Goal: Information Seeking & Learning: Learn about a topic

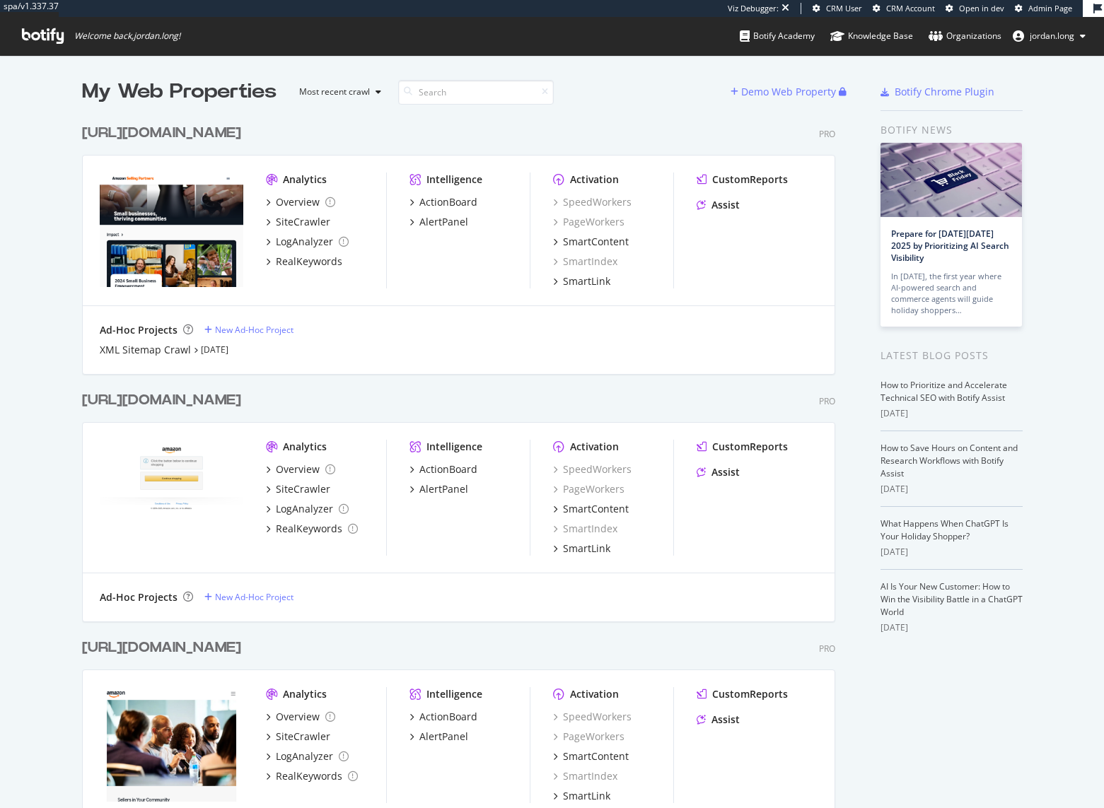
scroll to position [798, 1083]
click at [209, 132] on div "[URL][DOMAIN_NAME]" at bounding box center [161, 133] width 159 height 21
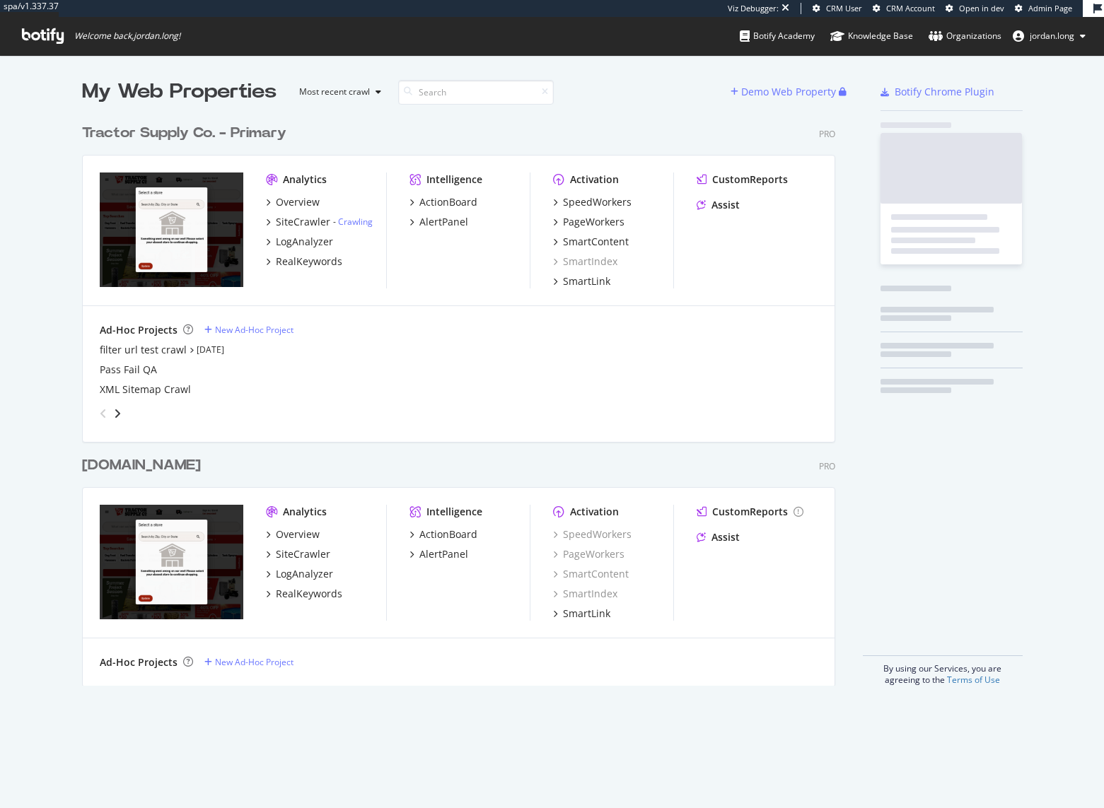
scroll to position [569, 754]
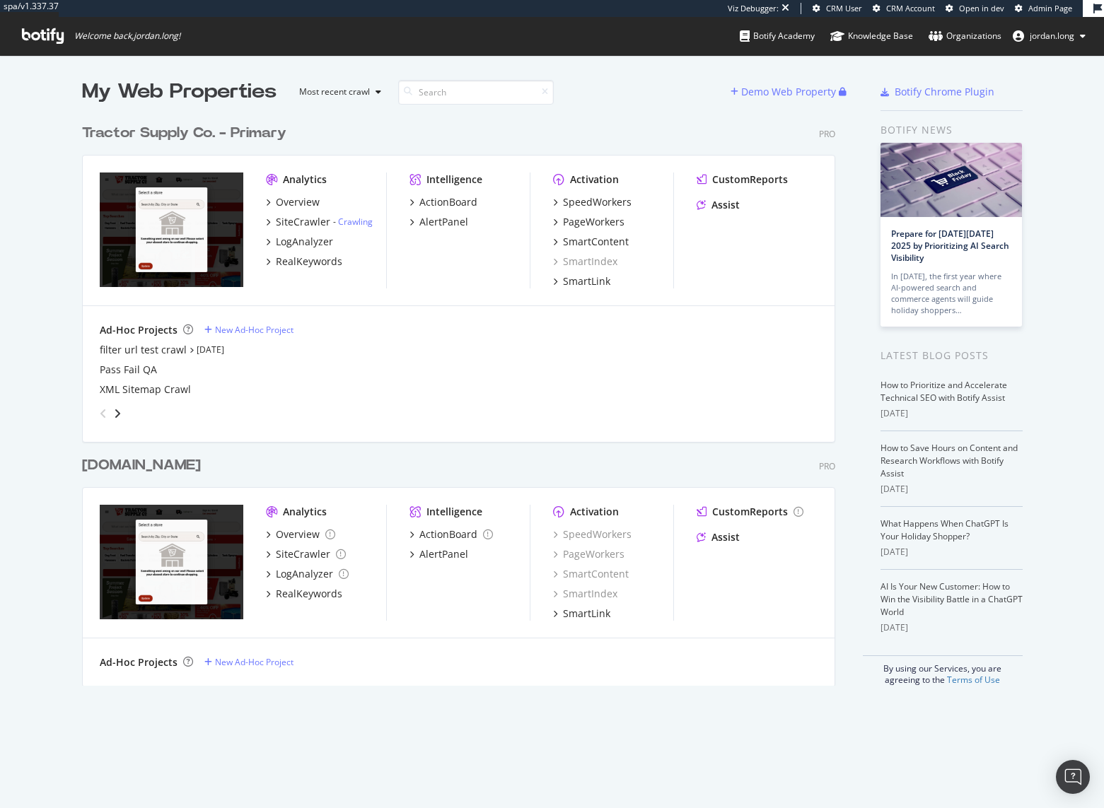
click at [191, 468] on div "[DOMAIN_NAME]" at bounding box center [141, 465] width 119 height 21
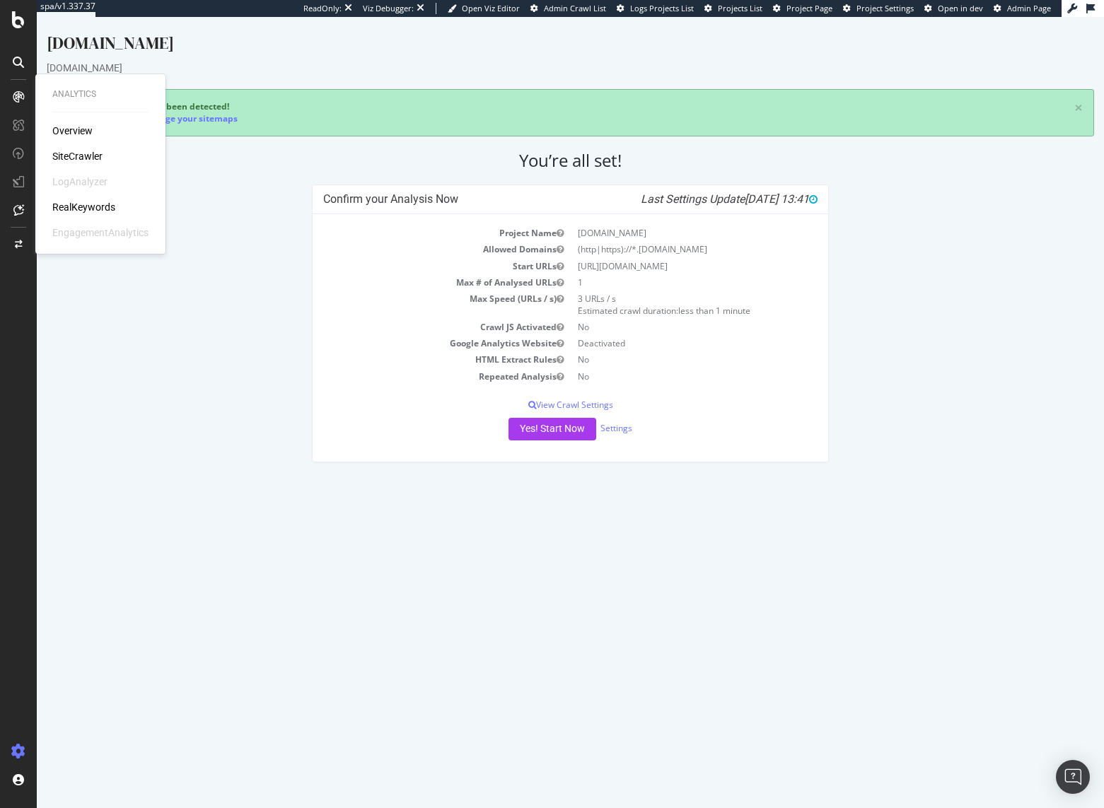
click at [96, 209] on div "RealKeywords" at bounding box center [83, 207] width 63 height 14
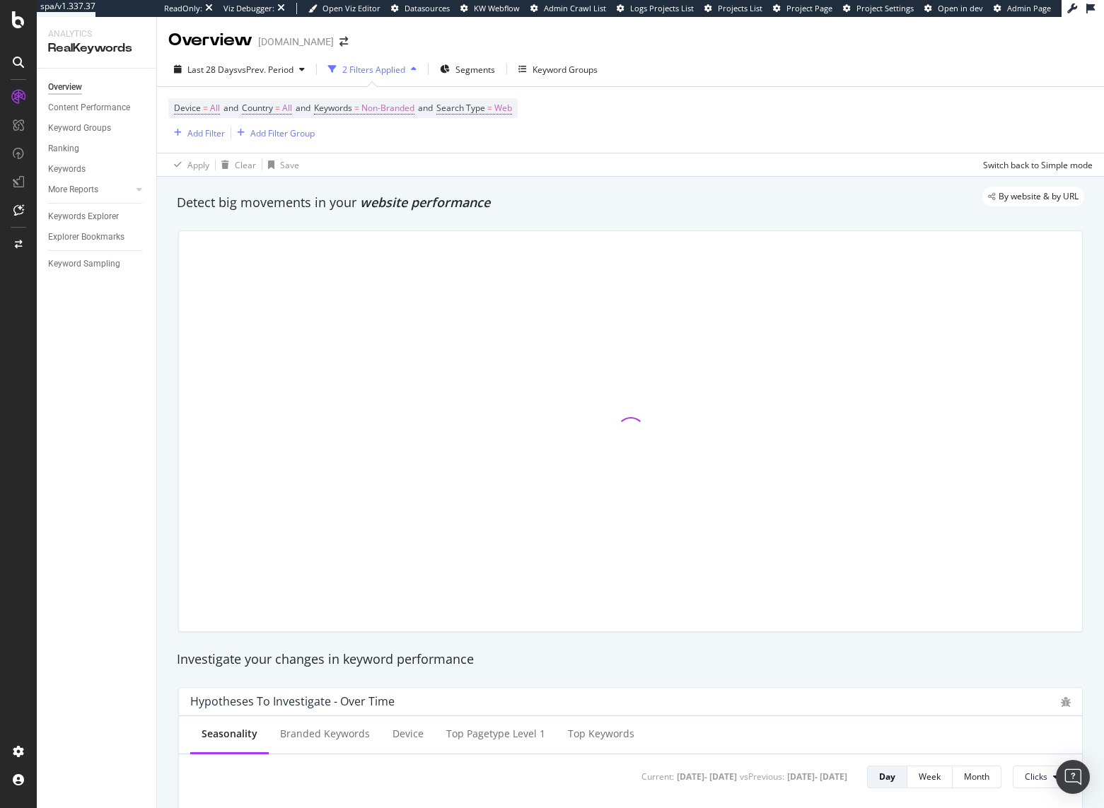
click at [270, 56] on div "Last 28 Days vs Prev. Period 2 Filters Applied Segments Keyword Groups Device =…" at bounding box center [630, 114] width 947 height 124
click at [266, 67] on span "vs Prev. Period" at bounding box center [266, 70] width 56 height 12
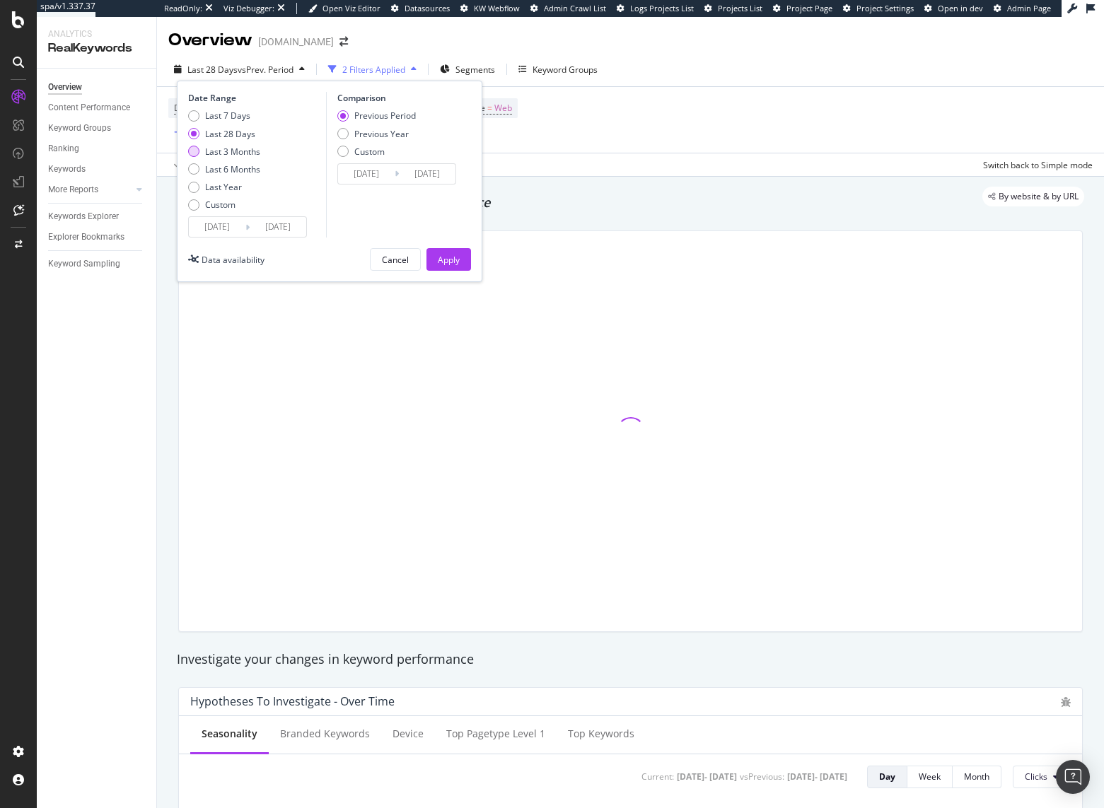
click at [240, 153] on div "Last 3 Months" at bounding box center [232, 152] width 55 height 12
type input "2025/06/19"
type input "2025/03/19"
type input "2025/06/18"
click at [455, 267] on div "Apply" at bounding box center [449, 259] width 22 height 21
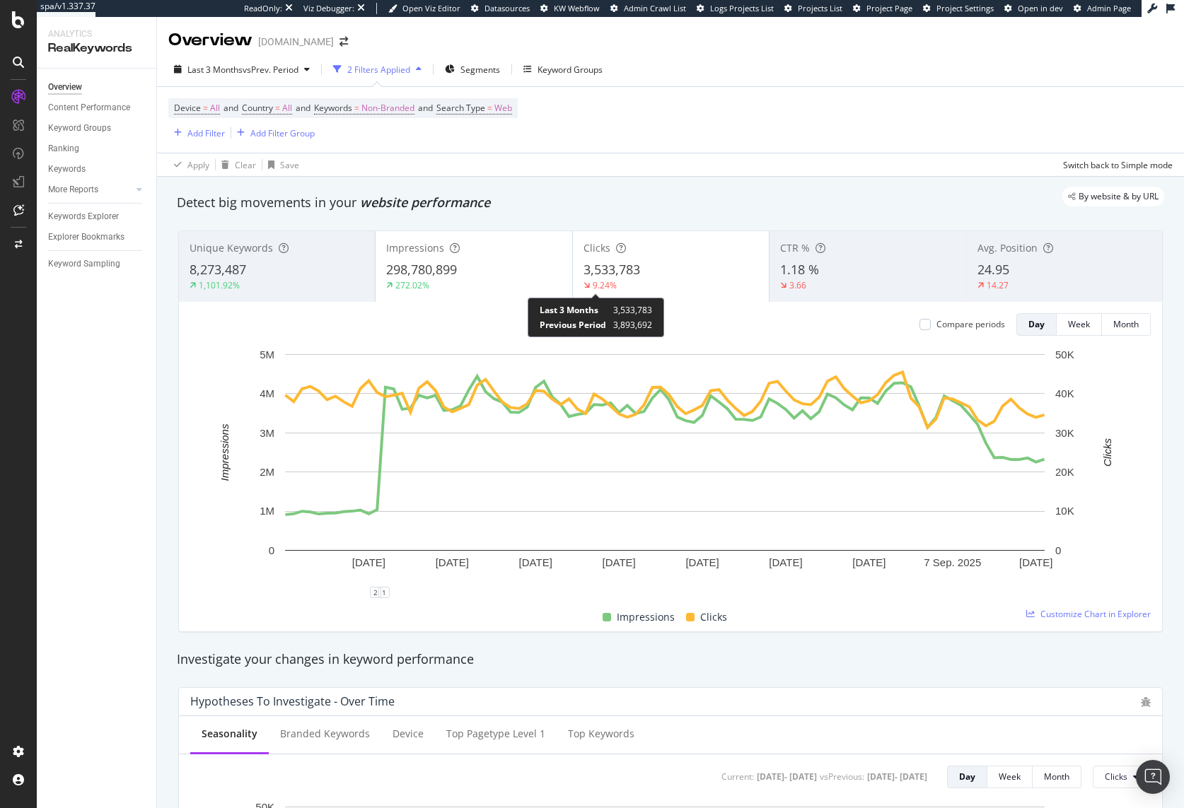
click at [472, 272] on div "298,780,899" at bounding box center [473, 270] width 175 height 18
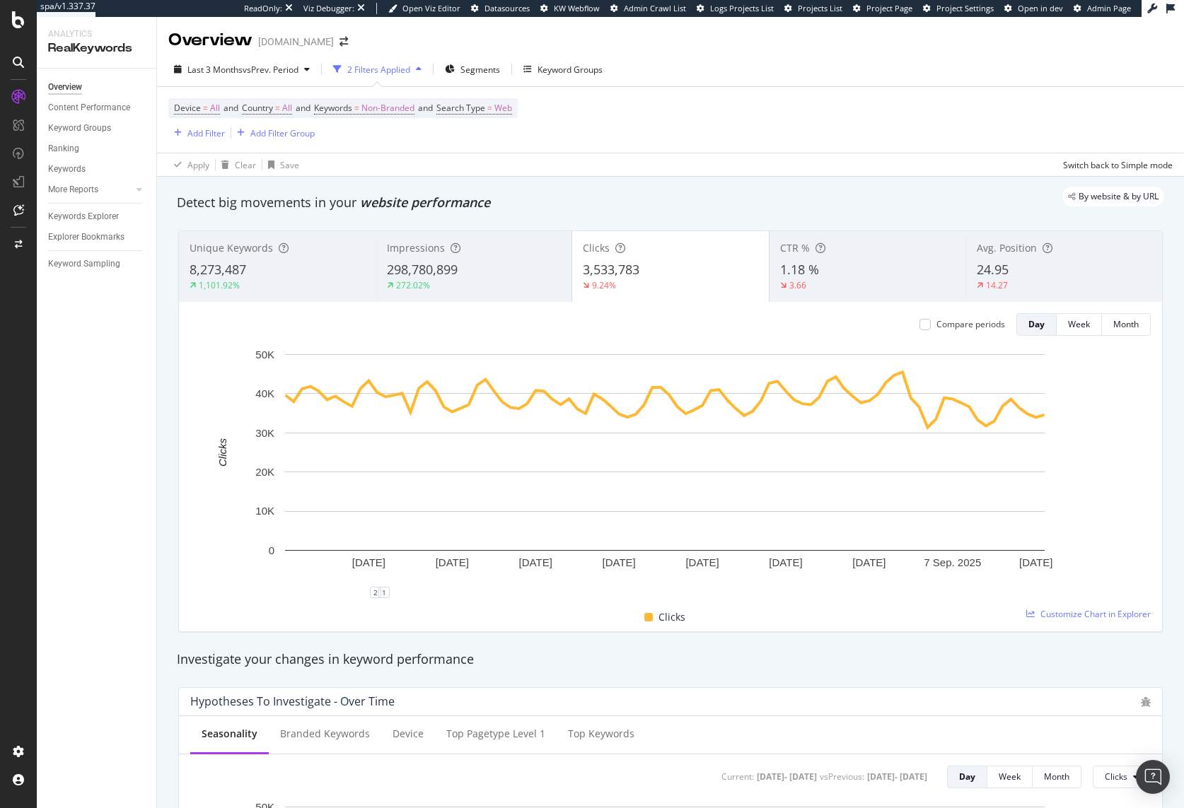
click at [472, 272] on div "298,780,899" at bounding box center [474, 270] width 175 height 18
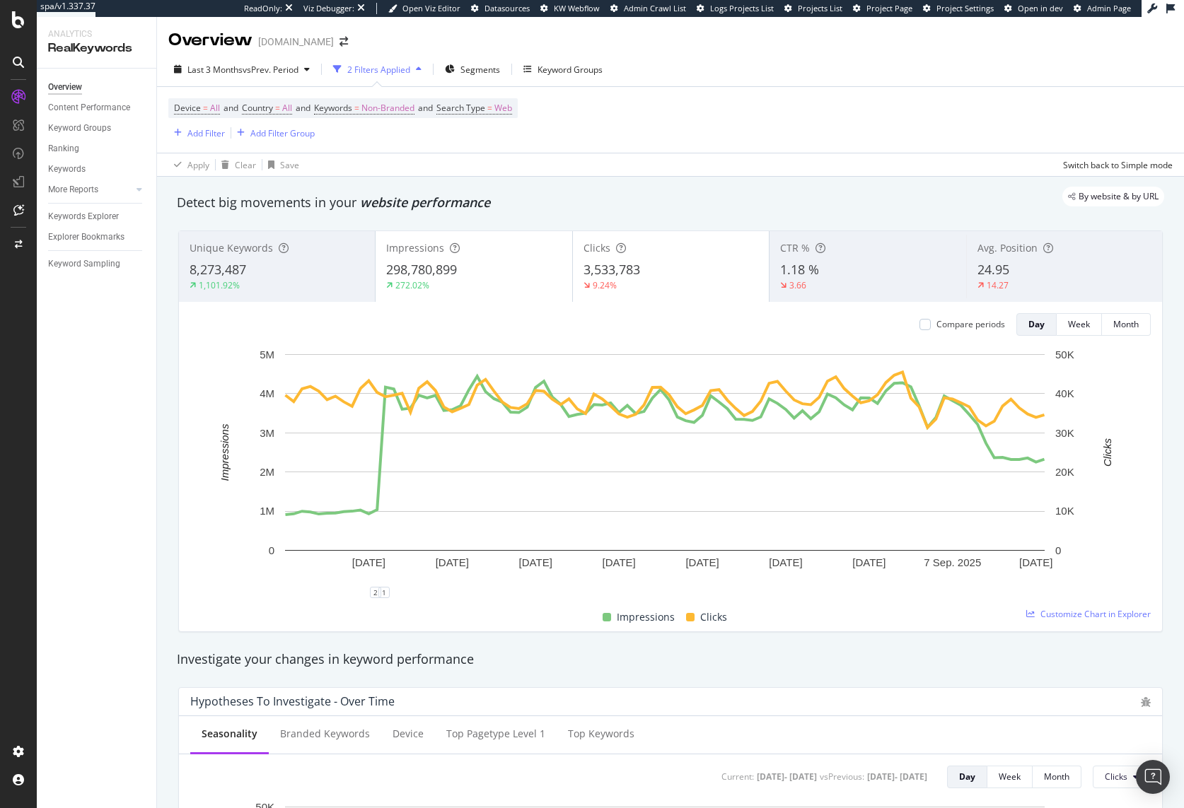
click at [472, 272] on div "298,780,899" at bounding box center [473, 270] width 175 height 18
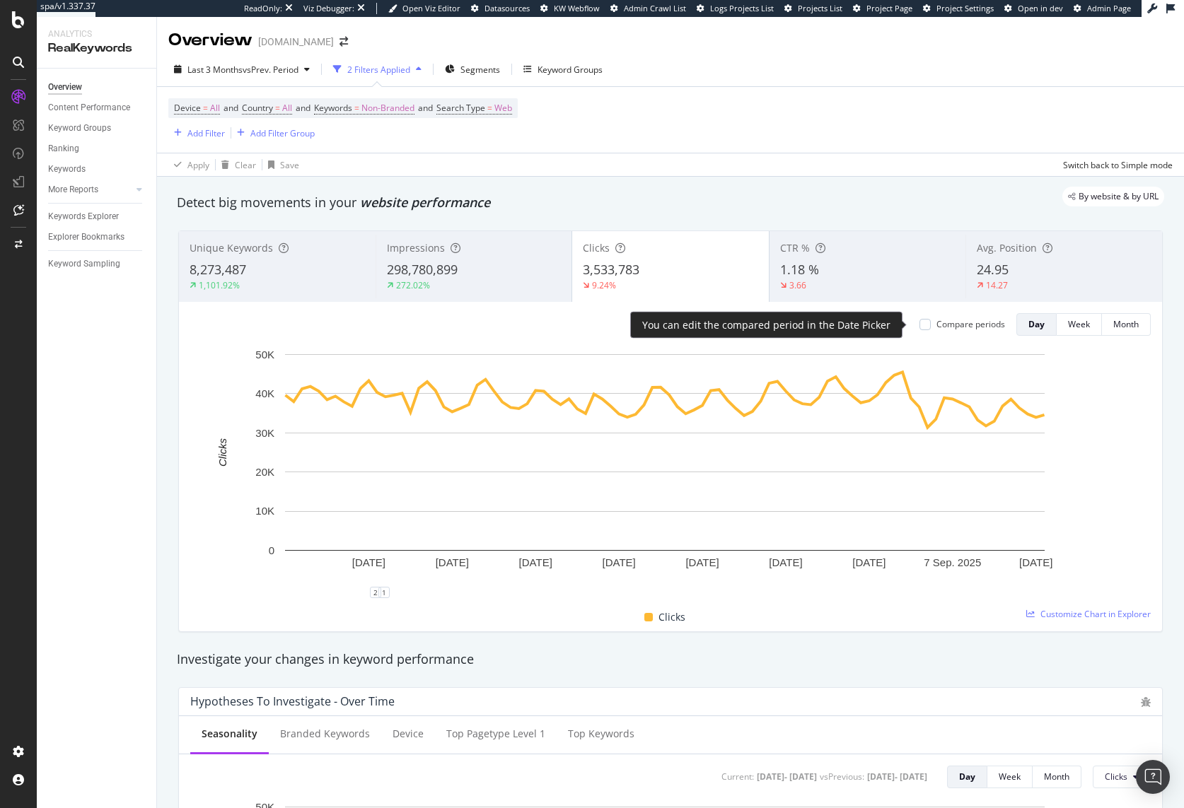
click at [951, 324] on div "Compare periods" at bounding box center [970, 324] width 69 height 12
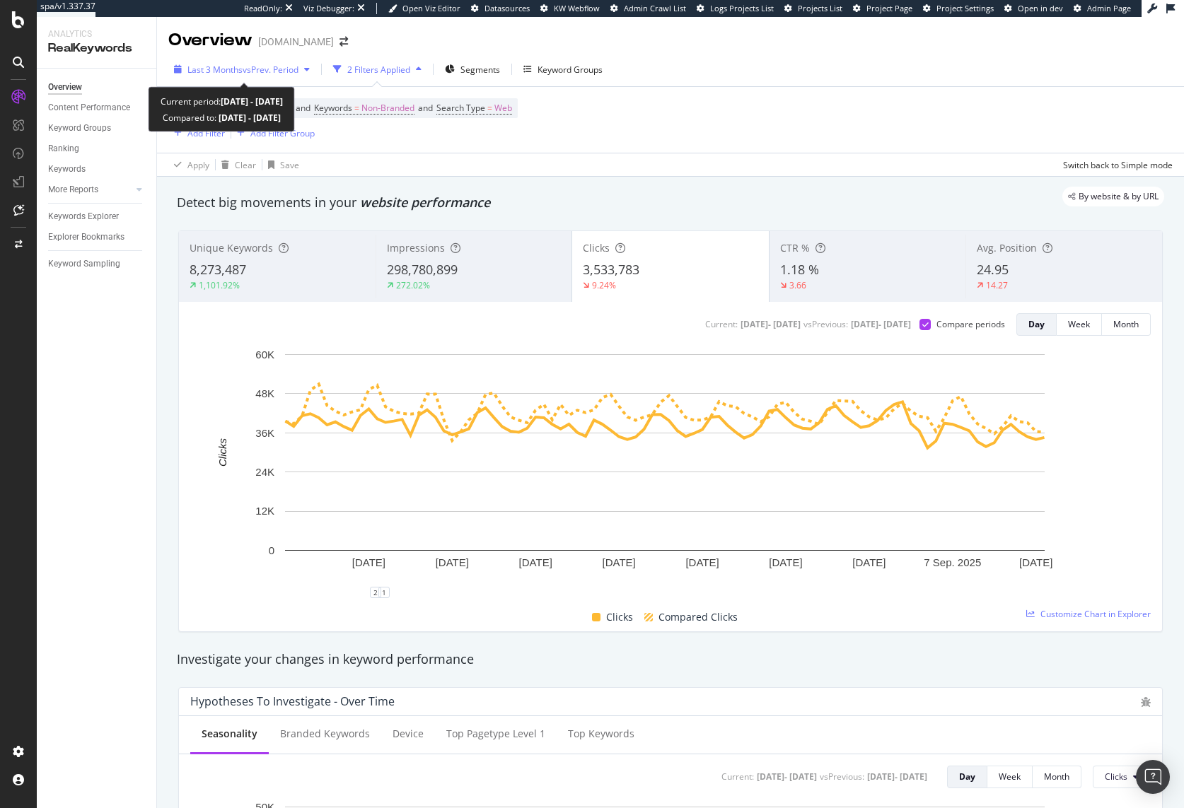
click at [238, 65] on span "Last 3 Months" at bounding box center [214, 70] width 55 height 12
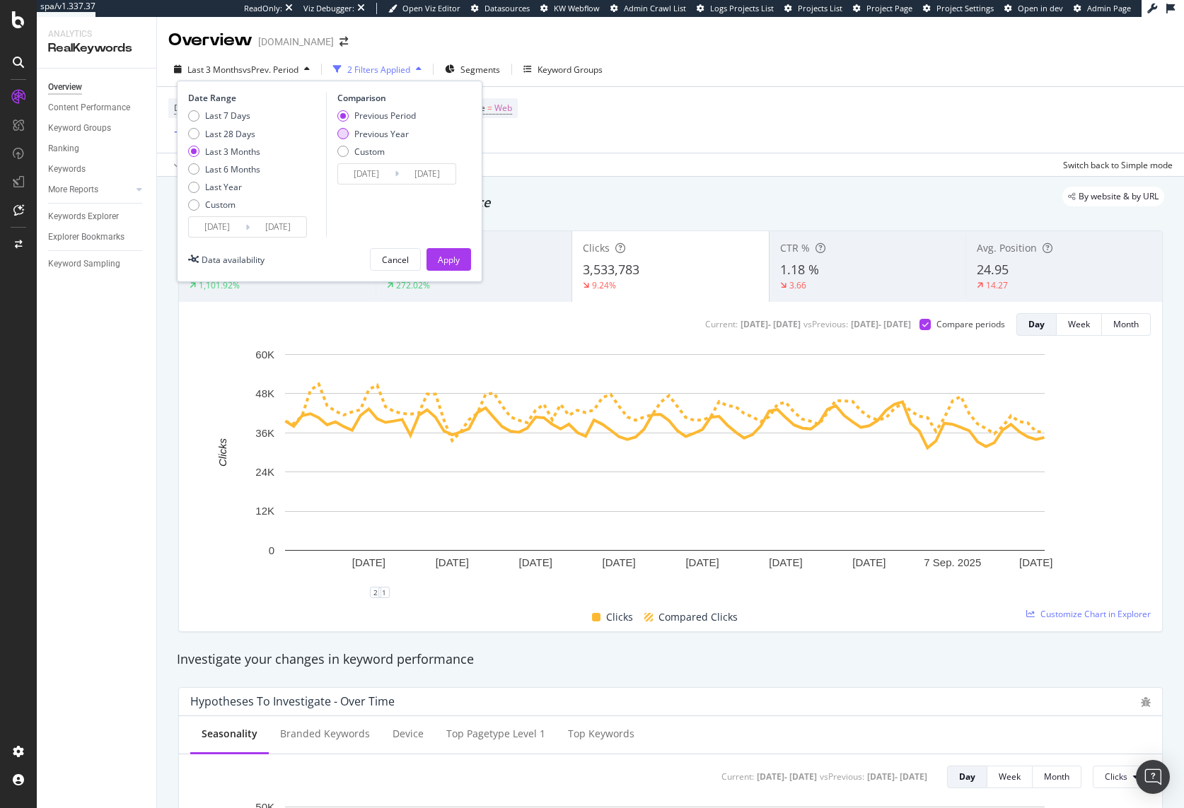
click at [373, 134] on div "Previous Year" at bounding box center [381, 134] width 54 height 12
type input "2024/06/20"
type input "2024/09/19"
click at [446, 252] on div "Apply" at bounding box center [449, 259] width 22 height 21
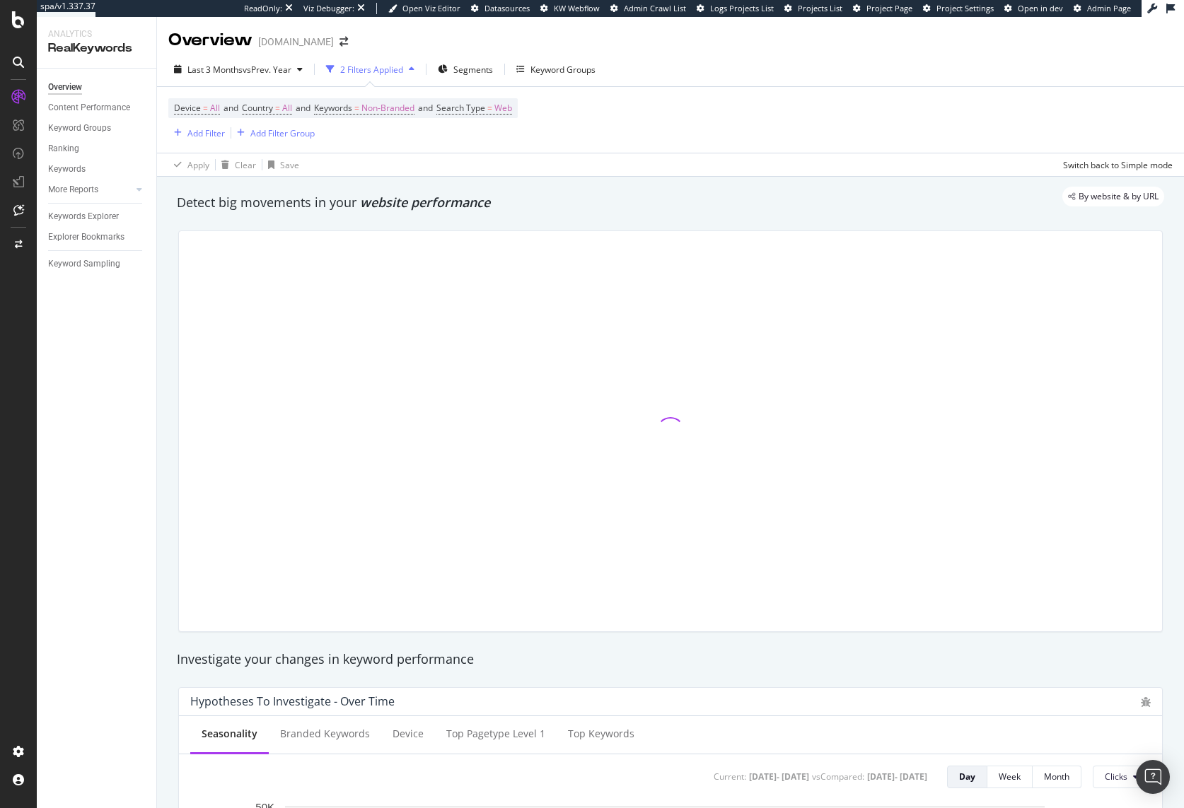
click at [898, 205] on div "By website & by URL" at bounding box center [664, 197] width 1002 height 20
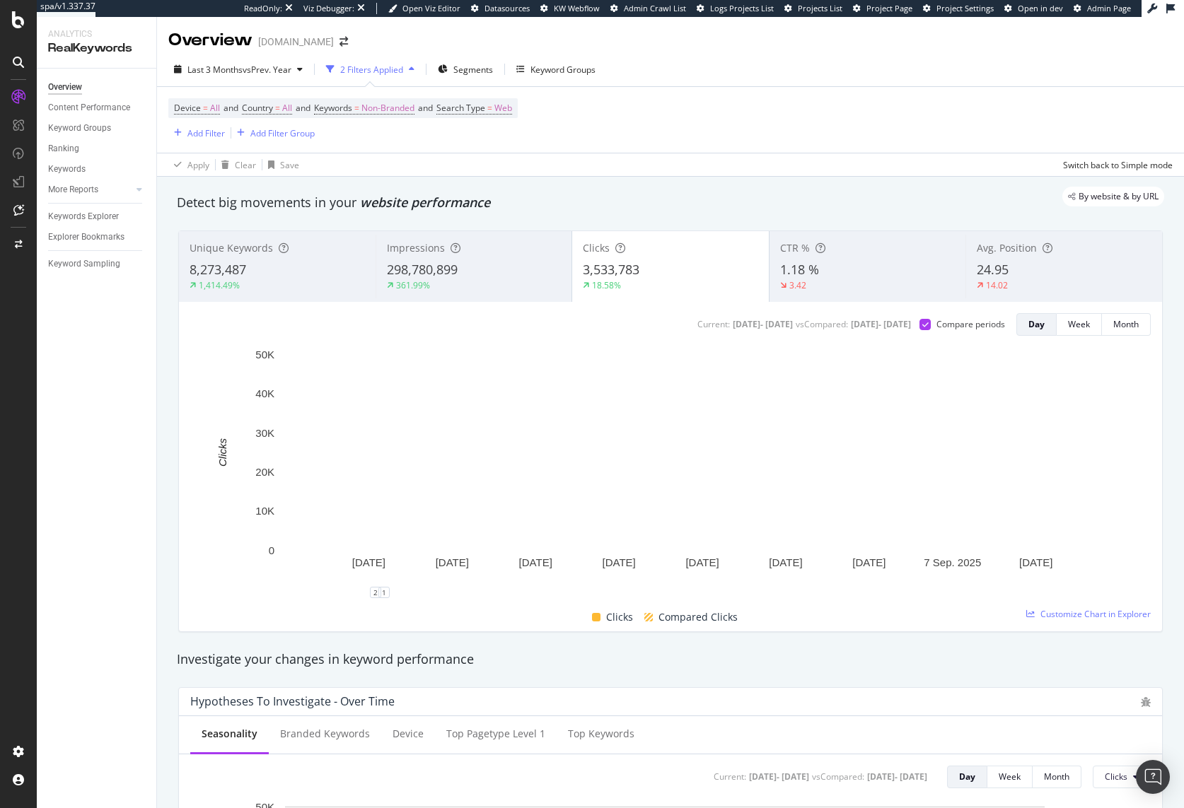
click at [898, 205] on div "By website & by URL" at bounding box center [664, 197] width 1002 height 20
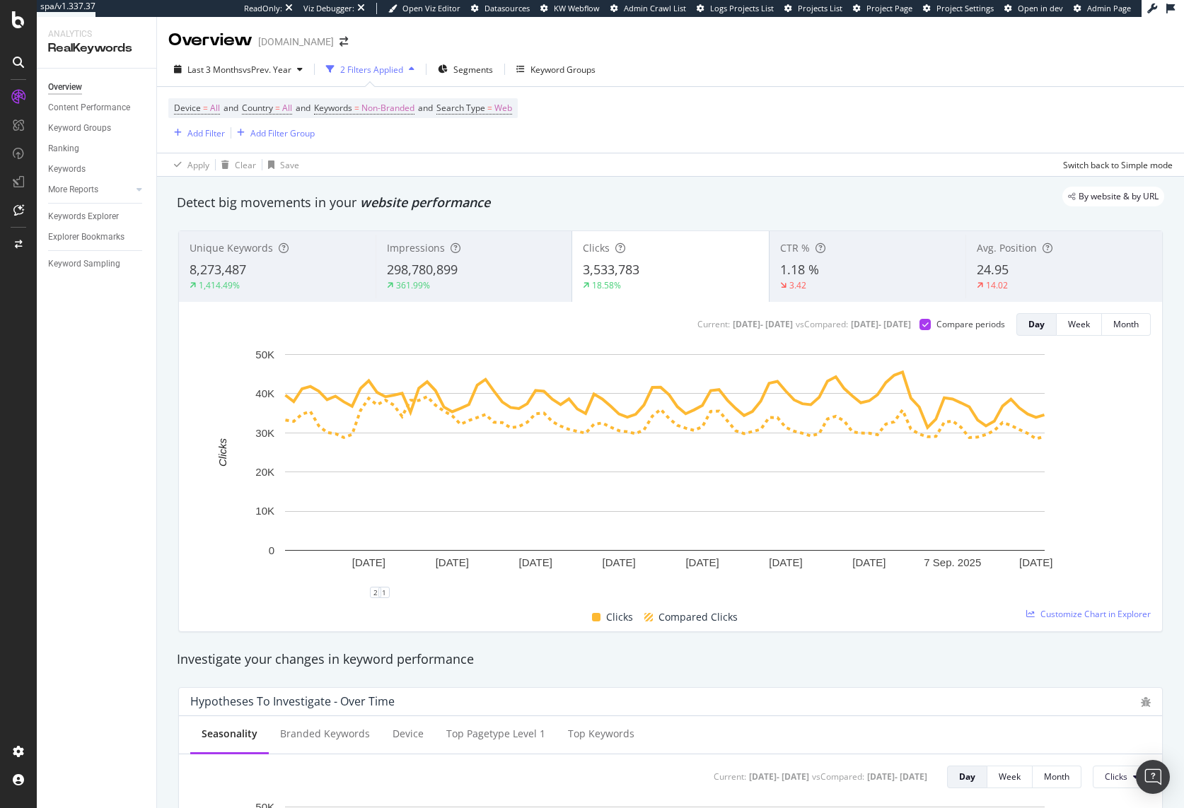
click at [874, 191] on div "By website & by URL" at bounding box center [664, 197] width 1002 height 20
click at [219, 62] on div "Last 3 Months vs Prev. Year" at bounding box center [238, 69] width 140 height 21
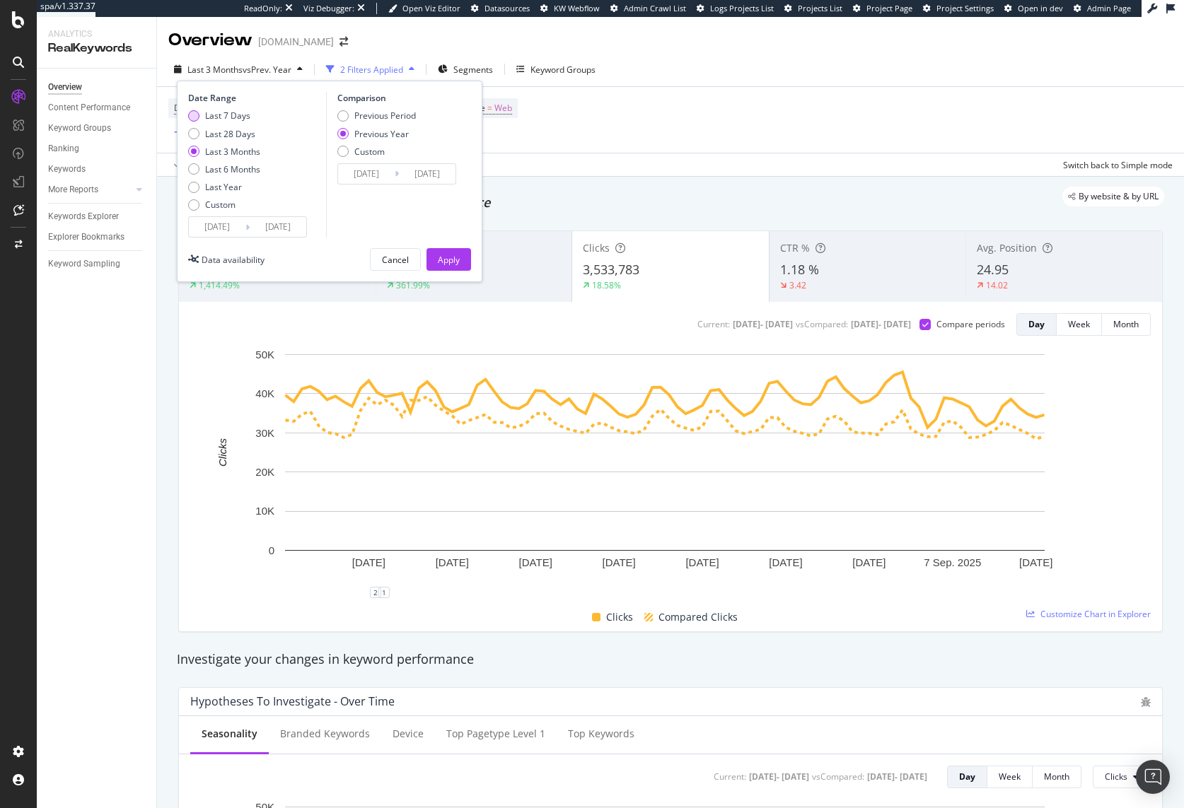
click at [223, 118] on div "Last 7 Days" at bounding box center [227, 116] width 45 height 12
type input "2025/09/12"
click at [373, 113] on div "Previous Period" at bounding box center [385, 116] width 62 height 12
type input "2025/09/05"
type input "2025/09/11"
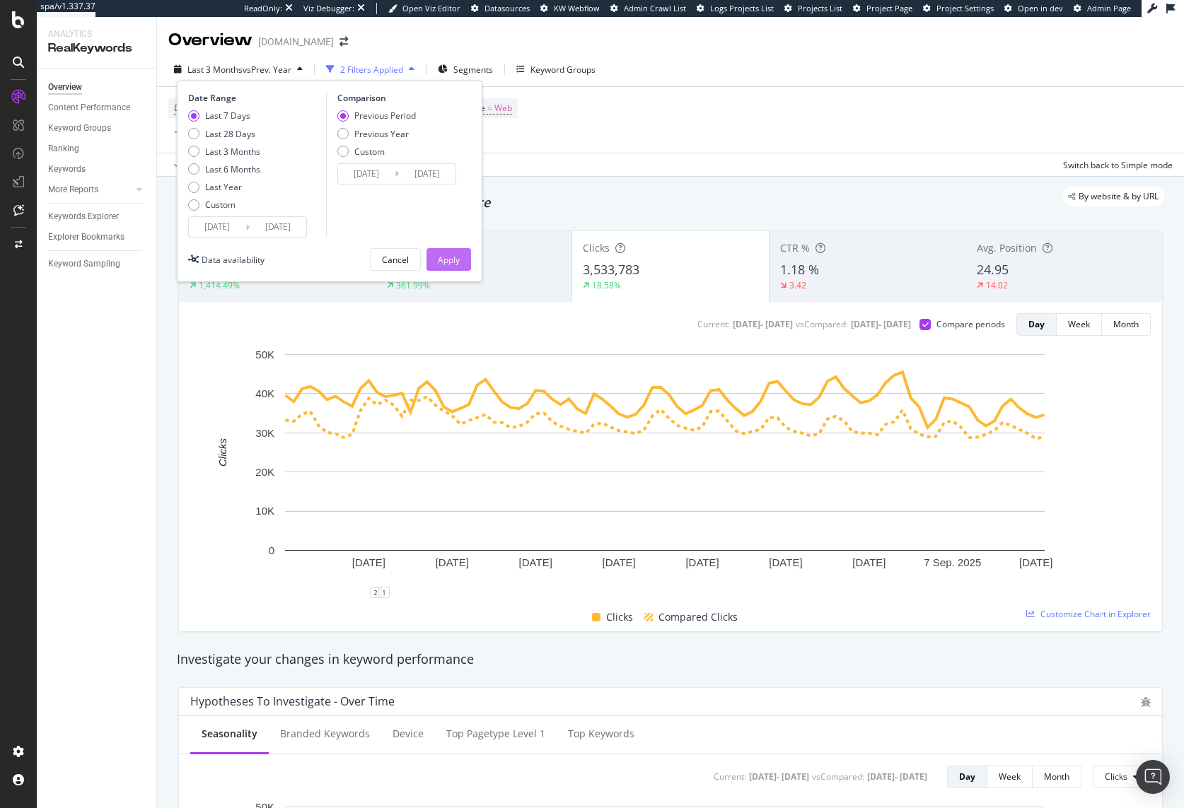
click at [452, 260] on div "Apply" at bounding box center [449, 260] width 22 height 12
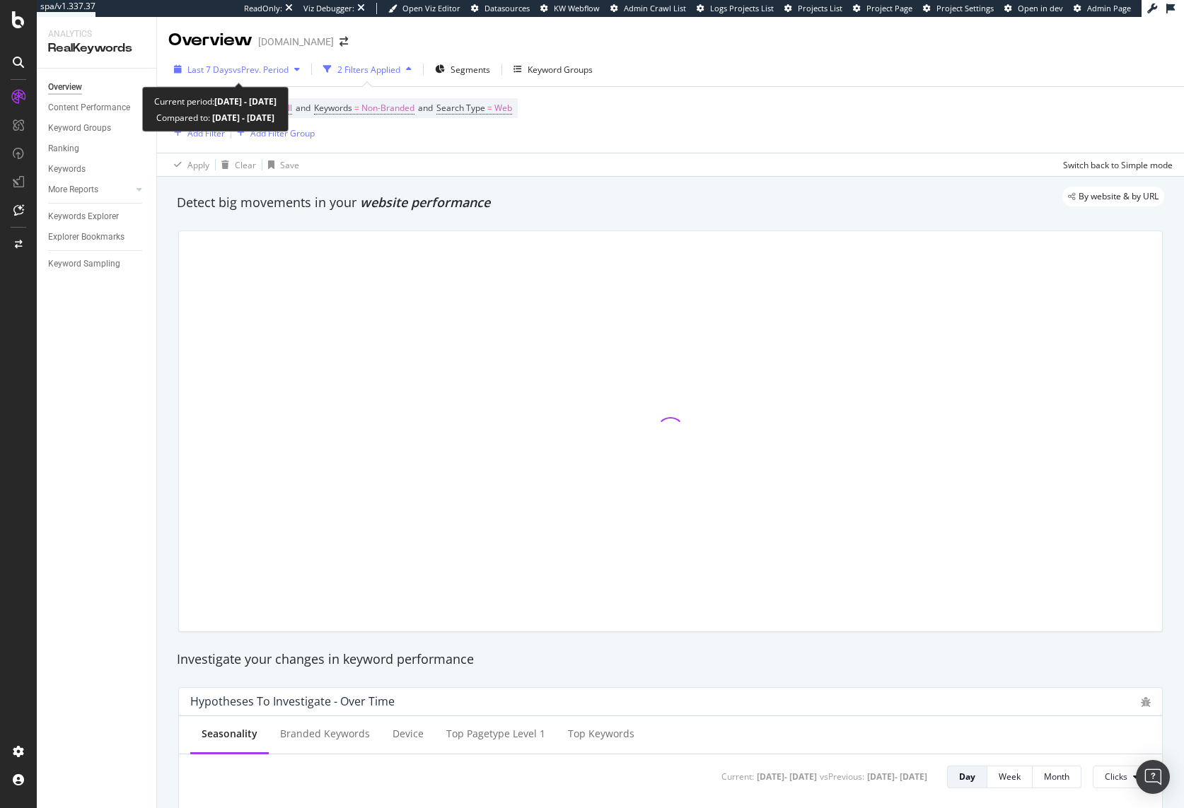
click at [268, 69] on span "vs Prev. Period" at bounding box center [261, 70] width 56 height 12
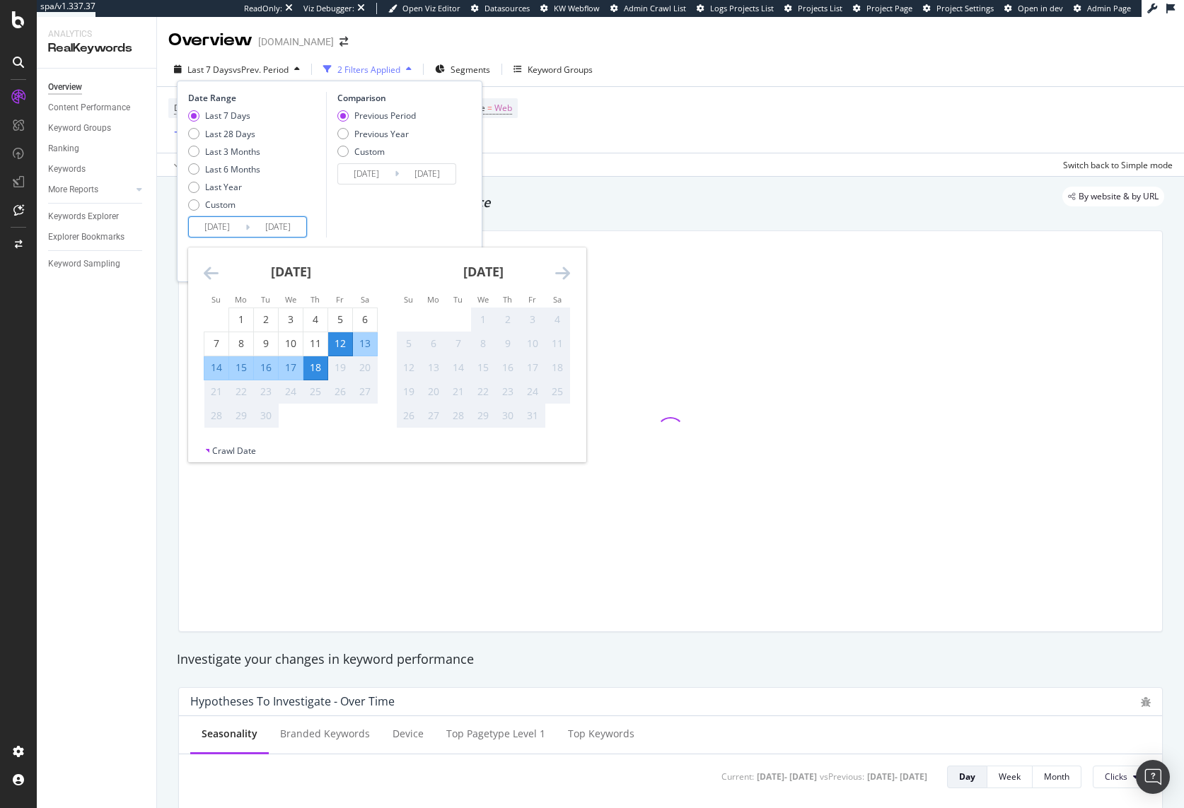
click at [233, 232] on input "2025/09/12" at bounding box center [217, 227] width 57 height 20
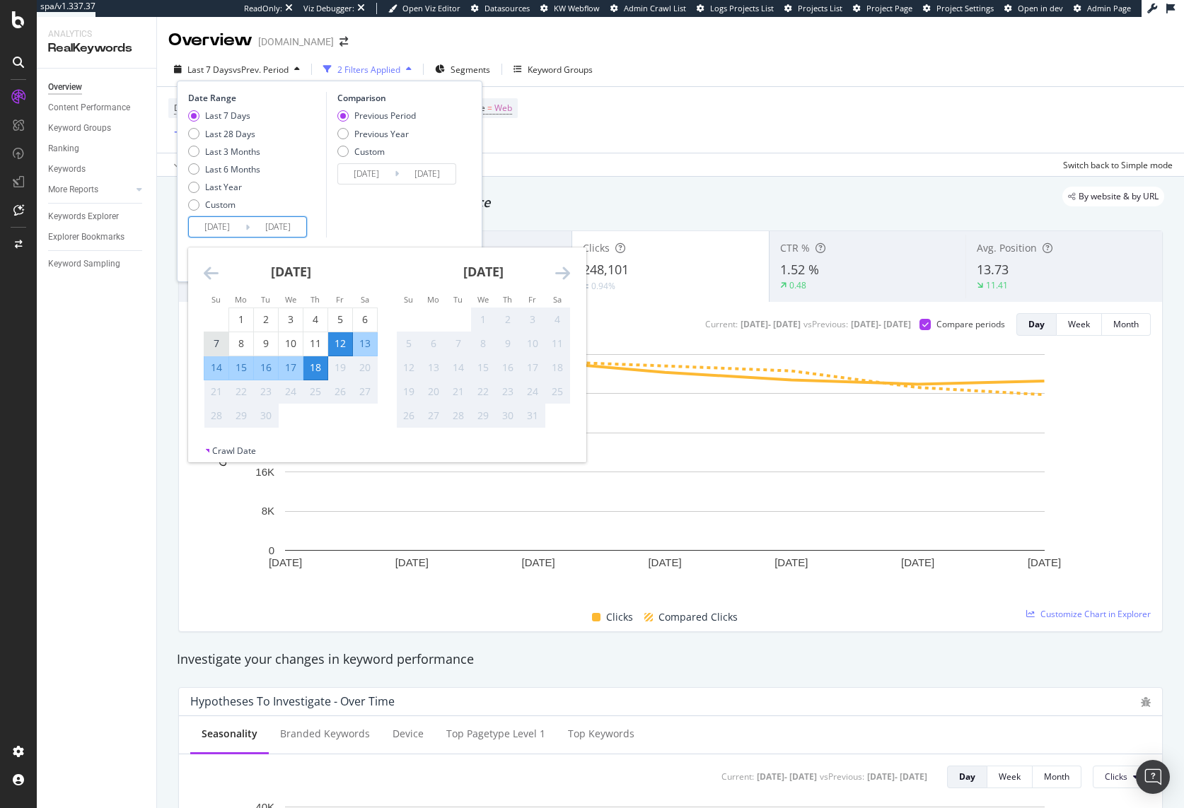
click at [215, 348] on div "7" at bounding box center [216, 344] width 24 height 14
type input "2025/09/07"
type input "2025/08/26"
type input "2025/09/06"
click at [391, 219] on div "Comparison Previous Period Previous Year Custom 2025/08/26 Navigate forward to …" at bounding box center [393, 165] width 134 height 146
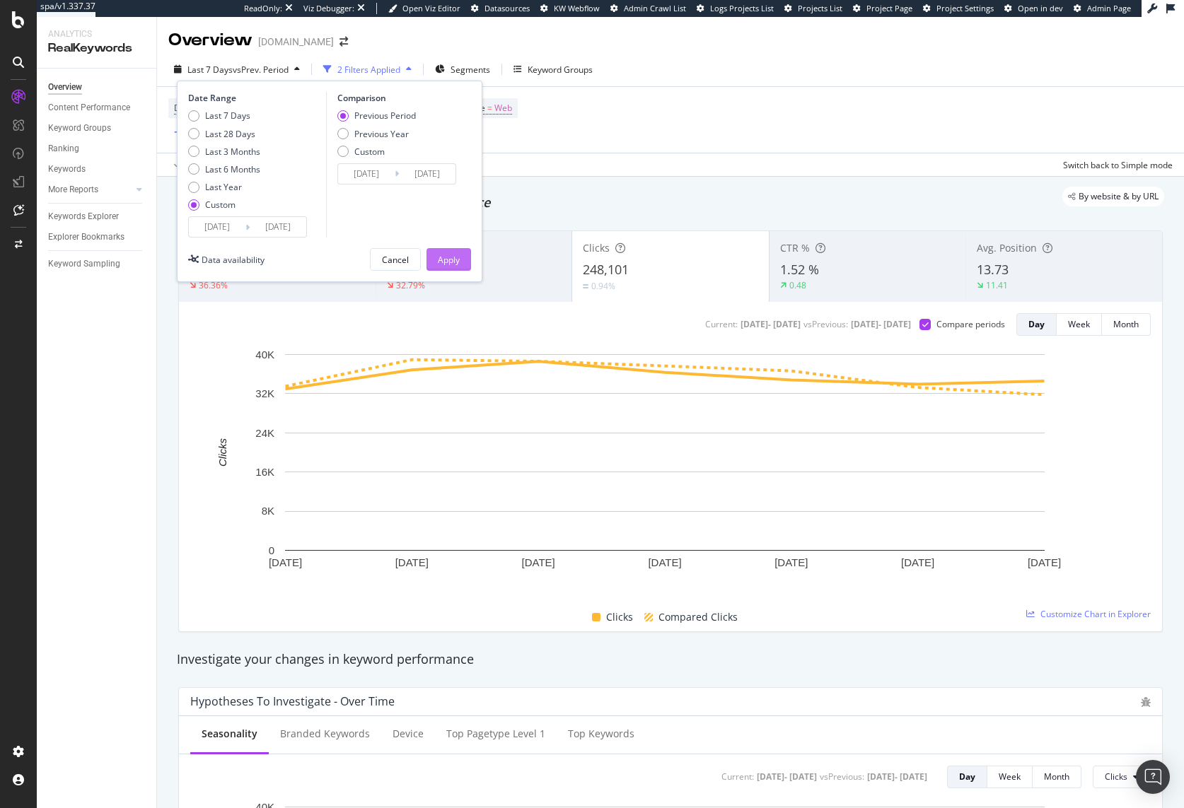
click at [442, 260] on div "Apply" at bounding box center [449, 260] width 22 height 12
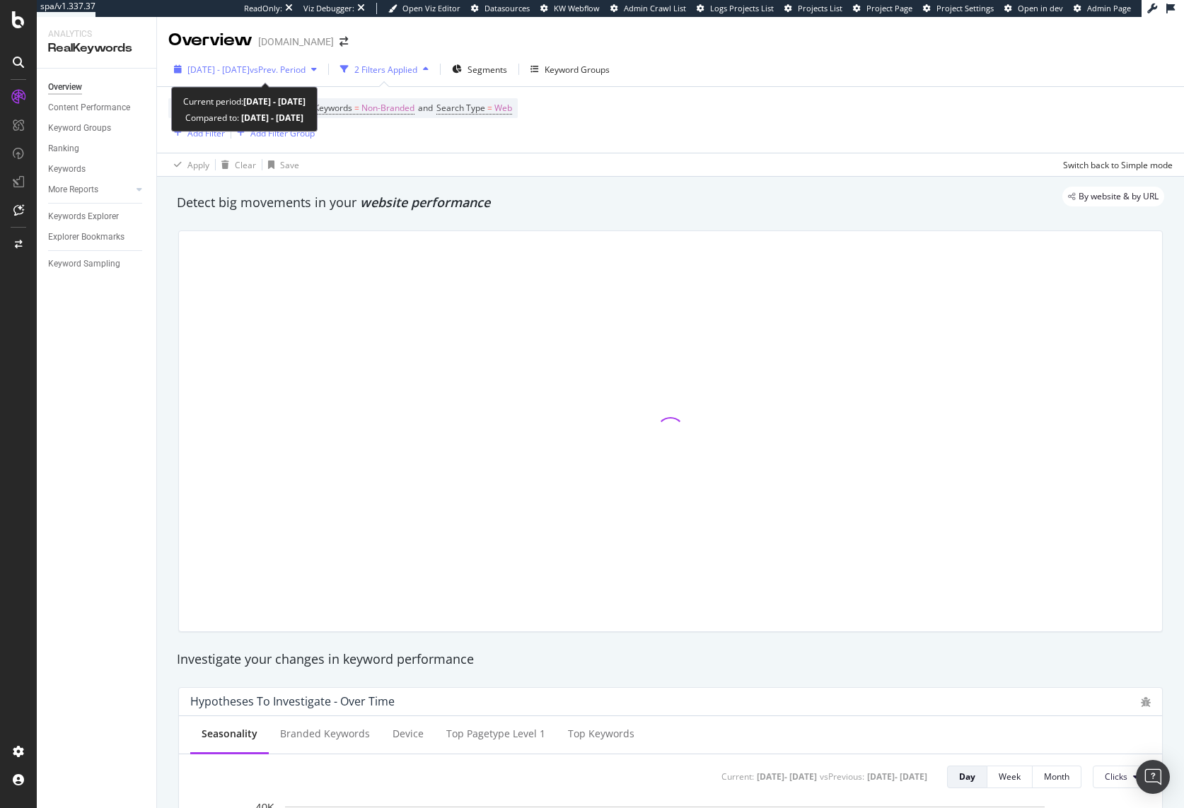
click at [250, 71] on span "2025 Sep. 7th - Sep. 18th" at bounding box center [218, 70] width 62 height 12
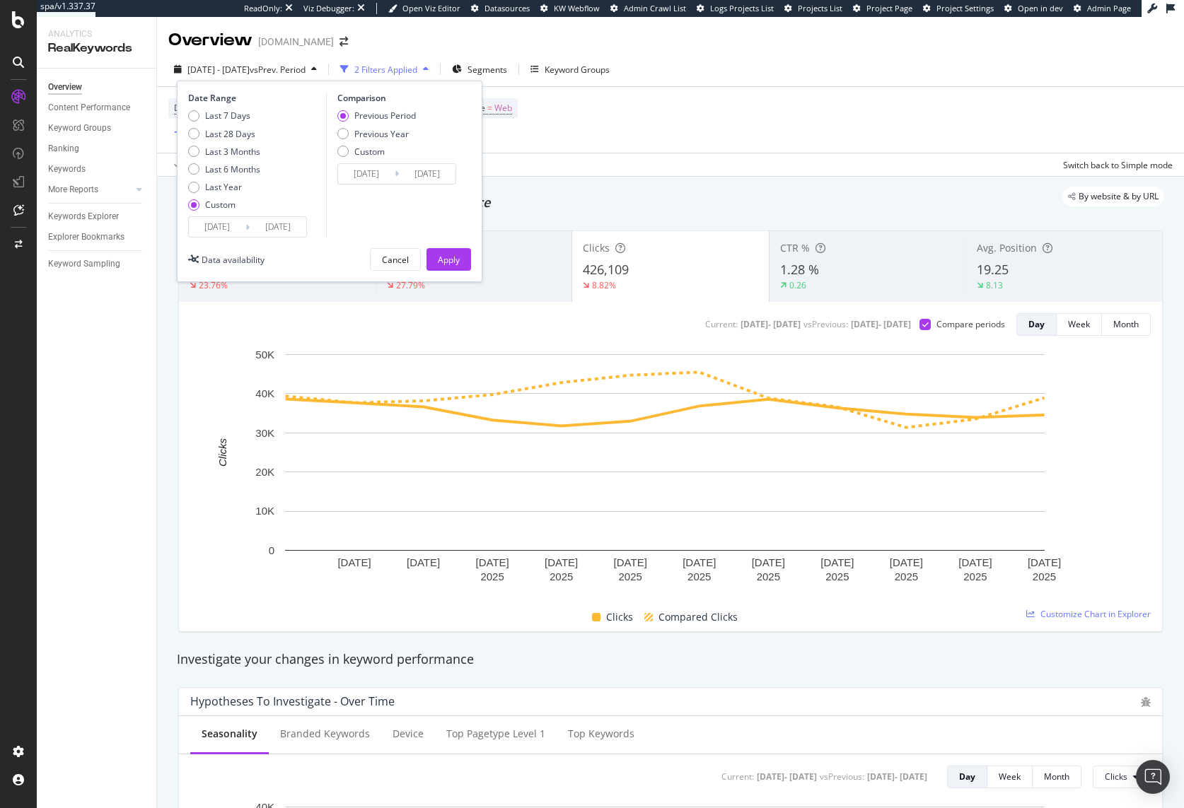
click at [908, 158] on div "Apply Clear Save Switch back to Simple mode" at bounding box center [670, 164] width 1027 height 23
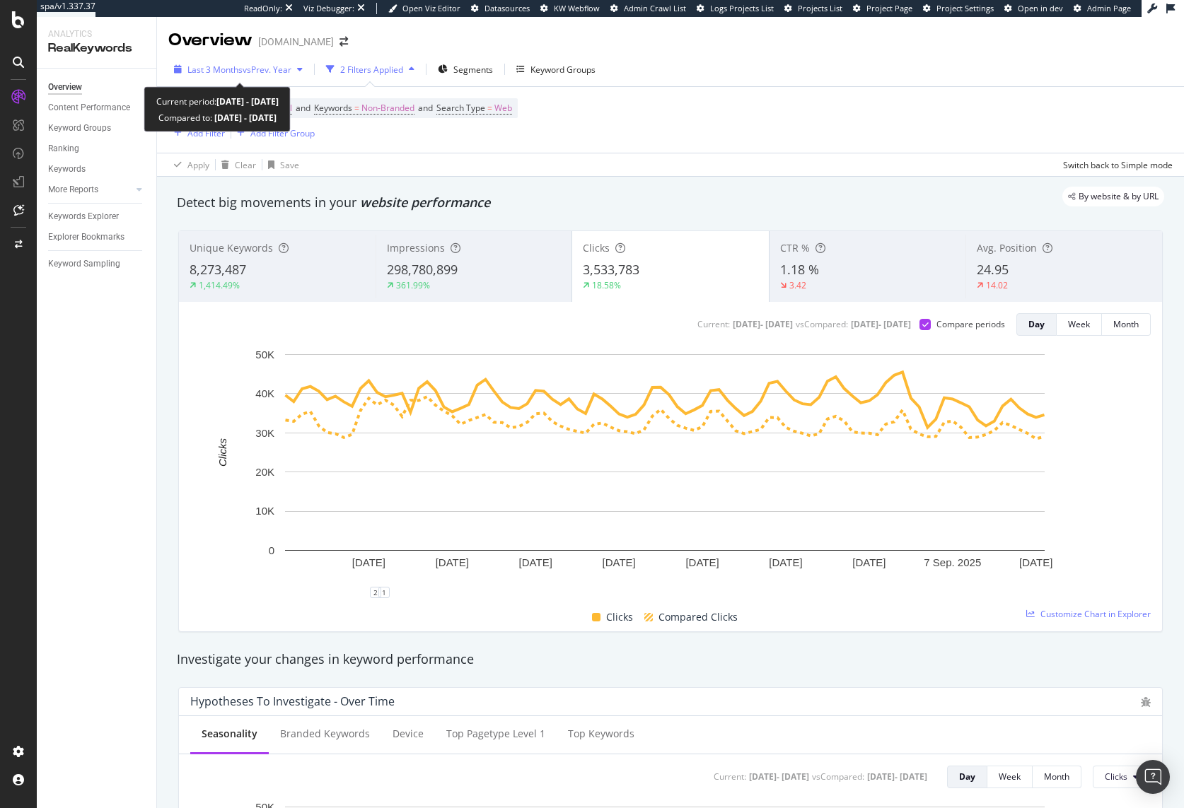
click at [241, 71] on span "Last 3 Months" at bounding box center [214, 70] width 55 height 12
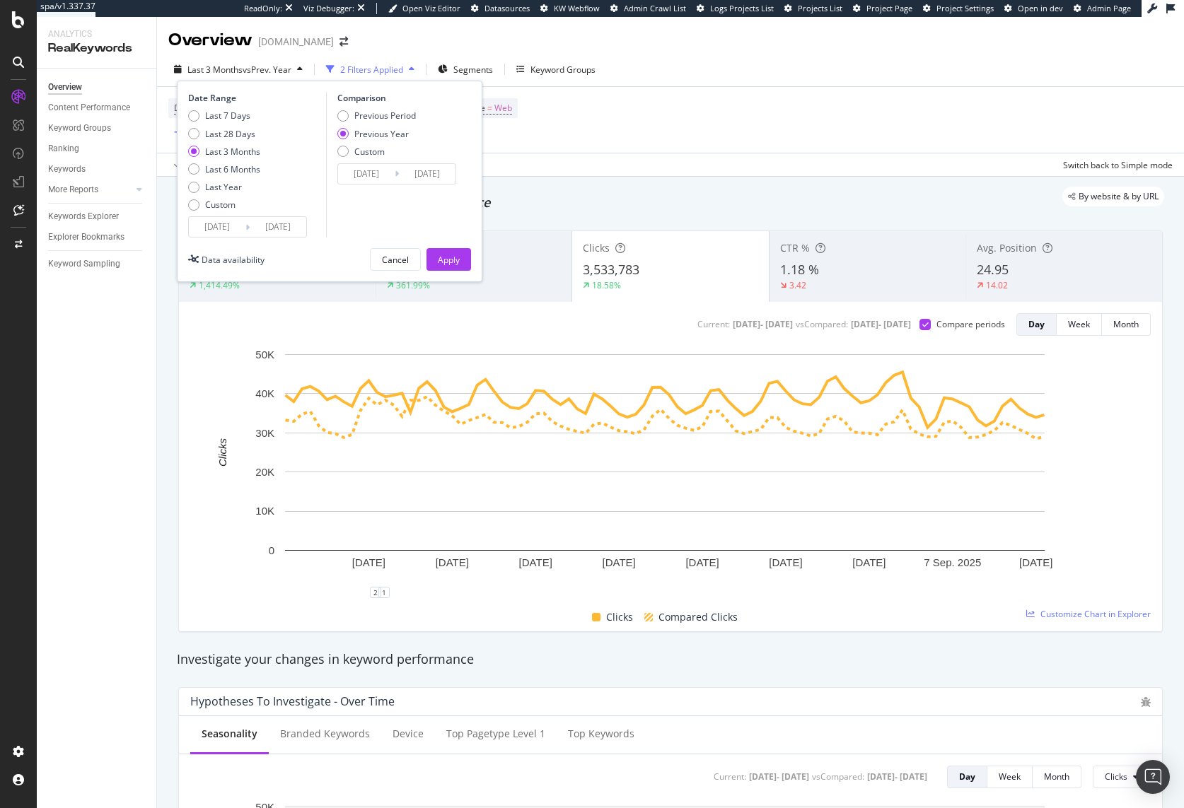
click at [224, 230] on input "[DATE]" at bounding box center [217, 227] width 57 height 20
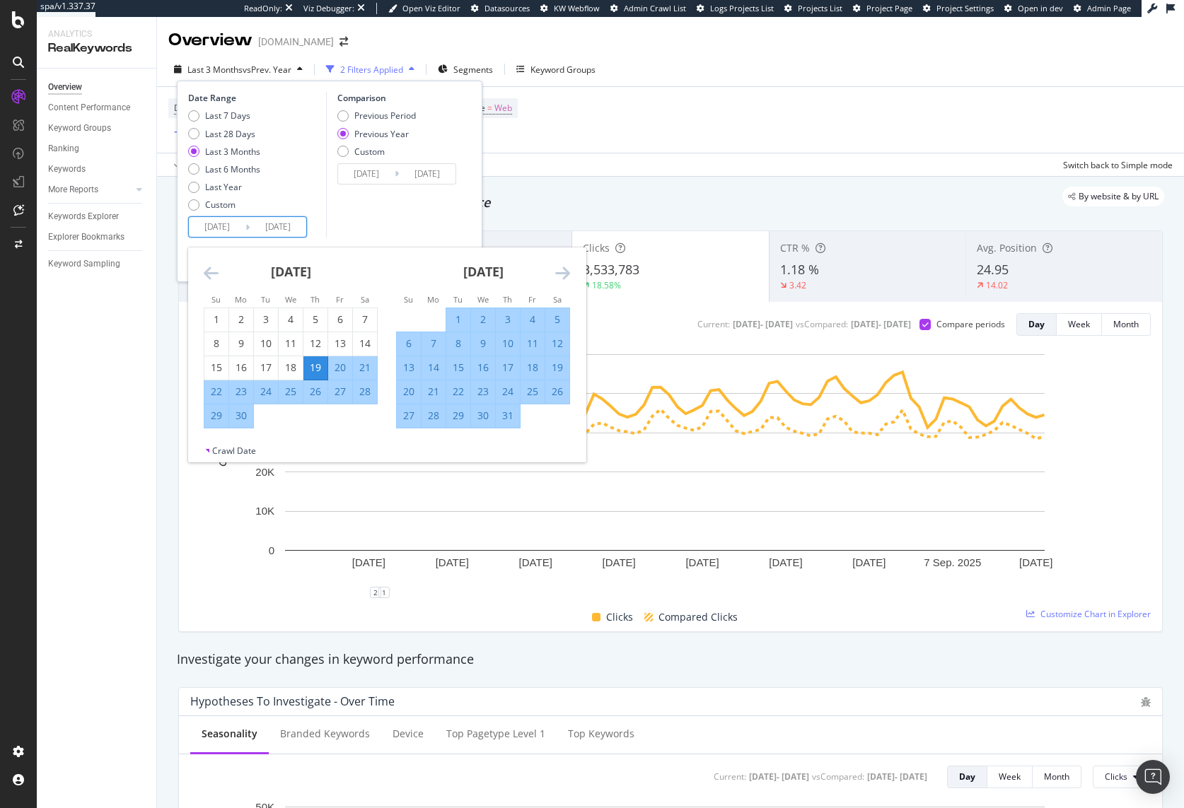
click at [569, 272] on icon "Move forward to switch to the next month." at bounding box center [562, 273] width 15 height 17
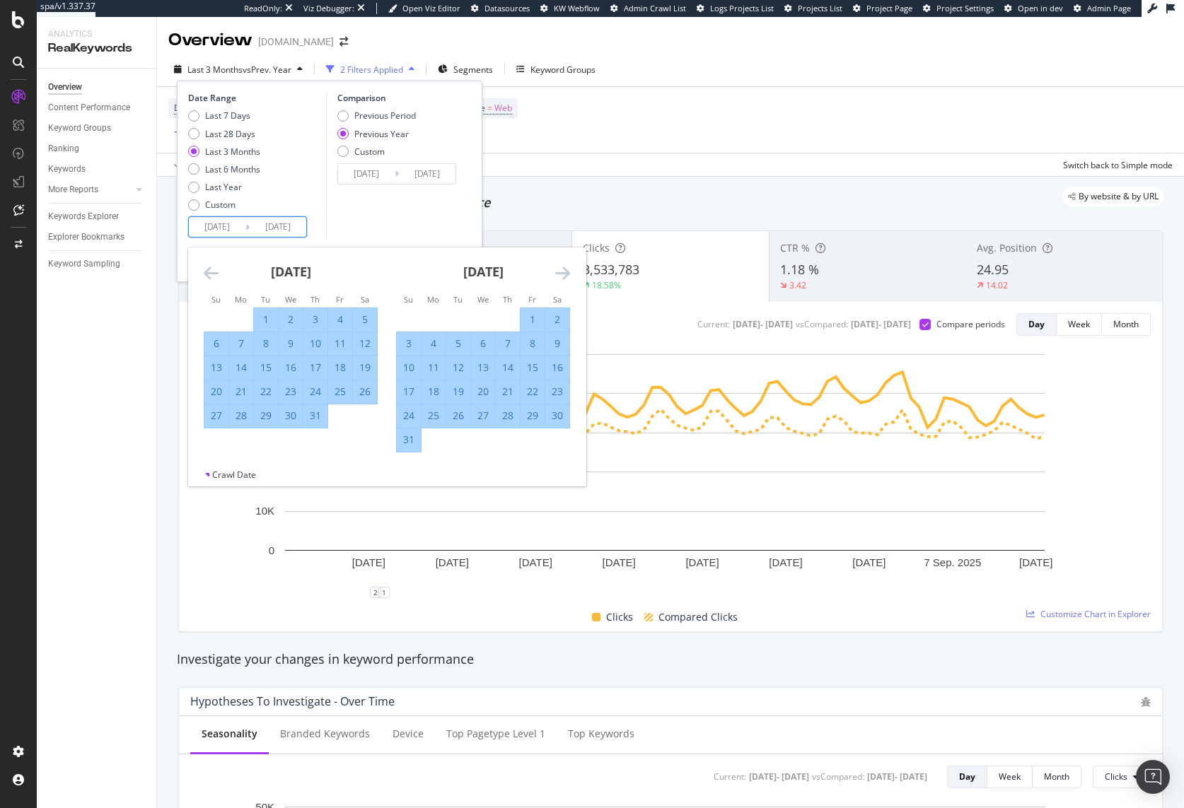
click at [569, 272] on icon "Move forward to switch to the next month." at bounding box center [562, 273] width 15 height 17
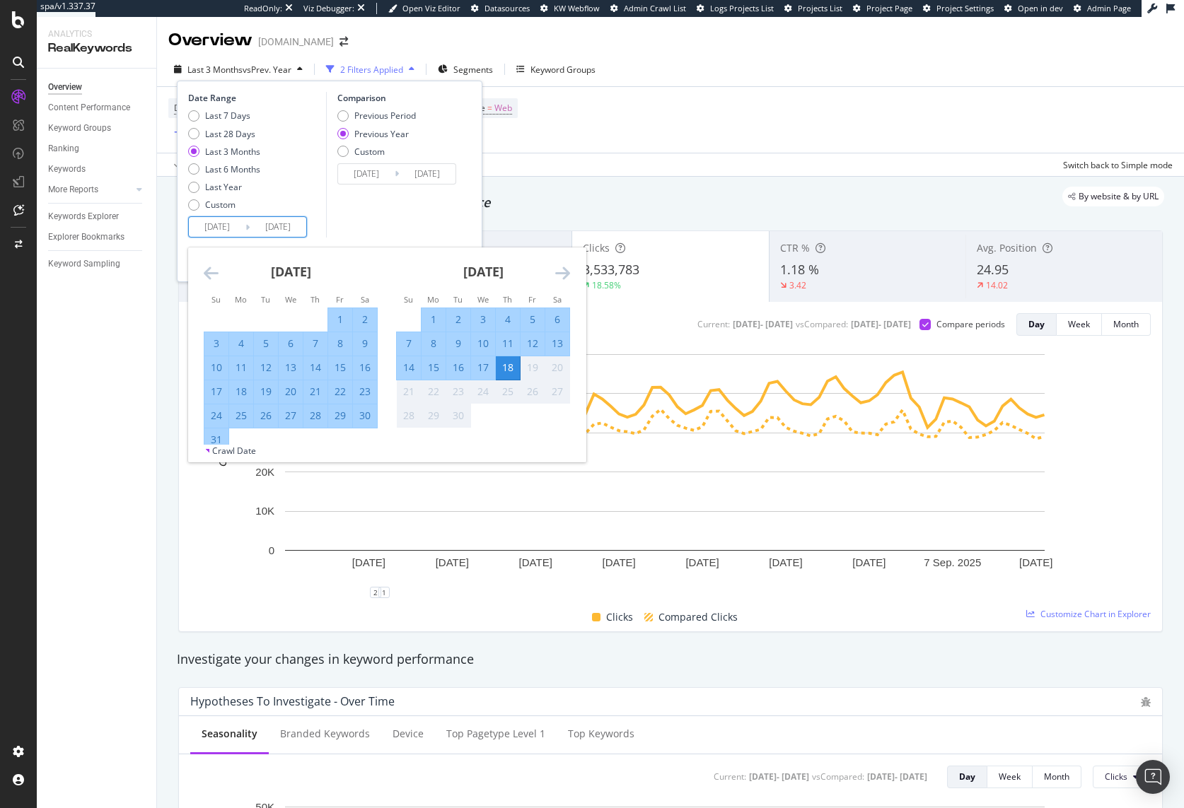
click at [505, 317] on div "4" at bounding box center [508, 320] width 24 height 14
type input "2025/09/04"
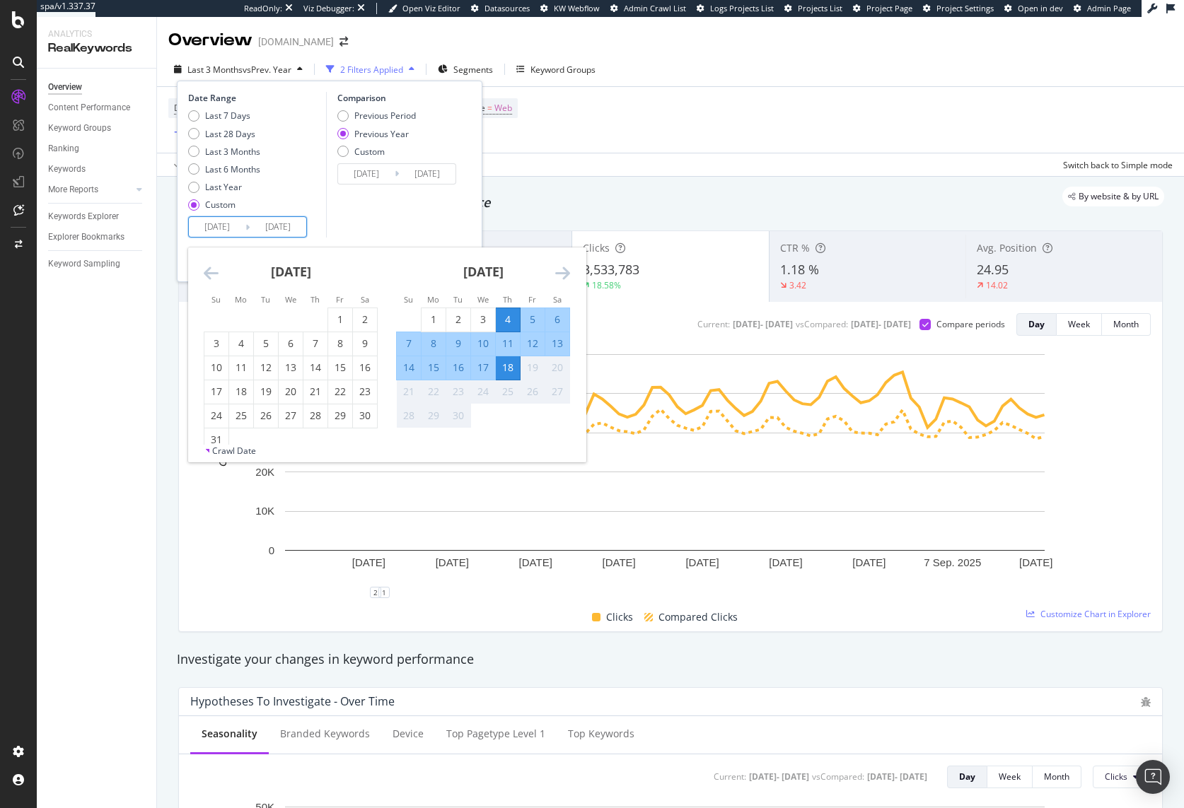
click at [426, 206] on div "Comparison Previous Period Previous Year Custom 2024/09/05 Navigate forward to …" at bounding box center [393, 165] width 134 height 146
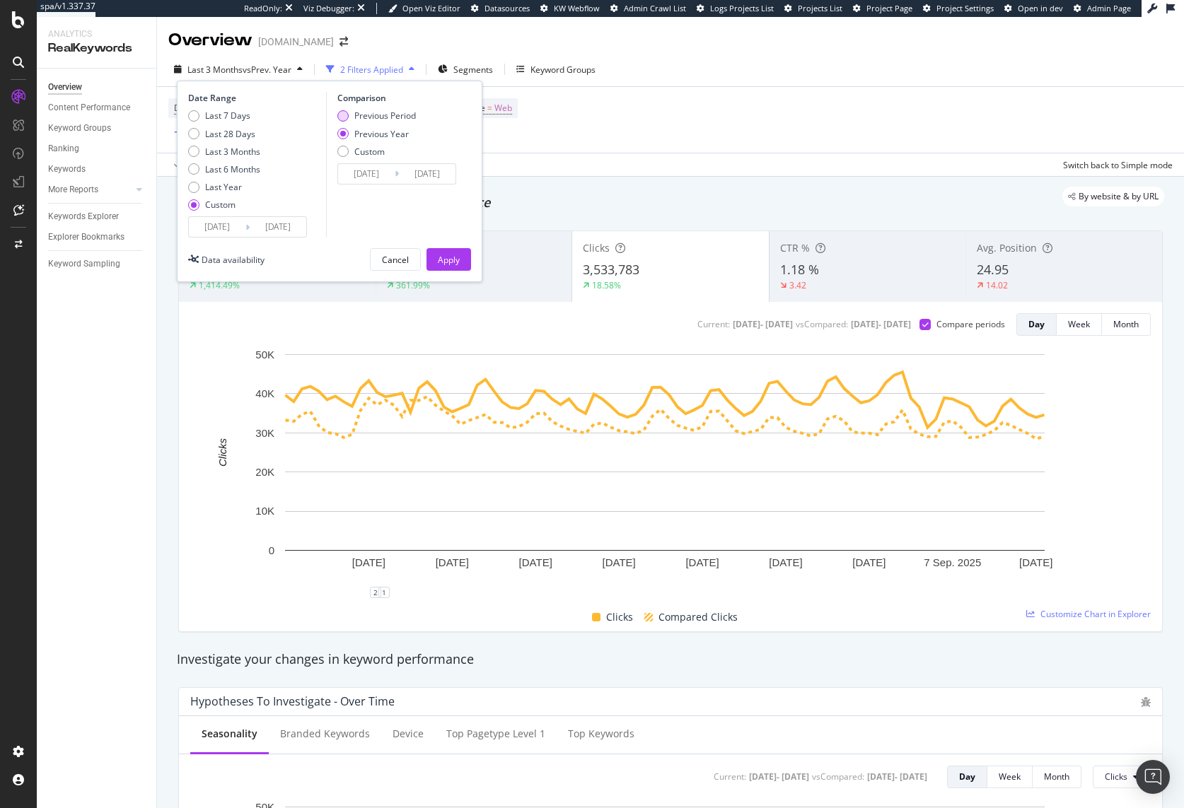
click at [382, 113] on div "Previous Period" at bounding box center [385, 116] width 62 height 12
type input "2025/08/20"
type input "2025/09/03"
click at [458, 267] on div "Apply" at bounding box center [449, 259] width 22 height 21
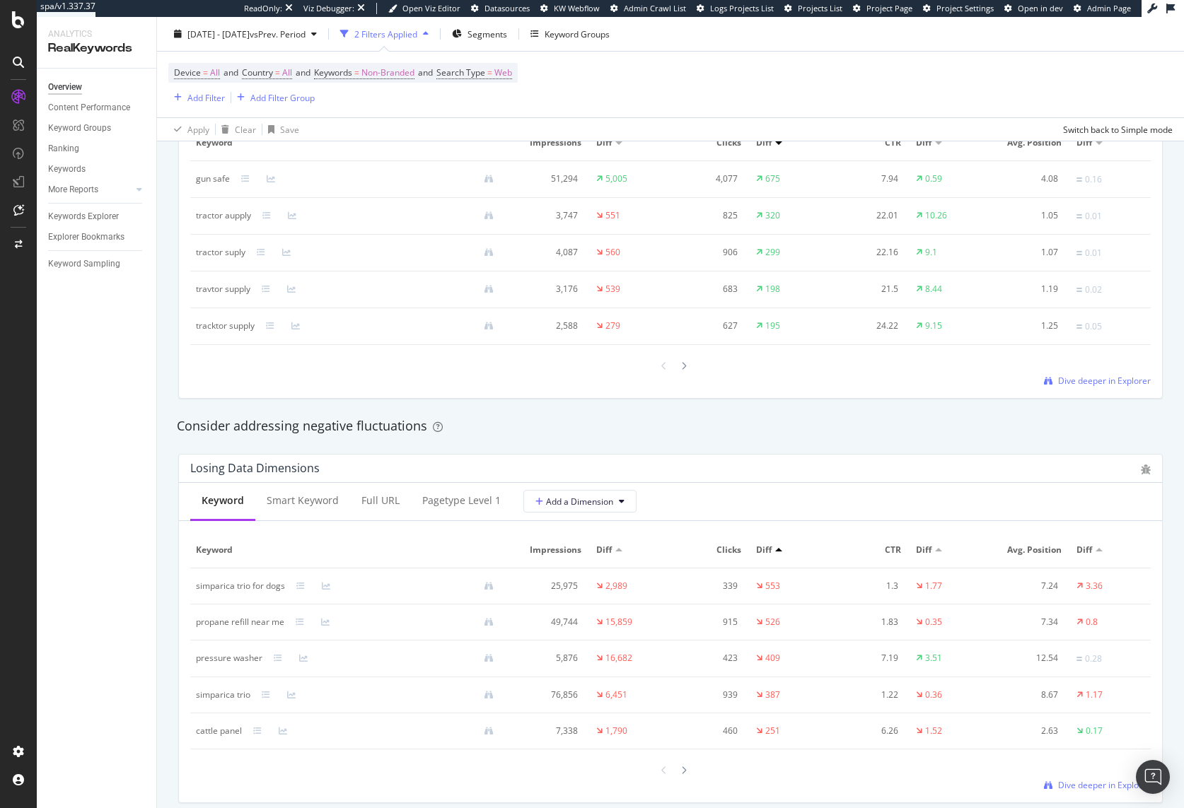
scroll to position [1523, 0]
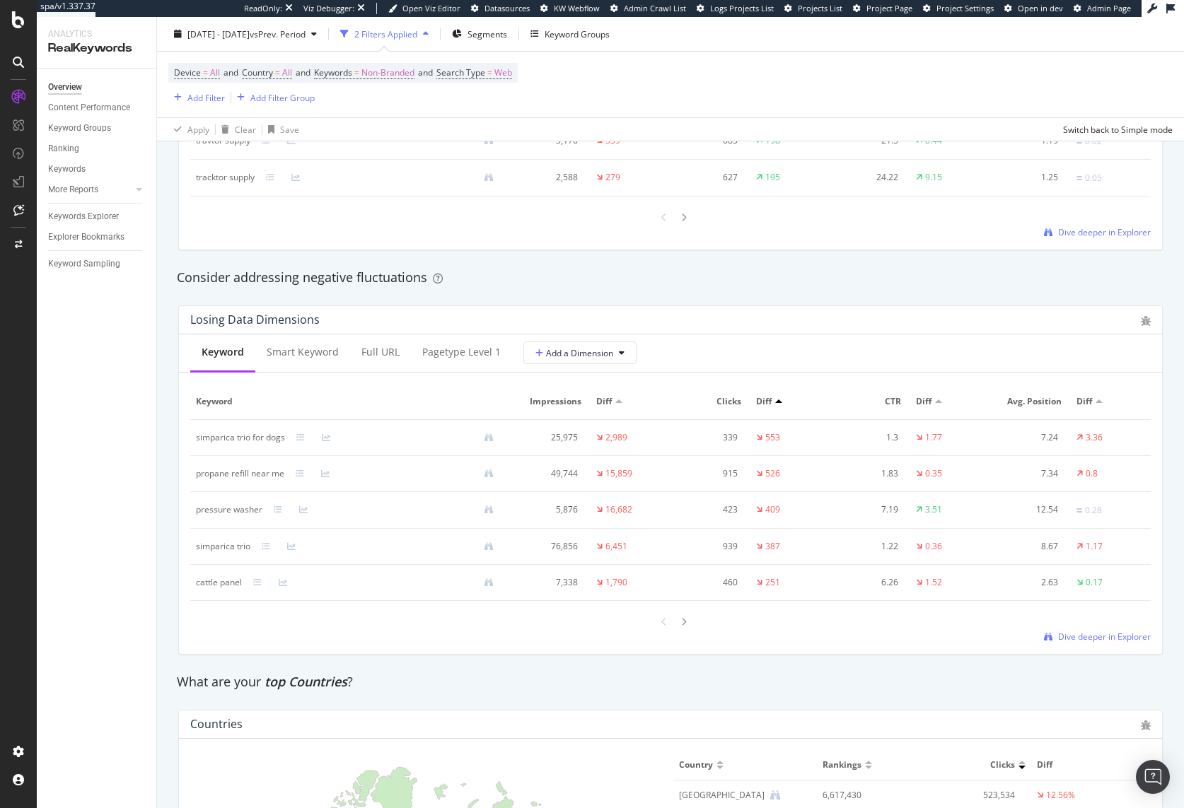
click at [12, 55] on div at bounding box center [18, 62] width 23 height 23
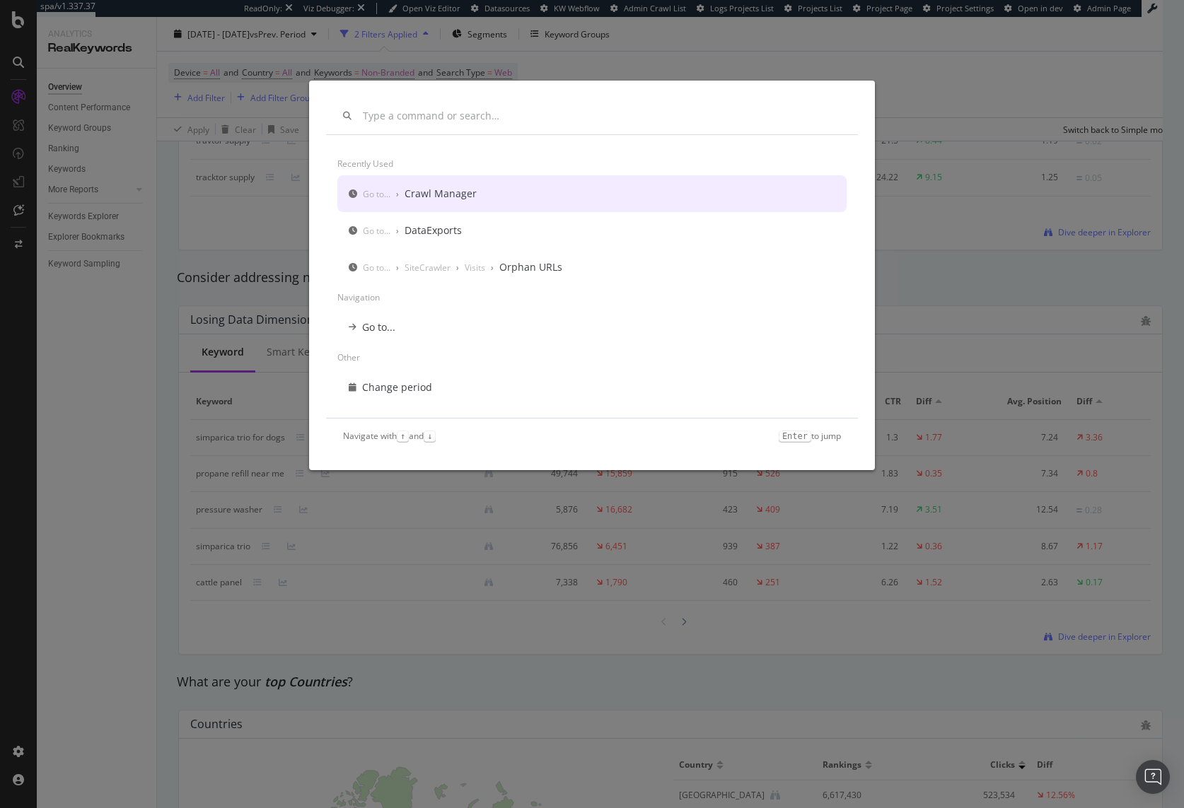
drag, startPoint x: 19, startPoint y: 26, endPoint x: 17, endPoint y: 36, distance: 10.1
click at [18, 26] on div "Recently used Go to... › Crawl Manager Go to... › DataExports Go to... › SiteCr…" at bounding box center [592, 404] width 1184 height 808
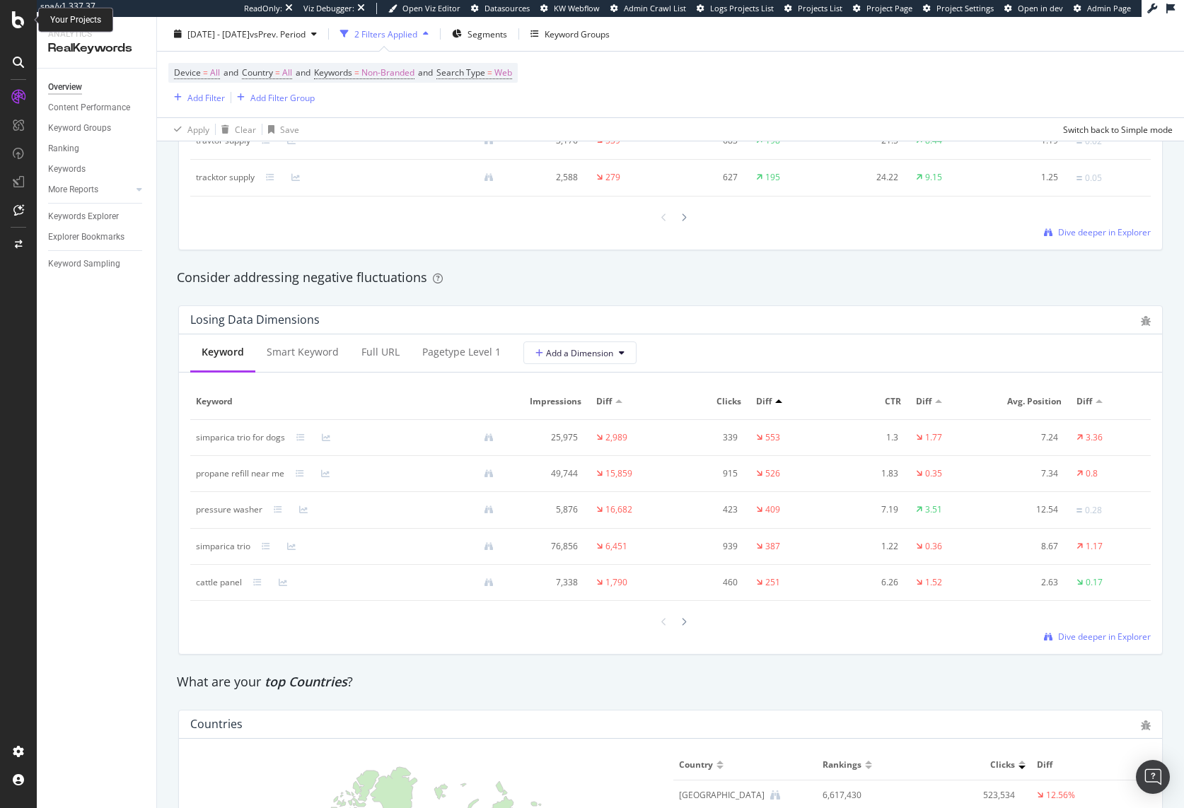
click at [20, 17] on icon at bounding box center [18, 19] width 13 height 17
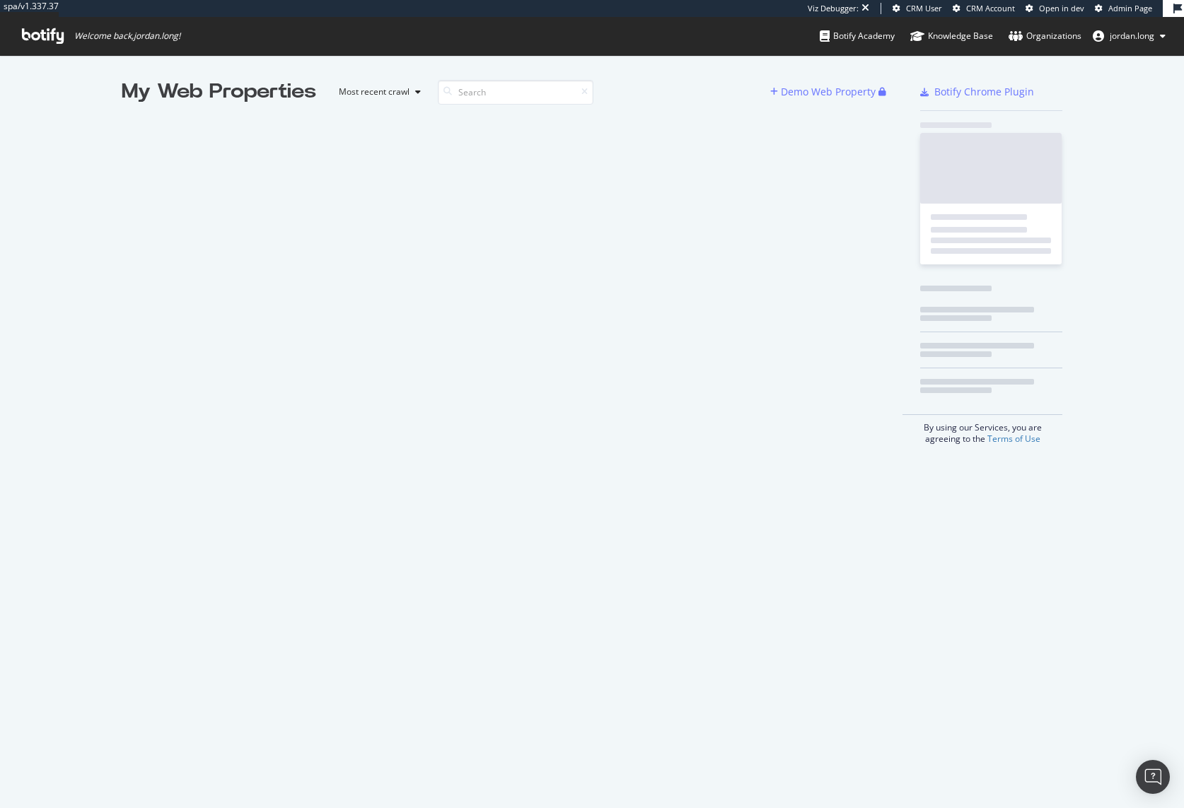
scroll to position [798, 1163]
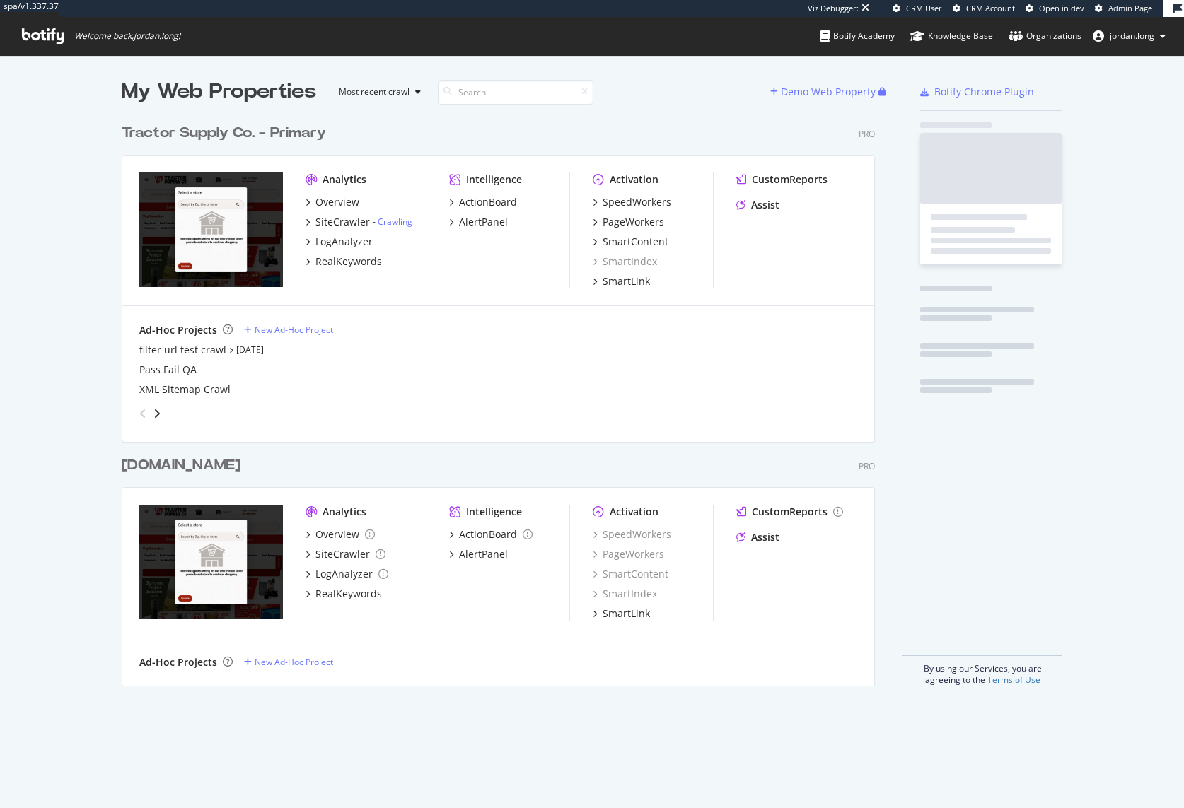
scroll to position [569, 754]
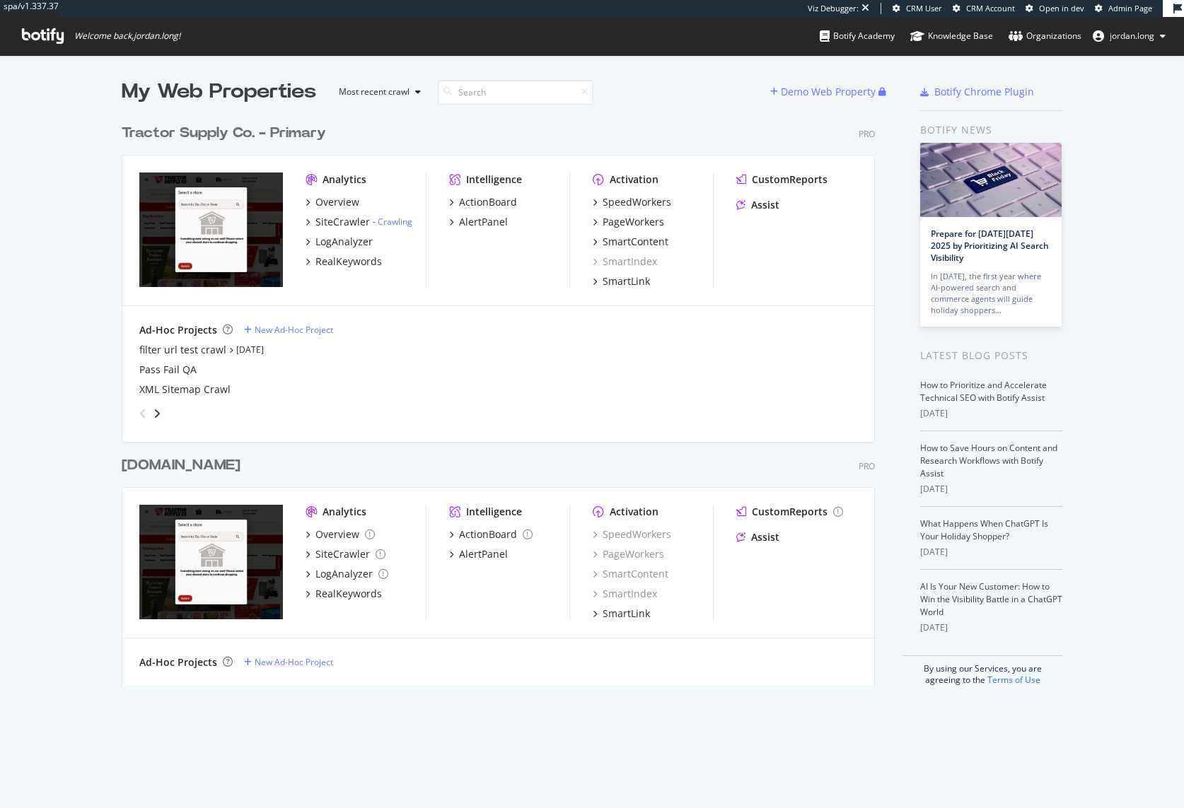
click at [240, 136] on div "Tractor Supply Co. - Primary" at bounding box center [224, 133] width 204 height 21
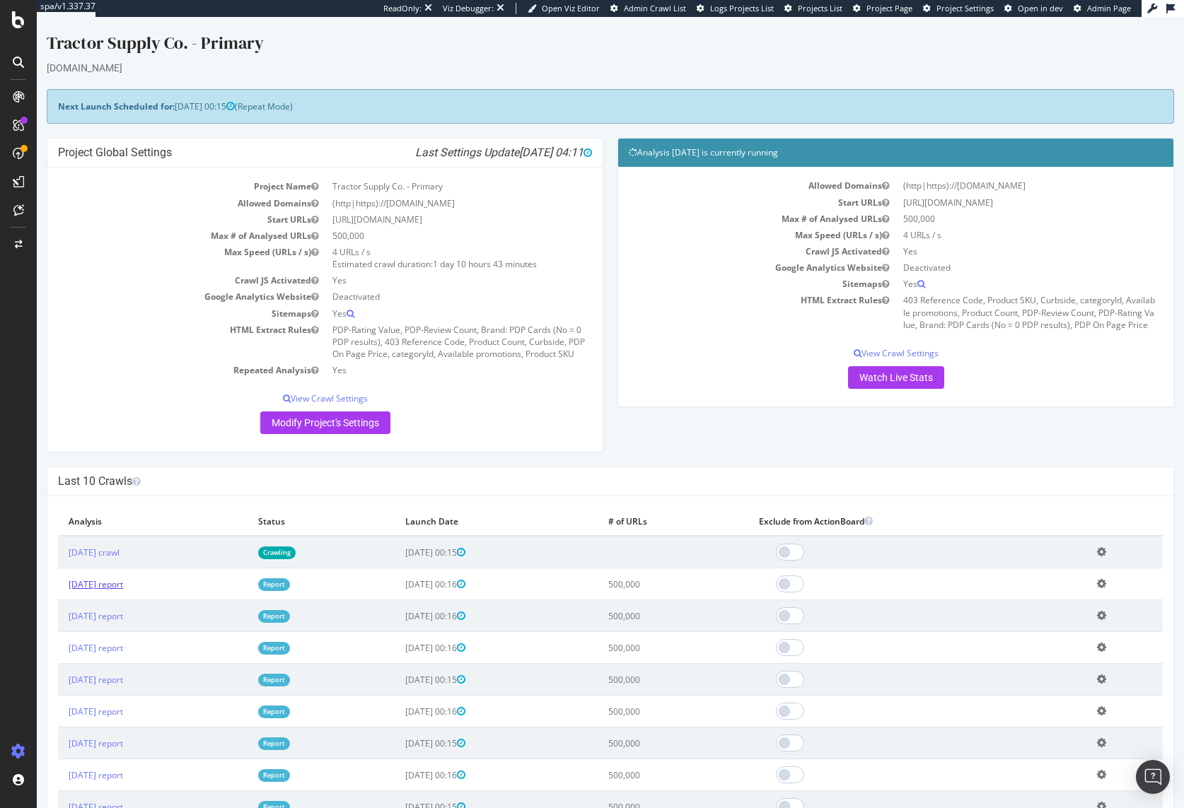
click at [109, 591] on link "2025 Sep. 15th report" at bounding box center [96, 585] width 54 height 12
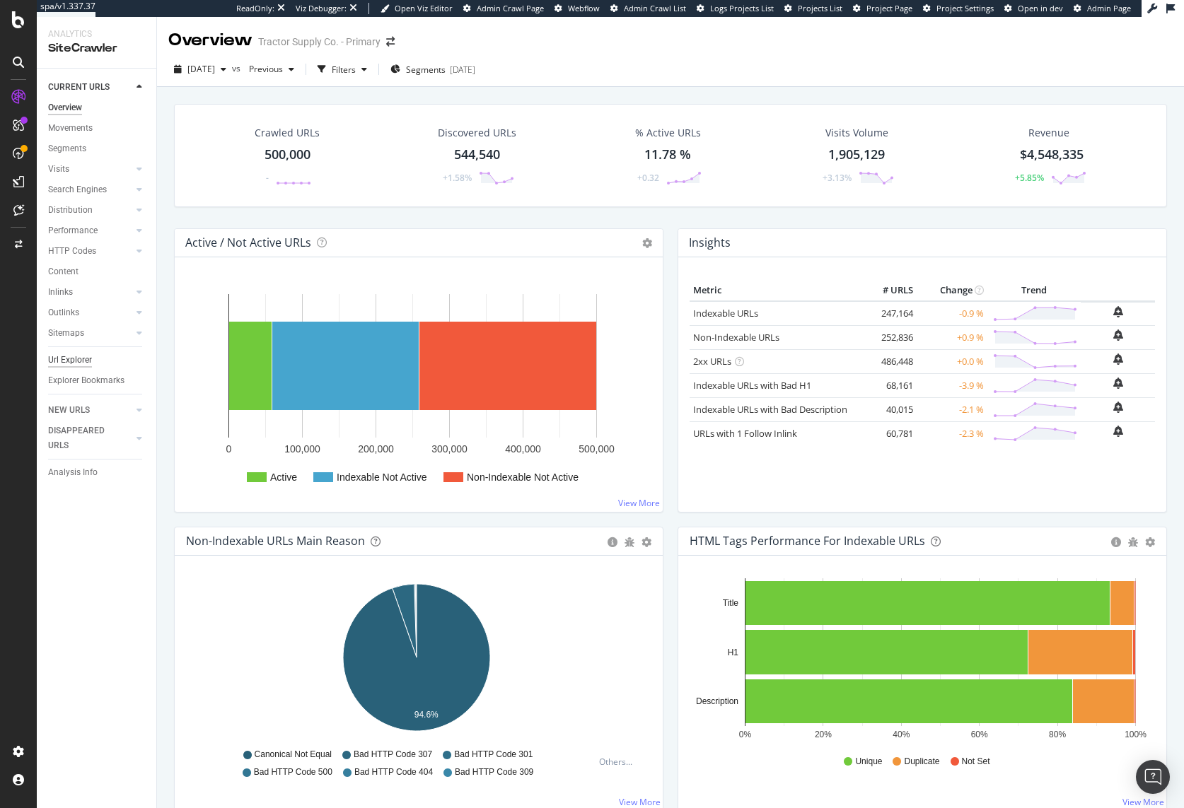
click at [75, 361] on div "Url Explorer" at bounding box center [70, 360] width 44 height 15
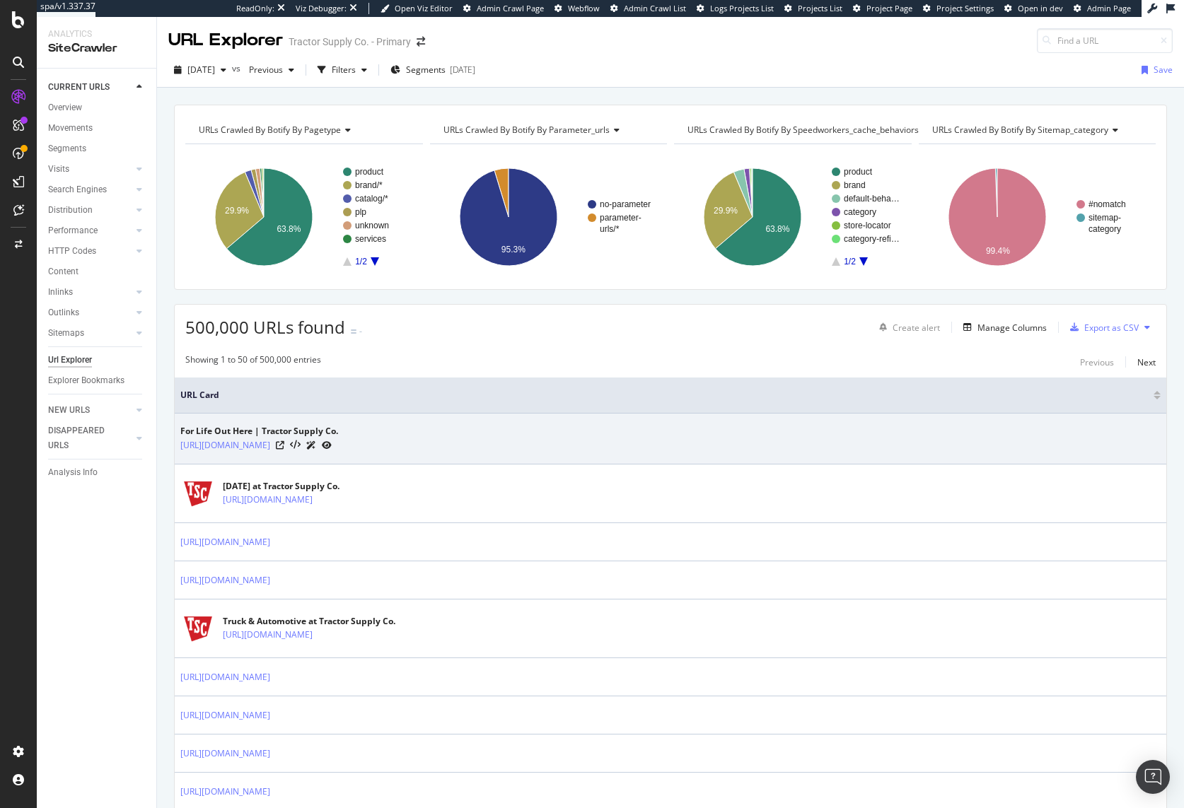
click at [332, 445] on icon at bounding box center [327, 445] width 10 height 8
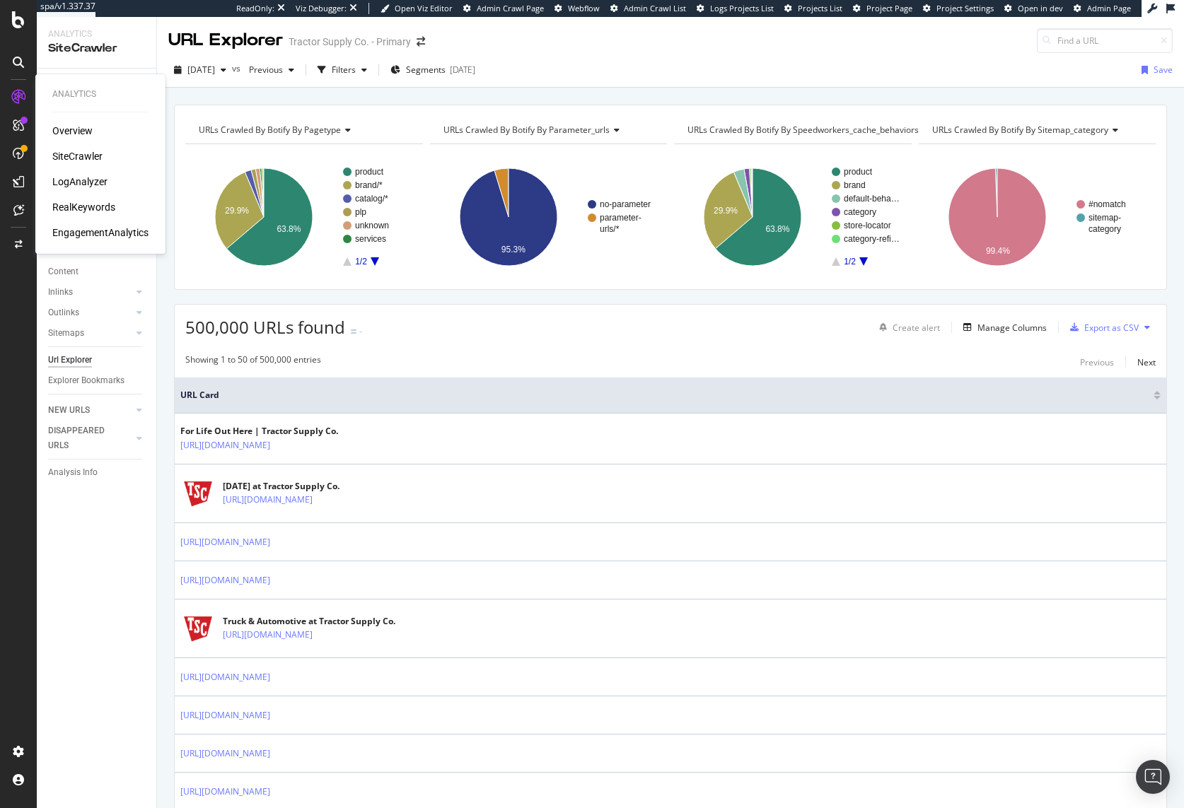
click at [79, 178] on div "LogAnalyzer" at bounding box center [79, 182] width 55 height 14
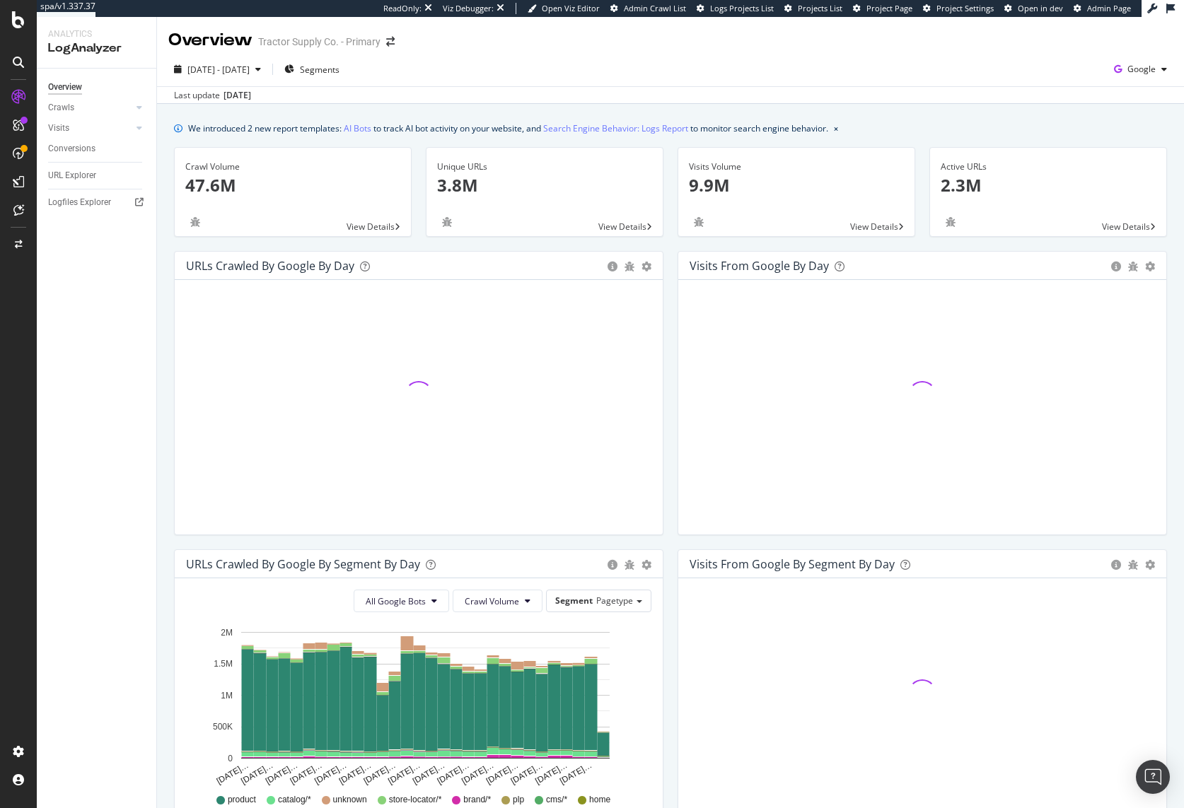
click at [719, 61] on div "2025 Aug. 24th - Sep. 22nd Segments Google" at bounding box center [670, 72] width 1027 height 28
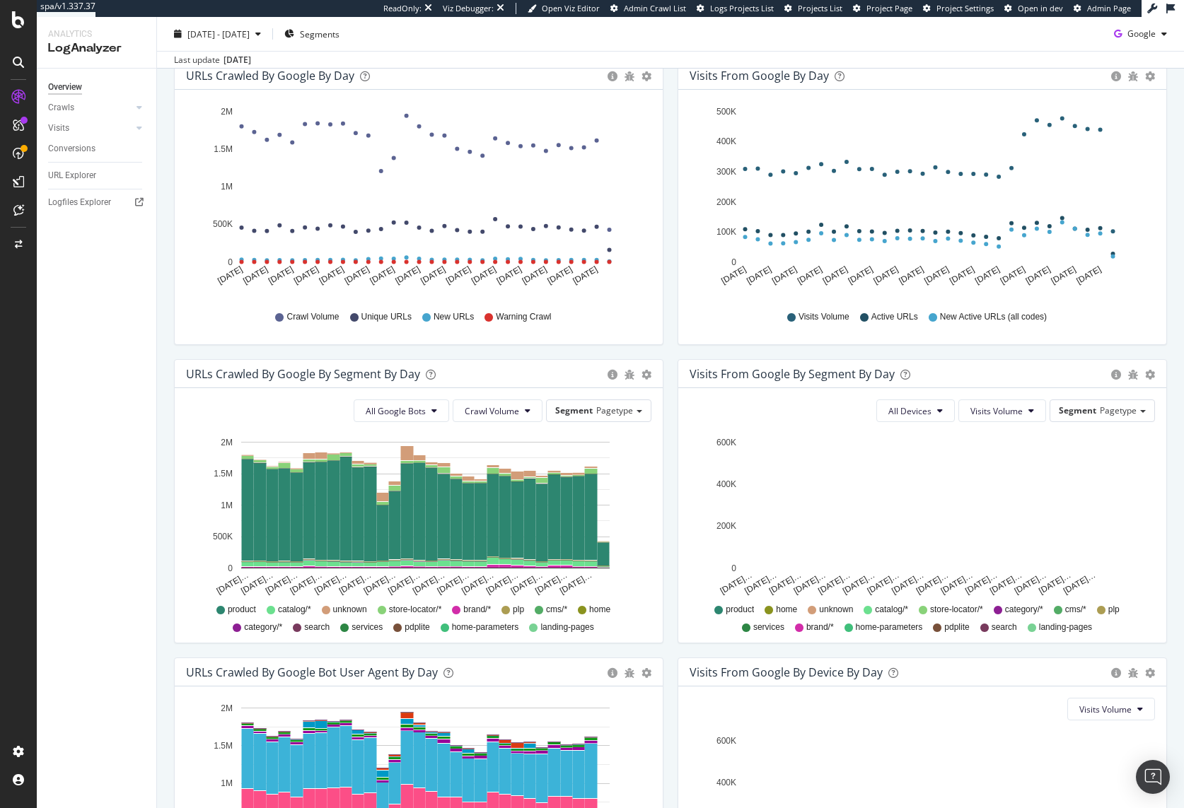
scroll to position [388, 0]
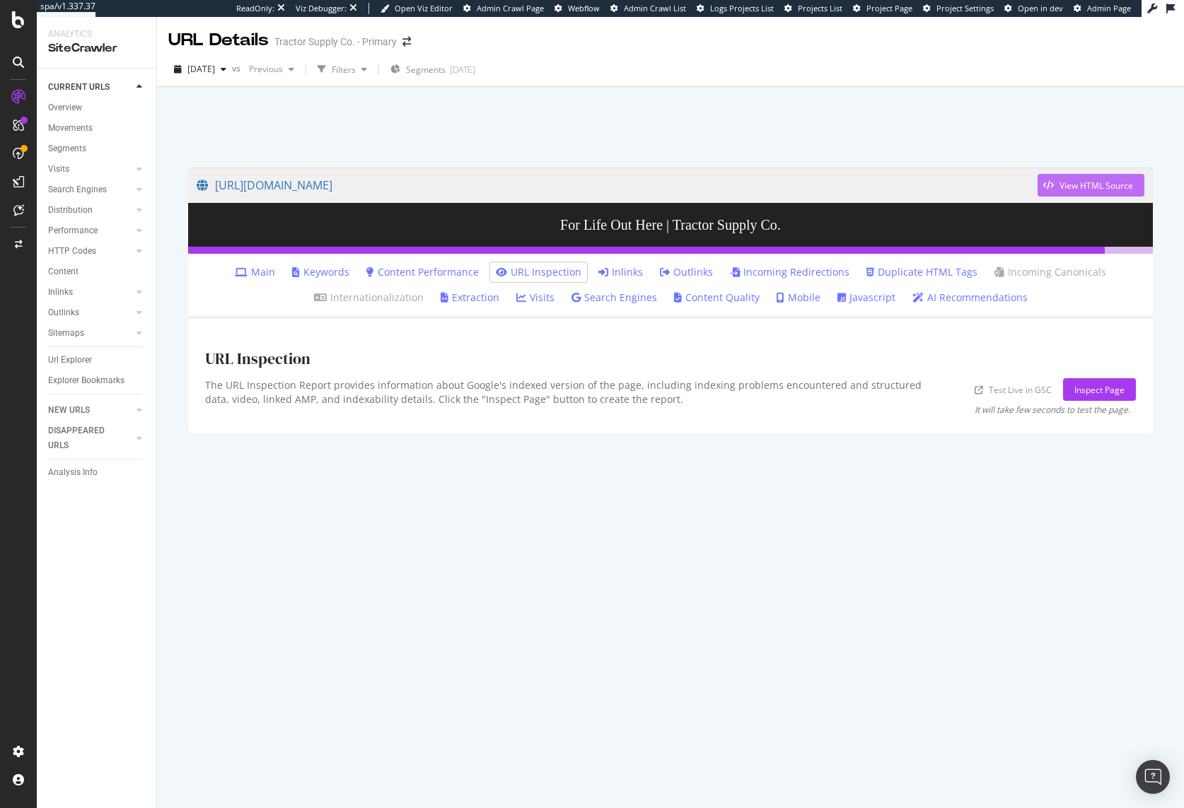
click at [1086, 182] on div "View HTML Source" at bounding box center [1096, 186] width 74 height 12
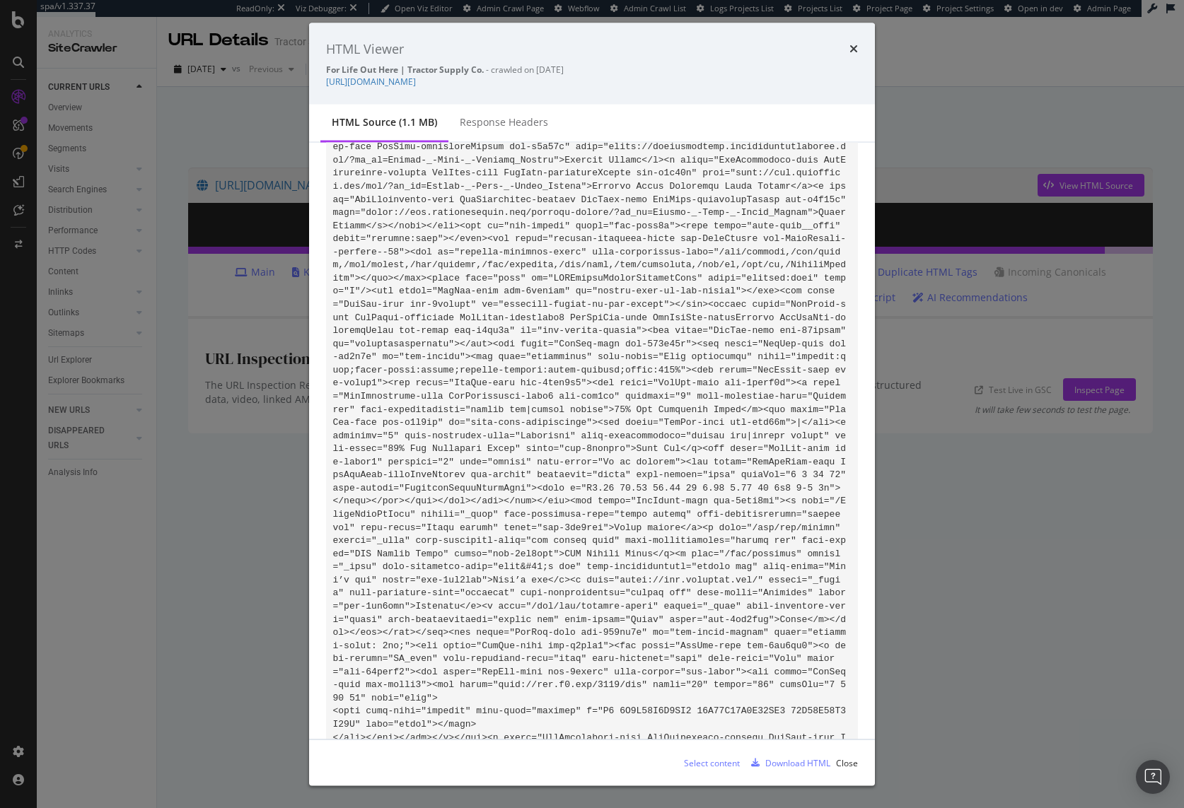
scroll to position [52652, 0]
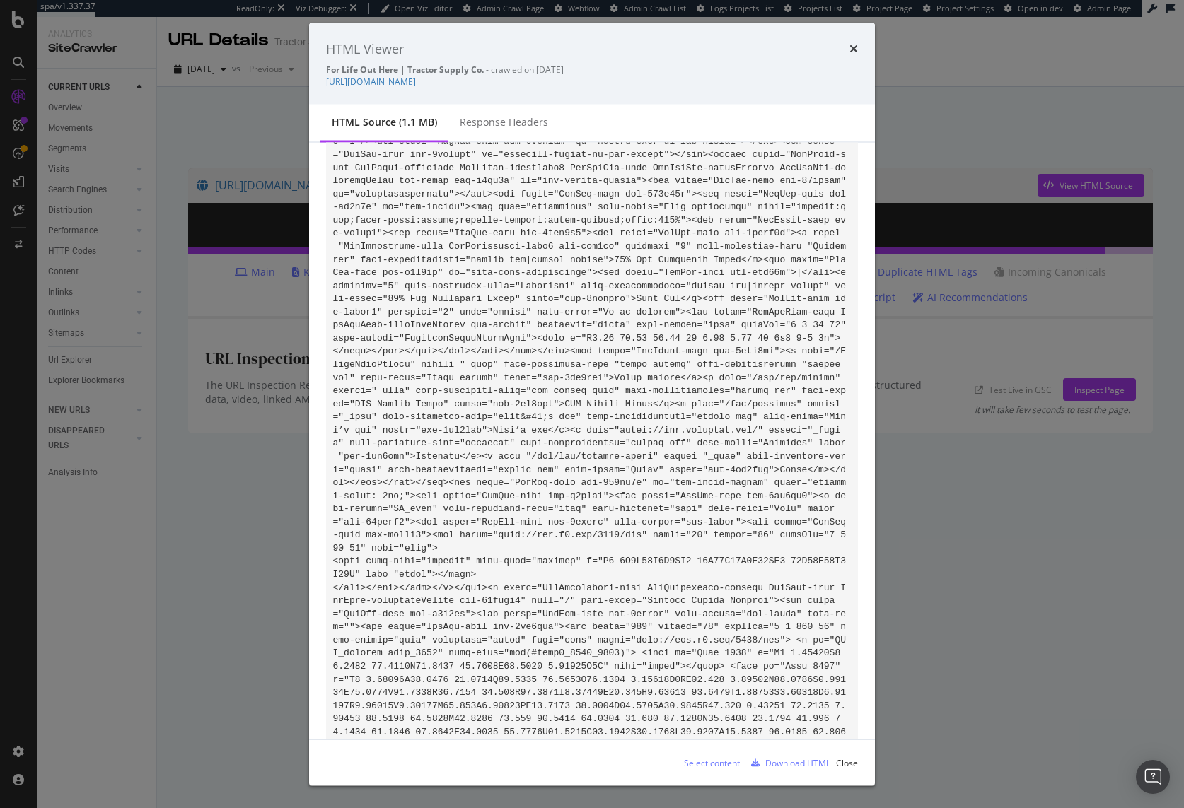
click at [1007, 552] on div "HTML Viewer For Life Out Here | Tractor Supply Co. - crawled on 2025-09-15 http…" at bounding box center [592, 404] width 1184 height 808
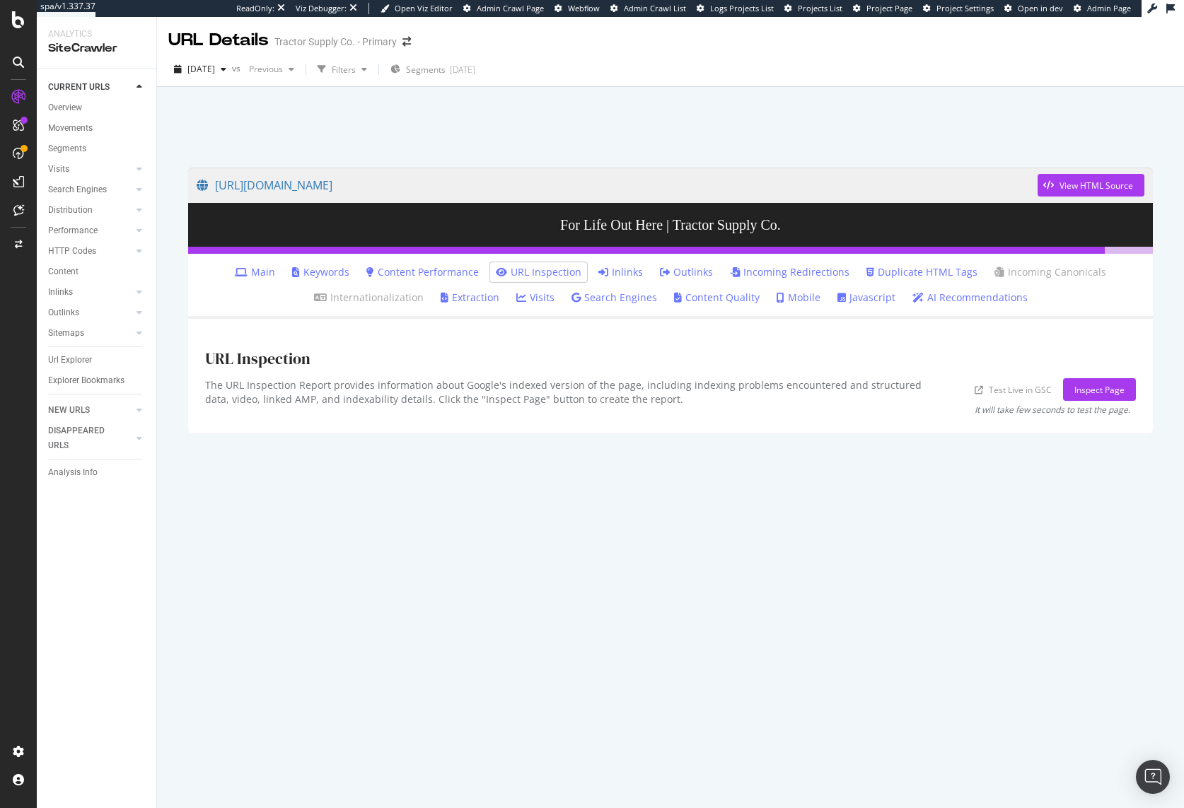
click at [1007, 552] on div "https://www.tractorsupply.com/ View HTML Source For Life Out Here | Tractor Sup…" at bounding box center [670, 480] width 993 height 655
drag, startPoint x: 691, startPoint y: 509, endPoint x: 680, endPoint y: 510, distance: 10.7
click at [680, 510] on div "https://www.tractorsupply.com/ View HTML Source For Life Out Here | Tractor Sup…" at bounding box center [670, 480] width 993 height 655
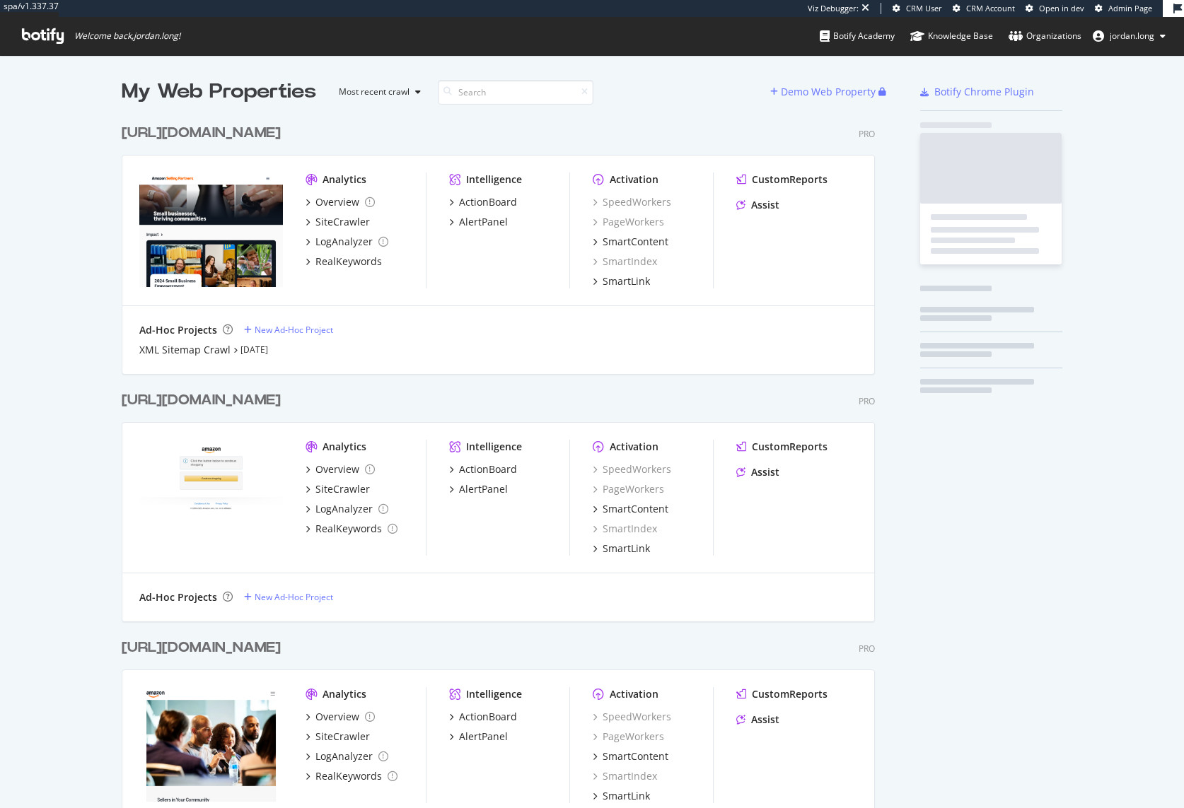
scroll to position [798, 1163]
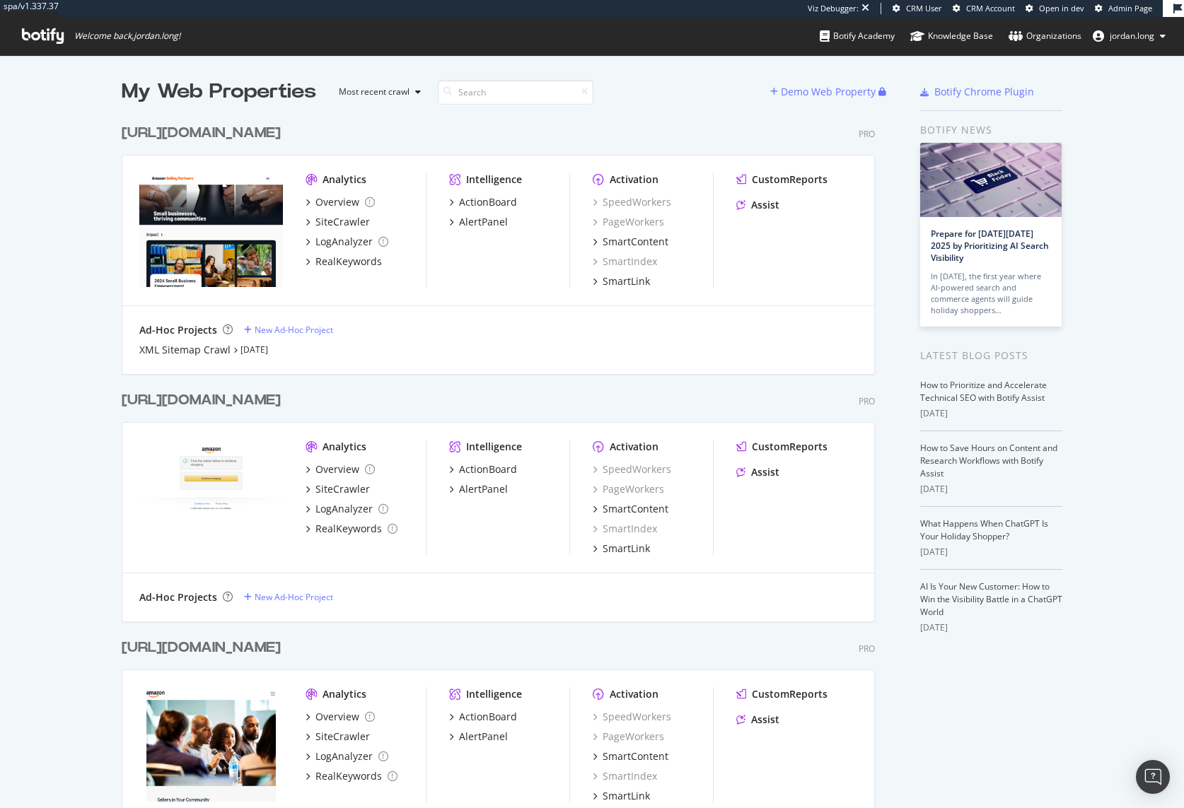
click at [281, 132] on div "[URL][DOMAIN_NAME]" at bounding box center [201, 133] width 159 height 21
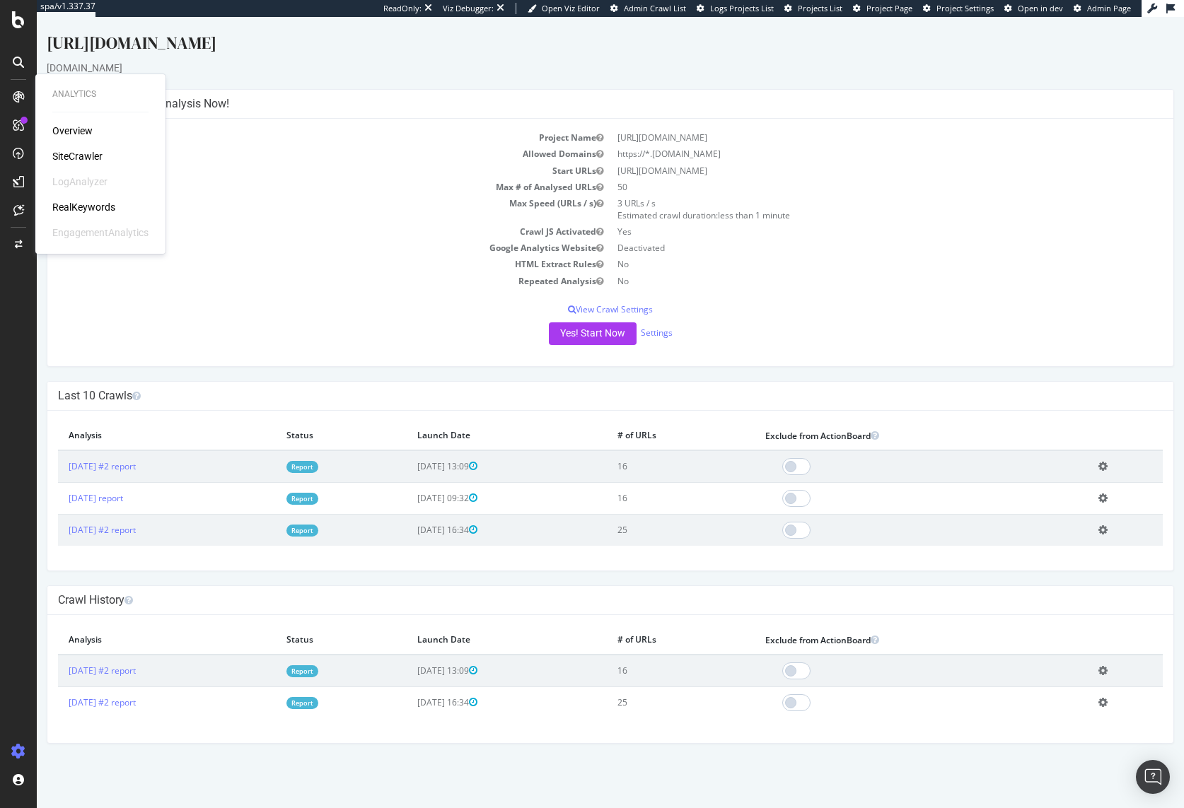
click at [71, 207] on div "RealKeywords" at bounding box center [83, 207] width 63 height 14
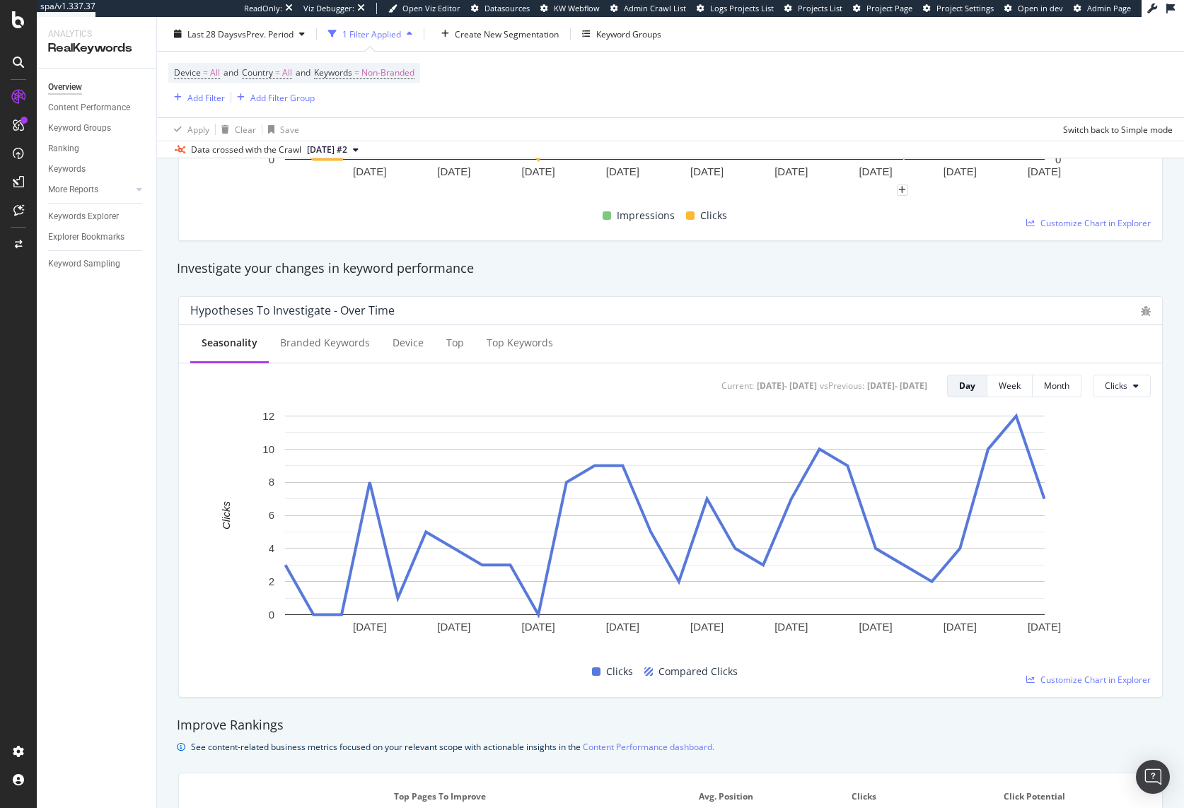
scroll to position [529, 0]
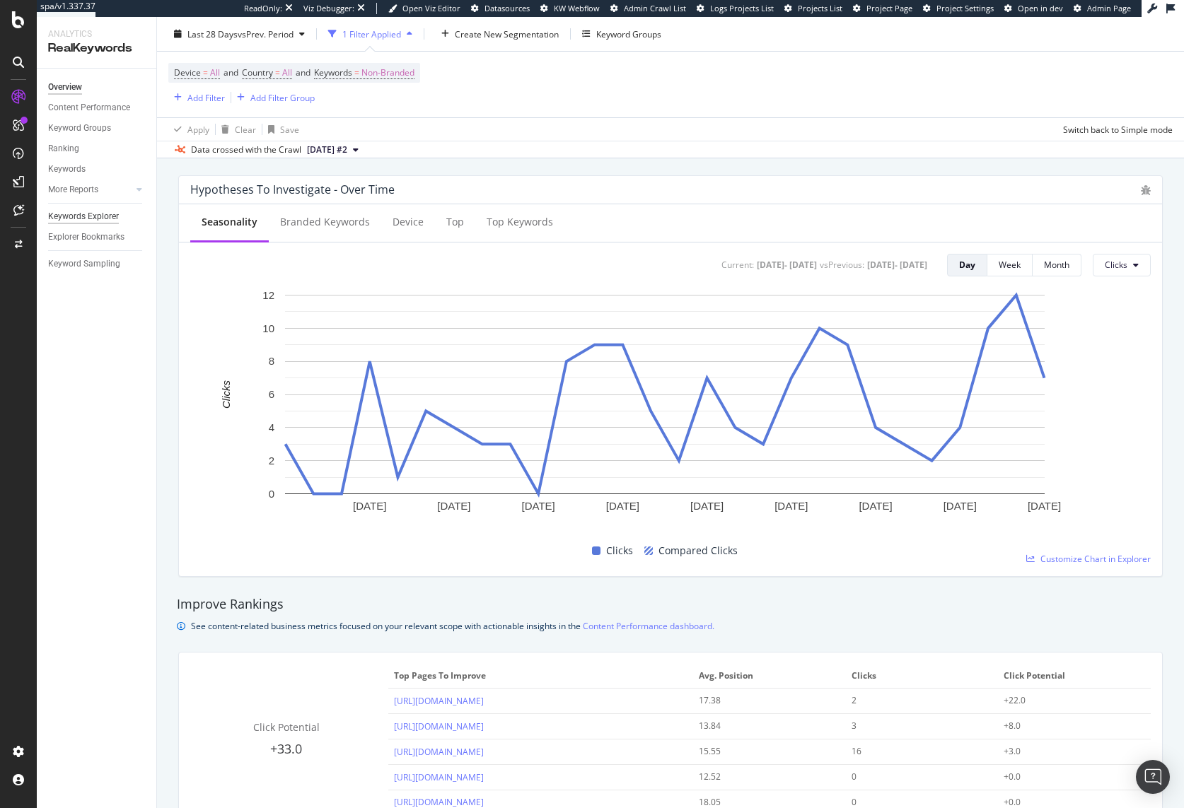
click at [86, 217] on div "Keywords Explorer" at bounding box center [83, 216] width 71 height 15
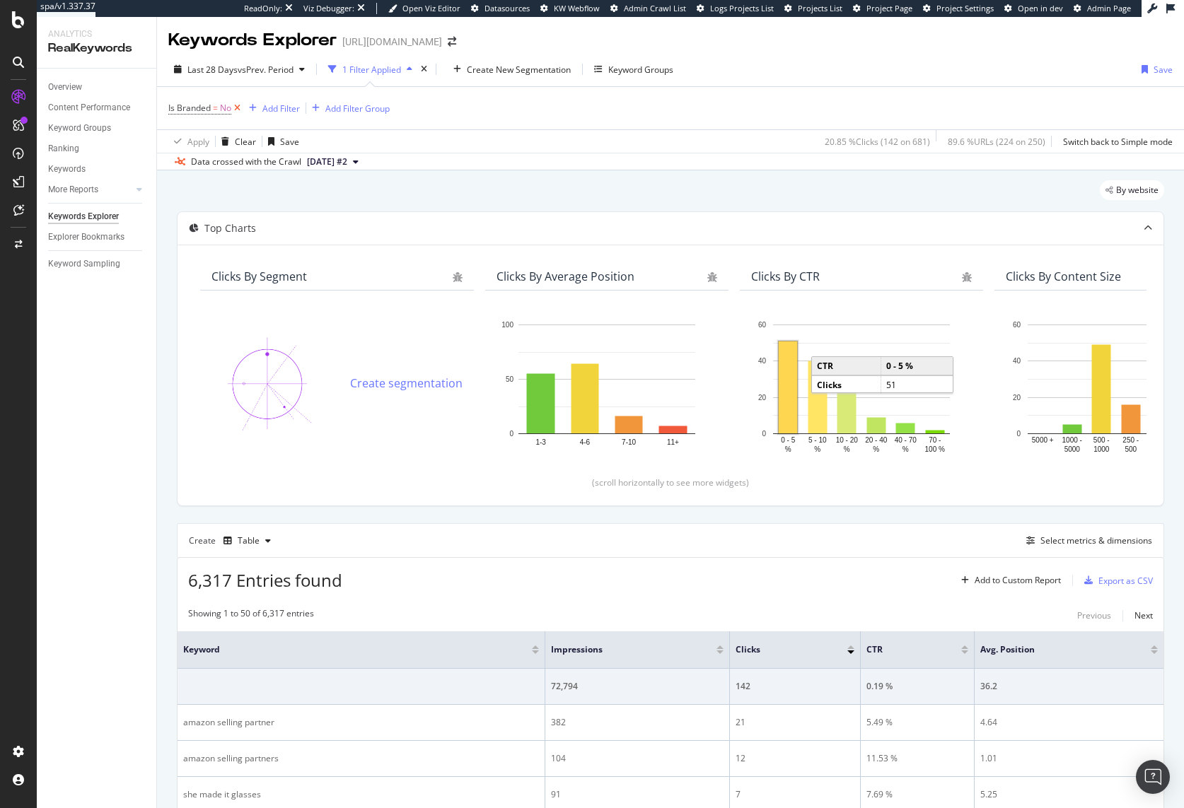
click at [236, 107] on icon at bounding box center [237, 108] width 12 height 14
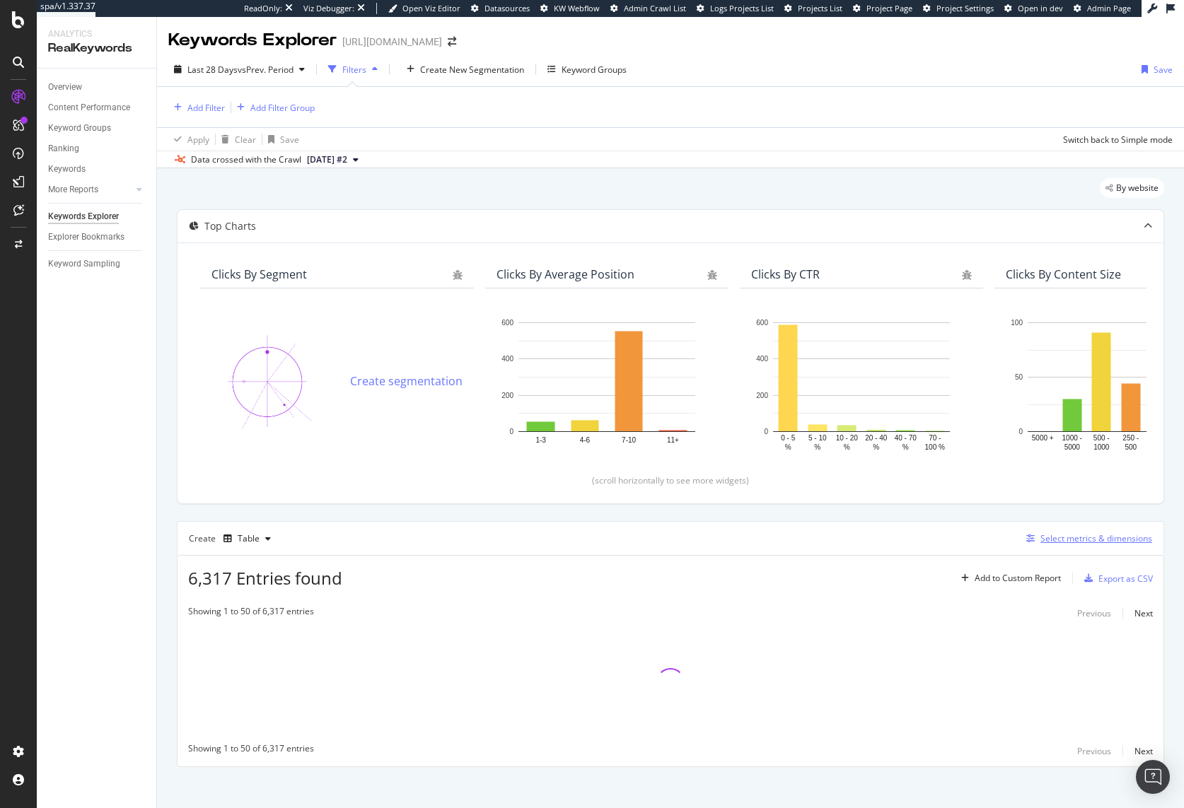
click at [1042, 547] on button "Select metrics & dimensions" at bounding box center [1087, 538] width 132 height 17
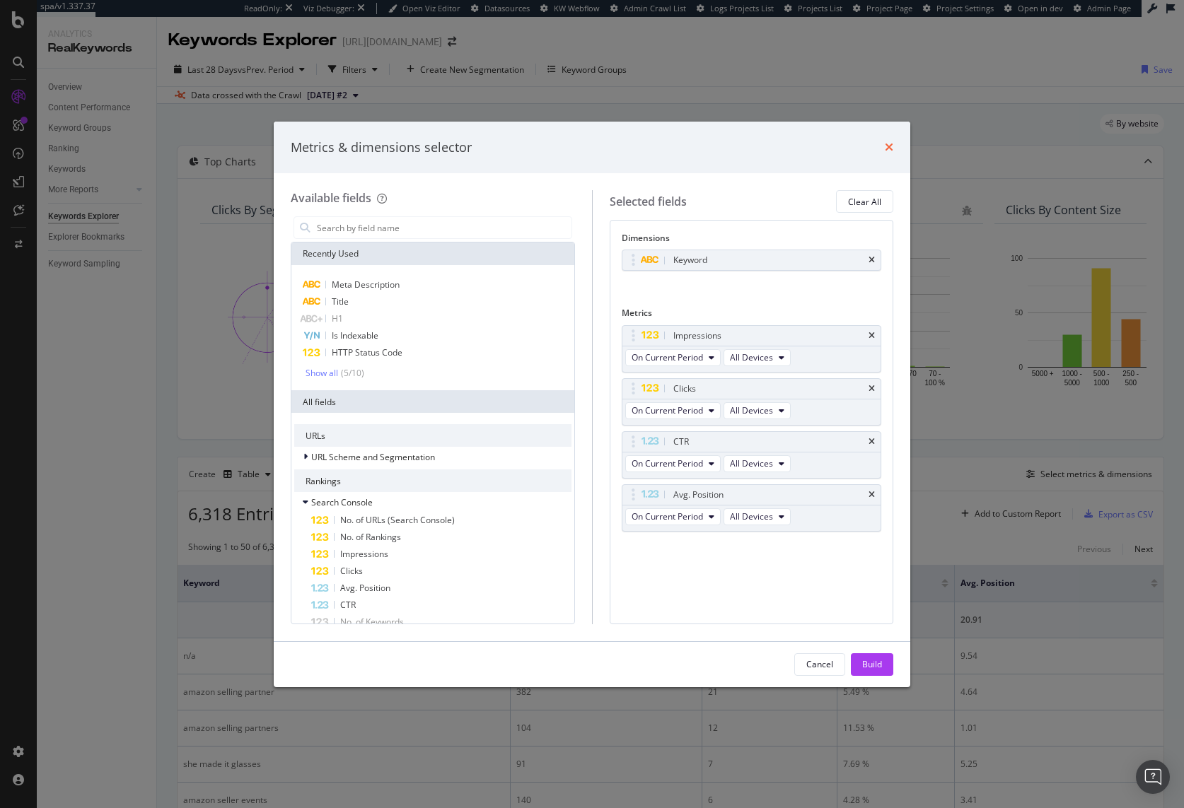
click at [889, 149] on icon "times" at bounding box center [889, 146] width 8 height 11
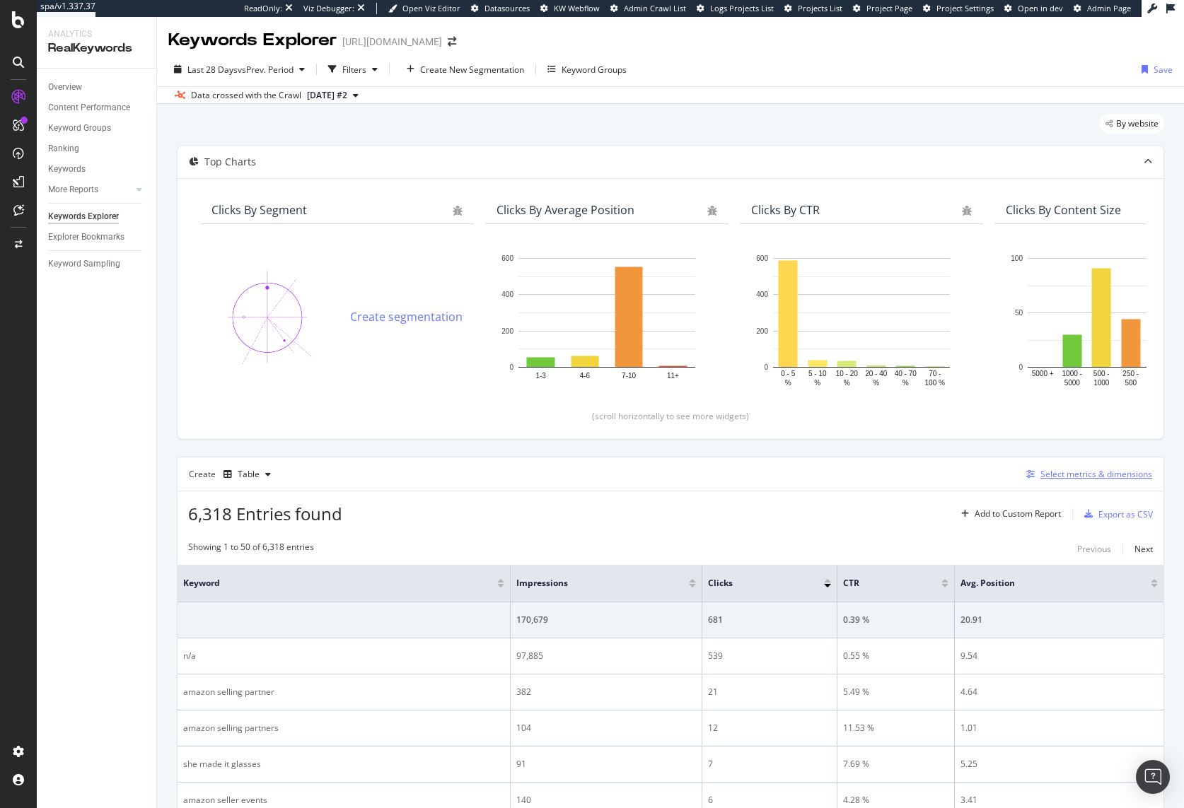
click at [1080, 475] on div "Select metrics & dimensions" at bounding box center [1096, 474] width 112 height 12
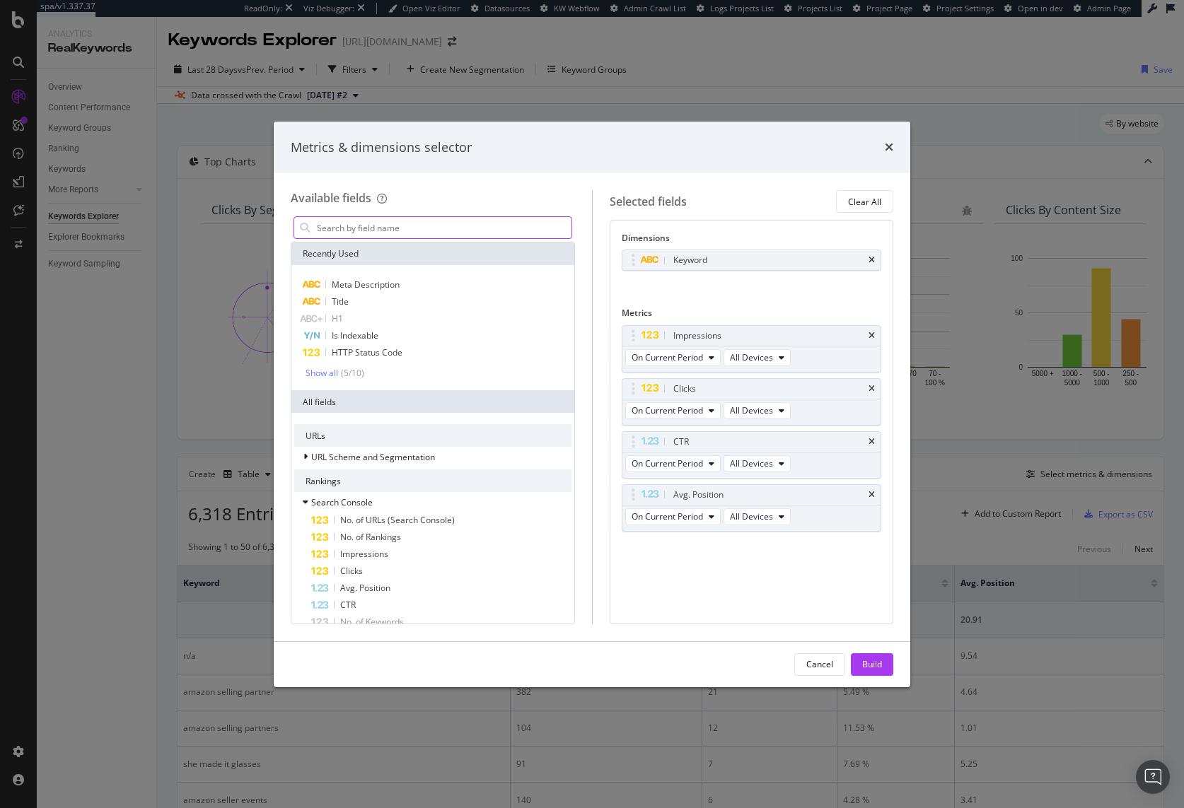
click at [410, 231] on input "modal" at bounding box center [443, 227] width 256 height 21
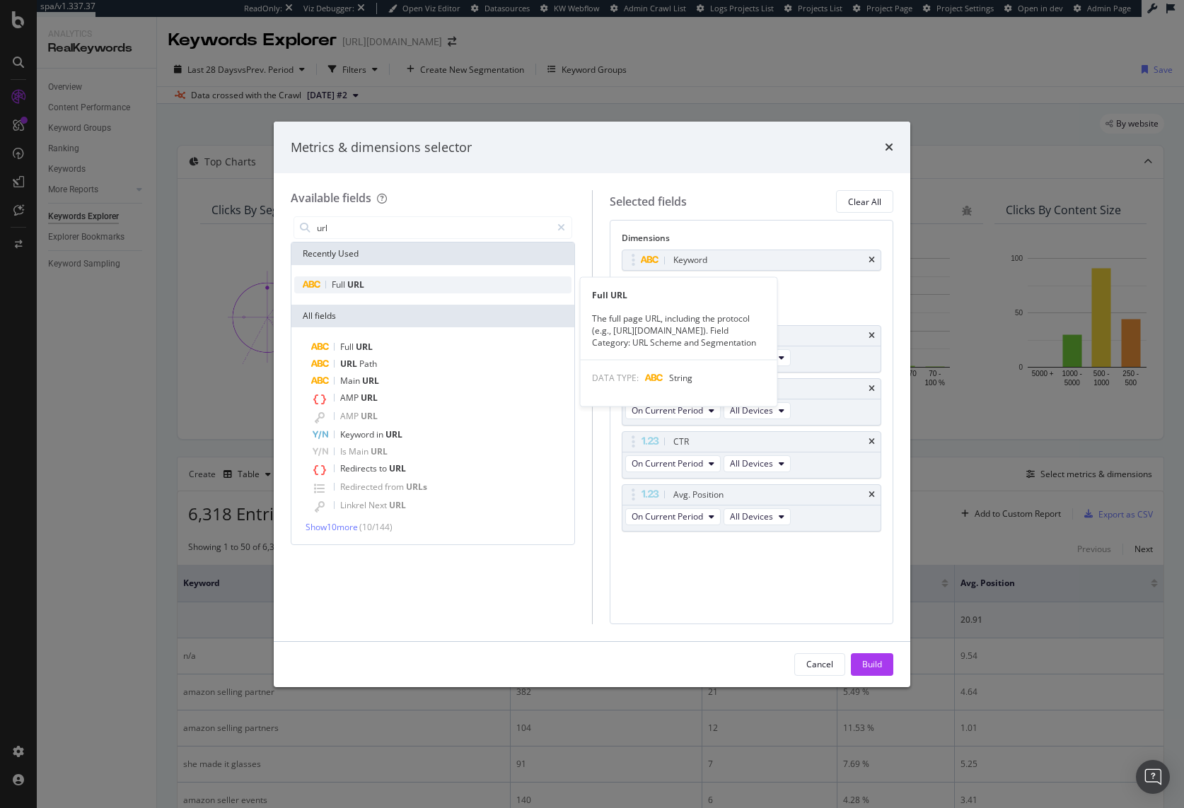
type input "url"
click at [414, 287] on div "Full URL" at bounding box center [432, 285] width 277 height 17
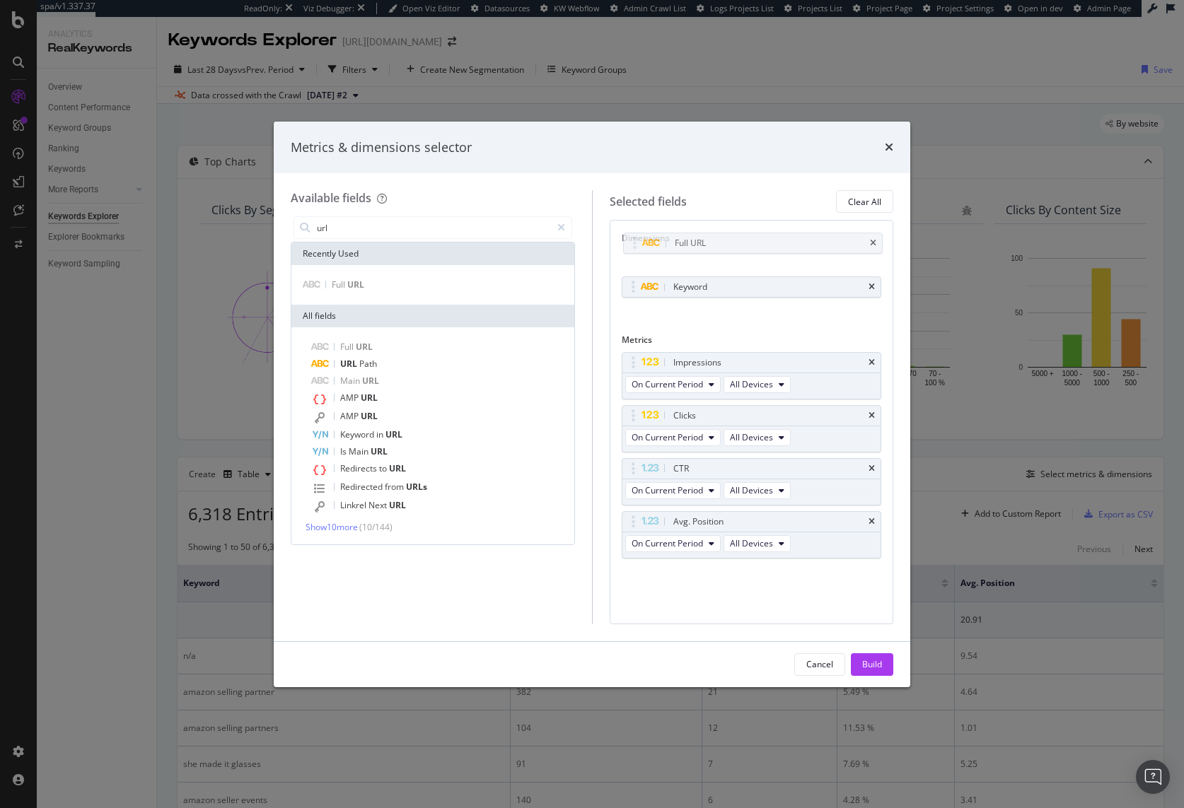
drag, startPoint x: 634, startPoint y: 286, endPoint x: 633, endPoint y: 275, distance: 10.6
click at [635, 242] on body "spa/v1.337.37 ReadOnly: Viz Debugger: Open Viz Editor Datasources KW Webflow Ad…" at bounding box center [592, 404] width 1184 height 808
click at [878, 666] on div "Build" at bounding box center [872, 664] width 20 height 12
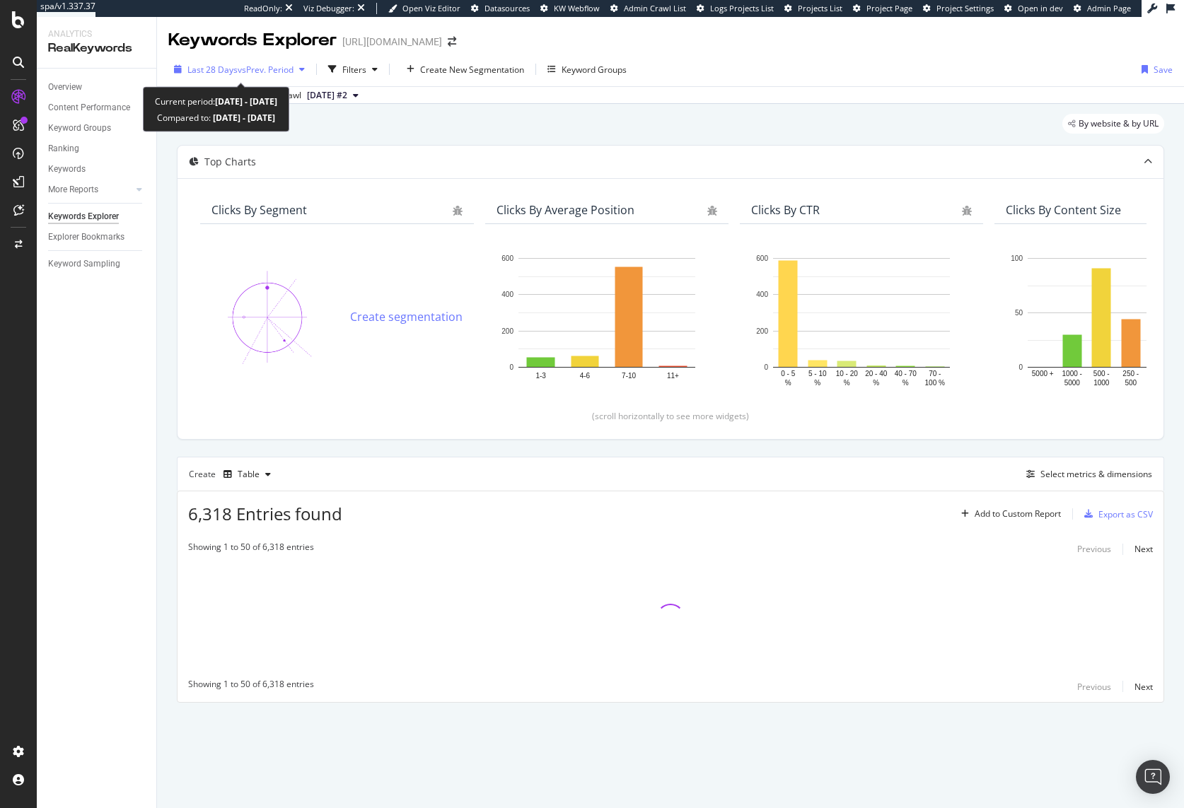
click at [239, 72] on span "vs Prev. Period" at bounding box center [266, 70] width 56 height 12
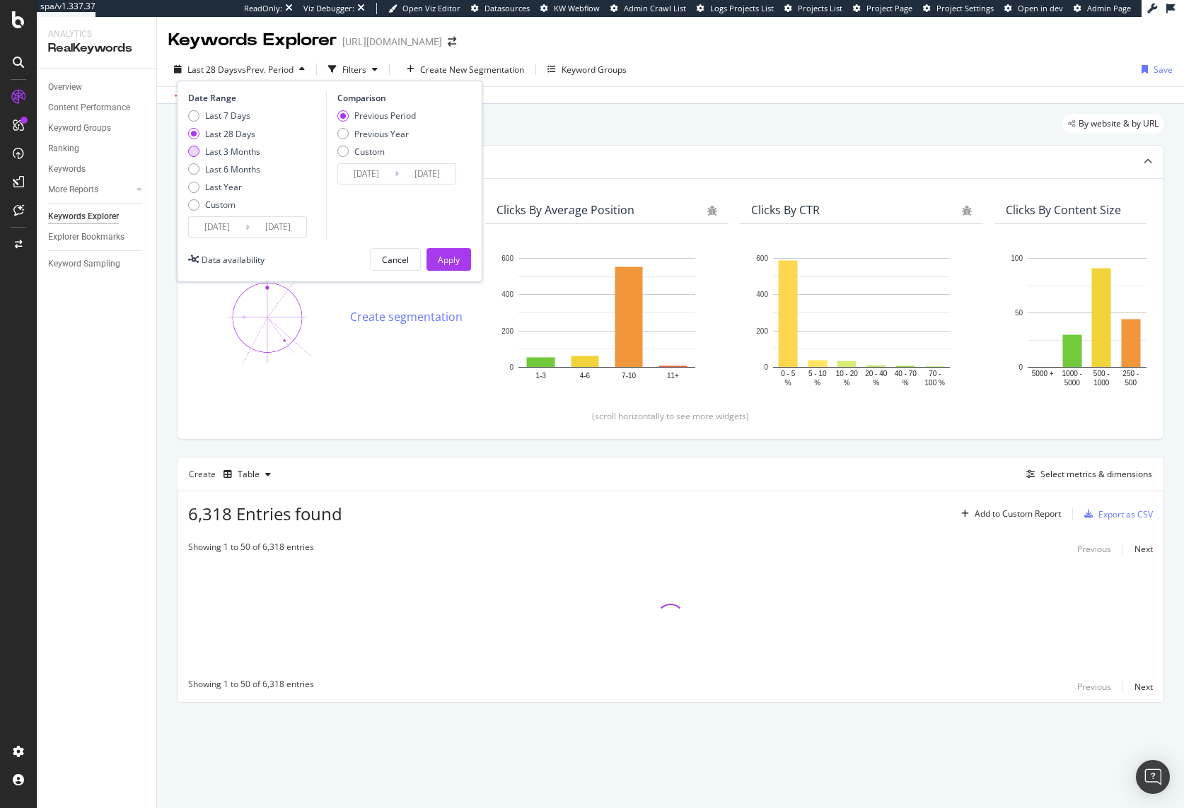
click at [245, 157] on div "Last 3 Months" at bounding box center [232, 152] width 55 height 12
type input "[DATE]"
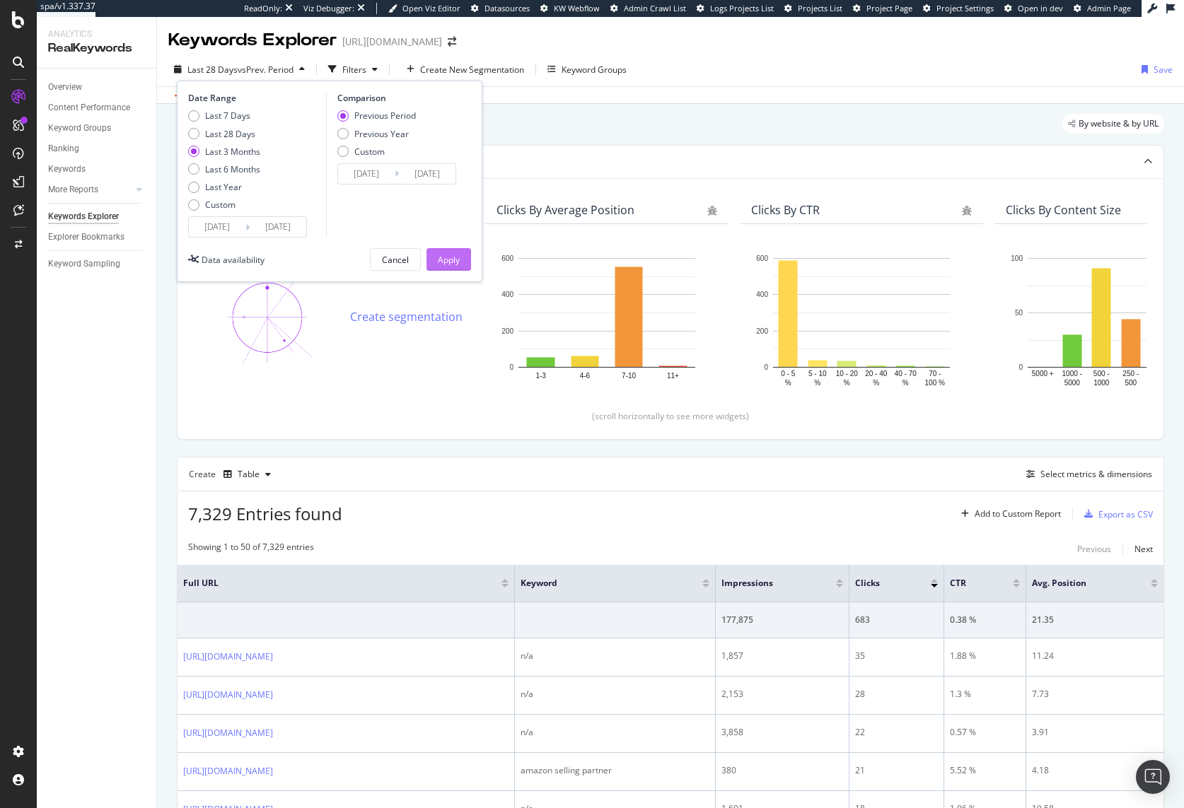
click at [445, 260] on div "Apply" at bounding box center [449, 260] width 22 height 12
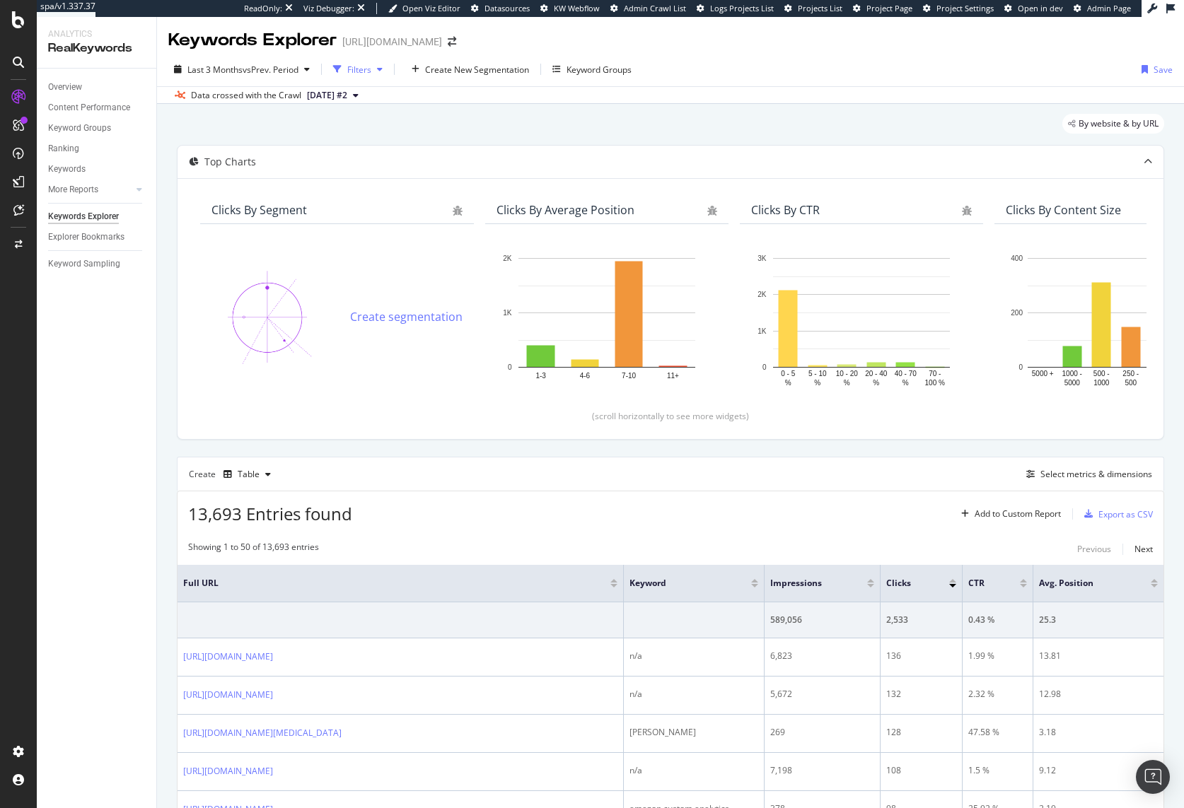
click at [365, 71] on div "Filters" at bounding box center [359, 70] width 24 height 12
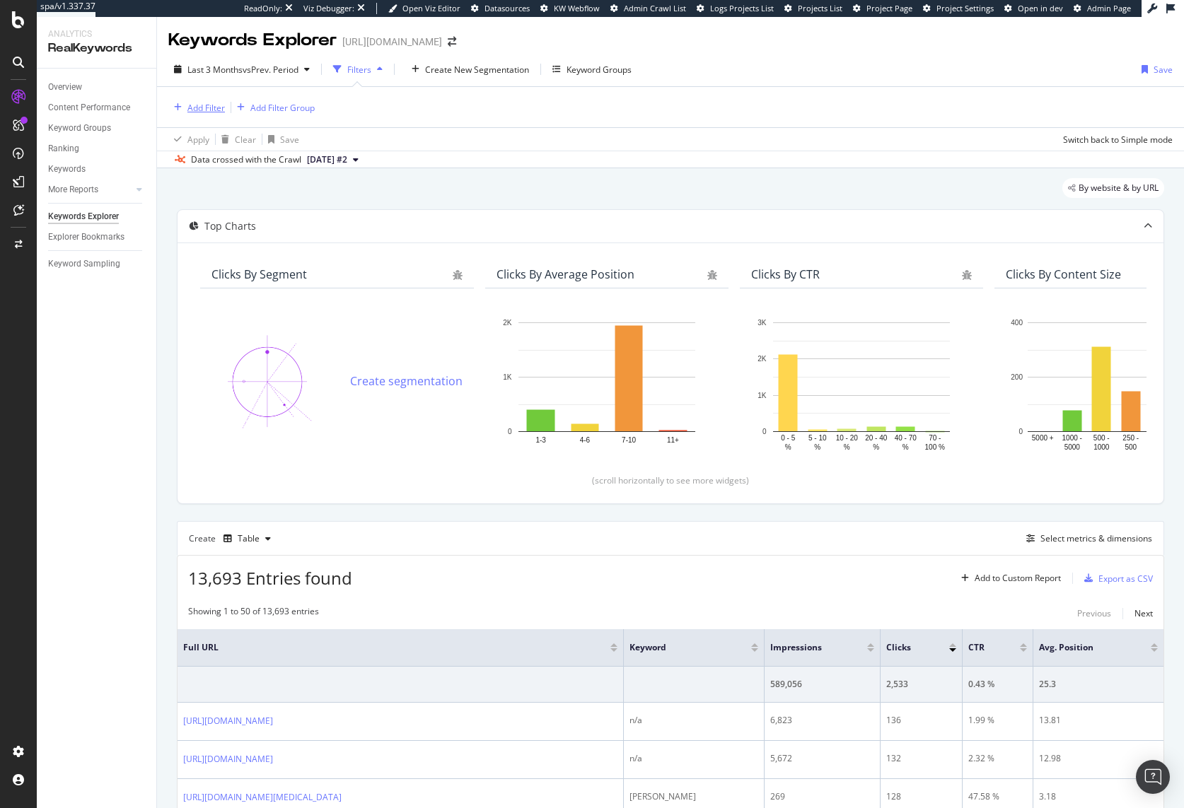
click at [198, 108] on div "Add Filter" at bounding box center [205, 108] width 37 height 12
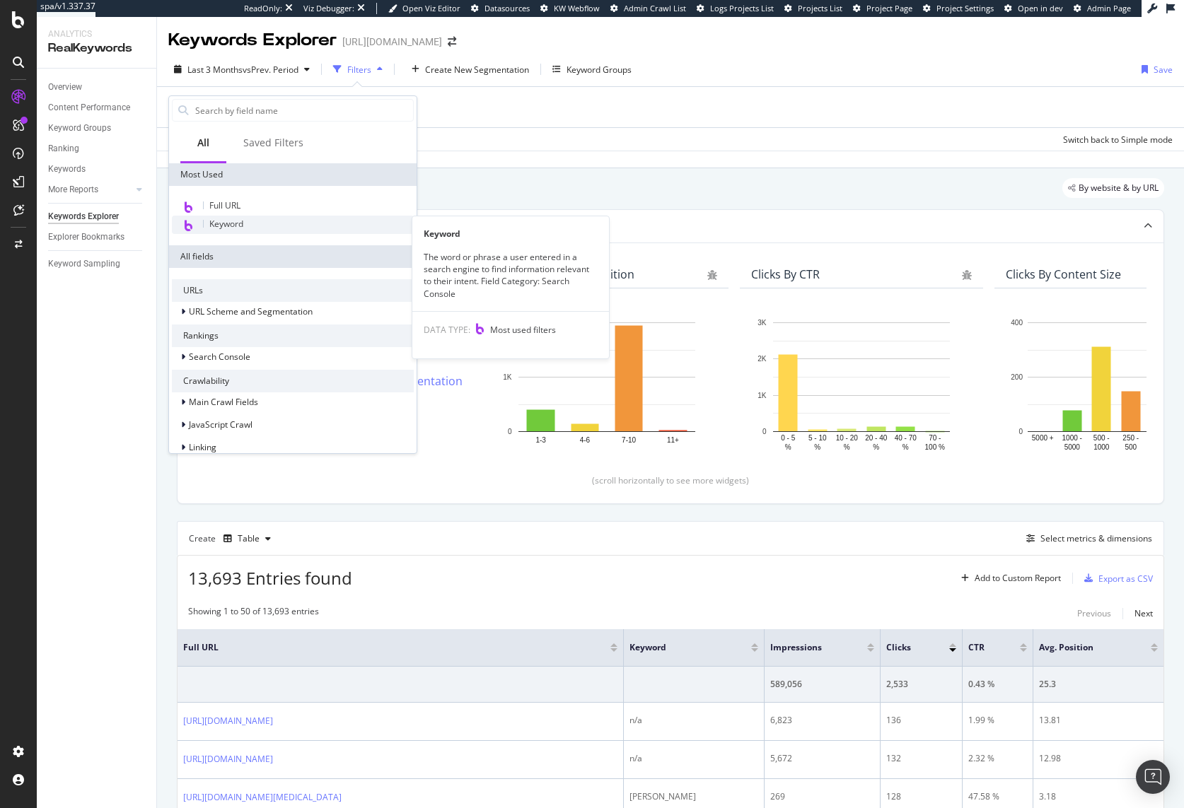
click at [228, 229] on span "Keyword" at bounding box center [226, 224] width 34 height 12
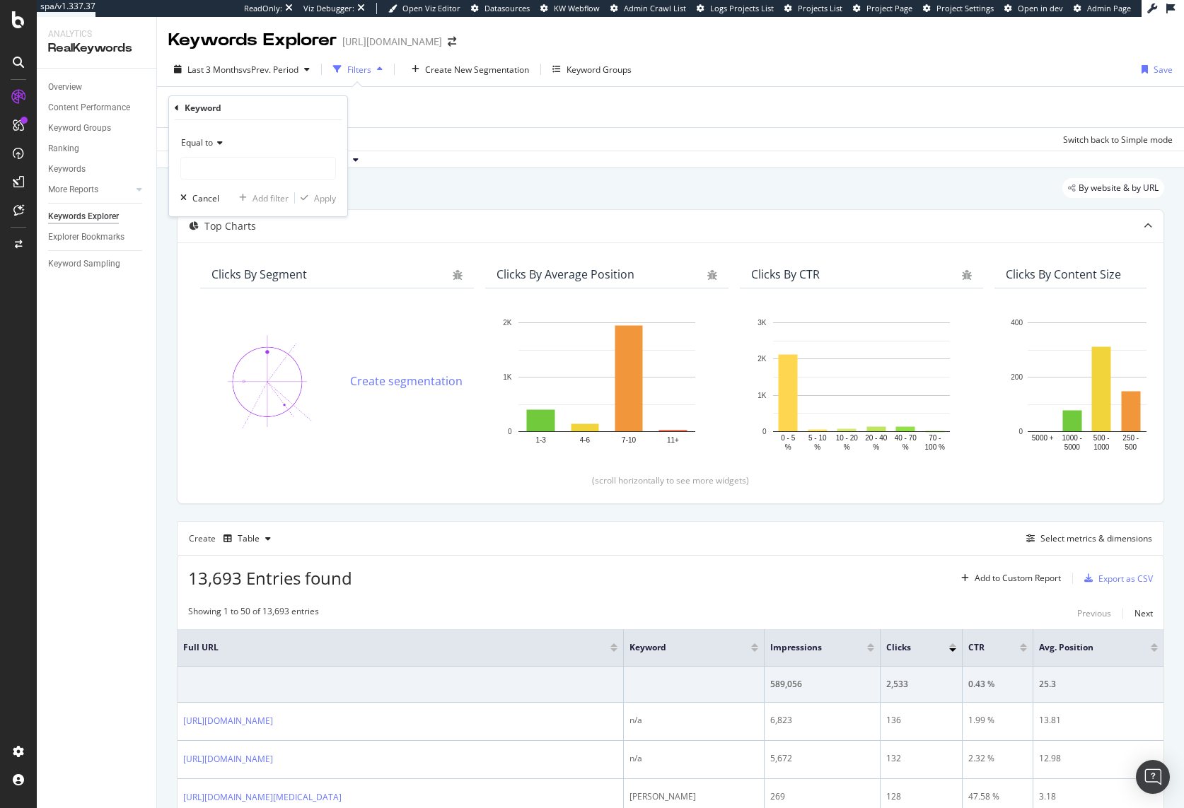
click at [215, 144] on icon at bounding box center [218, 143] width 10 height 8
click at [215, 288] on span "Contains" at bounding box center [204, 283] width 35 height 12
click at [209, 138] on span "Contains" at bounding box center [198, 143] width 35 height 12
click at [218, 323] on span "Matches regex" at bounding box center [216, 319] width 59 height 12
click at [233, 178] on input "text" at bounding box center [258, 168] width 154 height 23
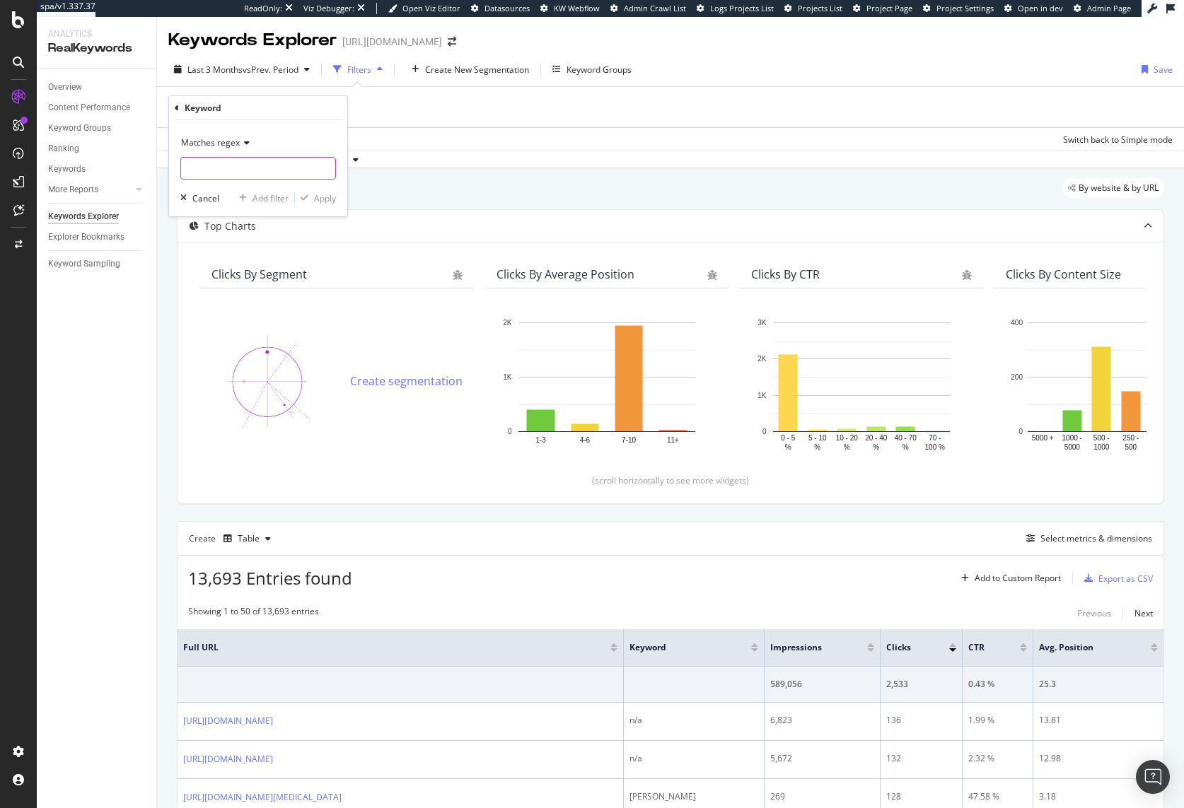
paste input "^\s*(what|when|where|why|how|who|which|can|does|do|is|are|should|could|would|wi…"
type input "^\s*(what|when|where|why|how|who|which|can|does|do|is|are|should|could|would|wi…"
click at [315, 201] on div "Apply" at bounding box center [325, 198] width 22 height 12
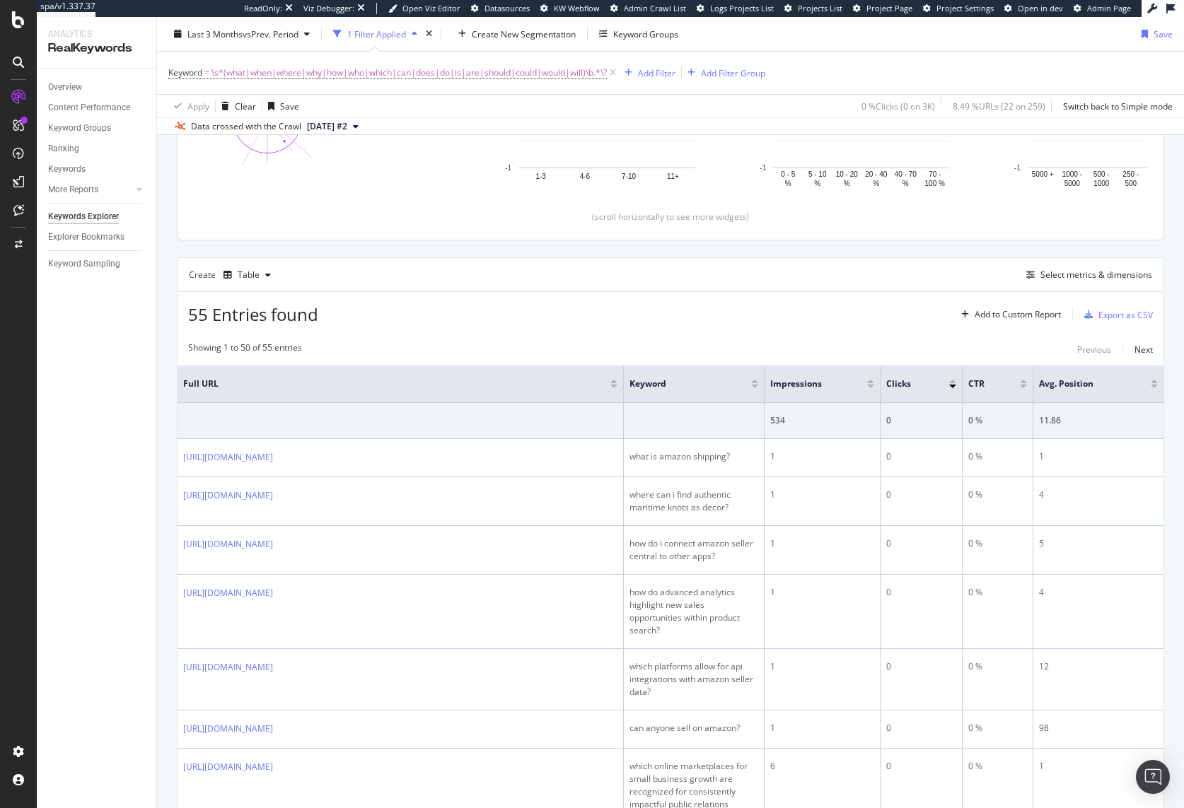
scroll to position [387, 0]
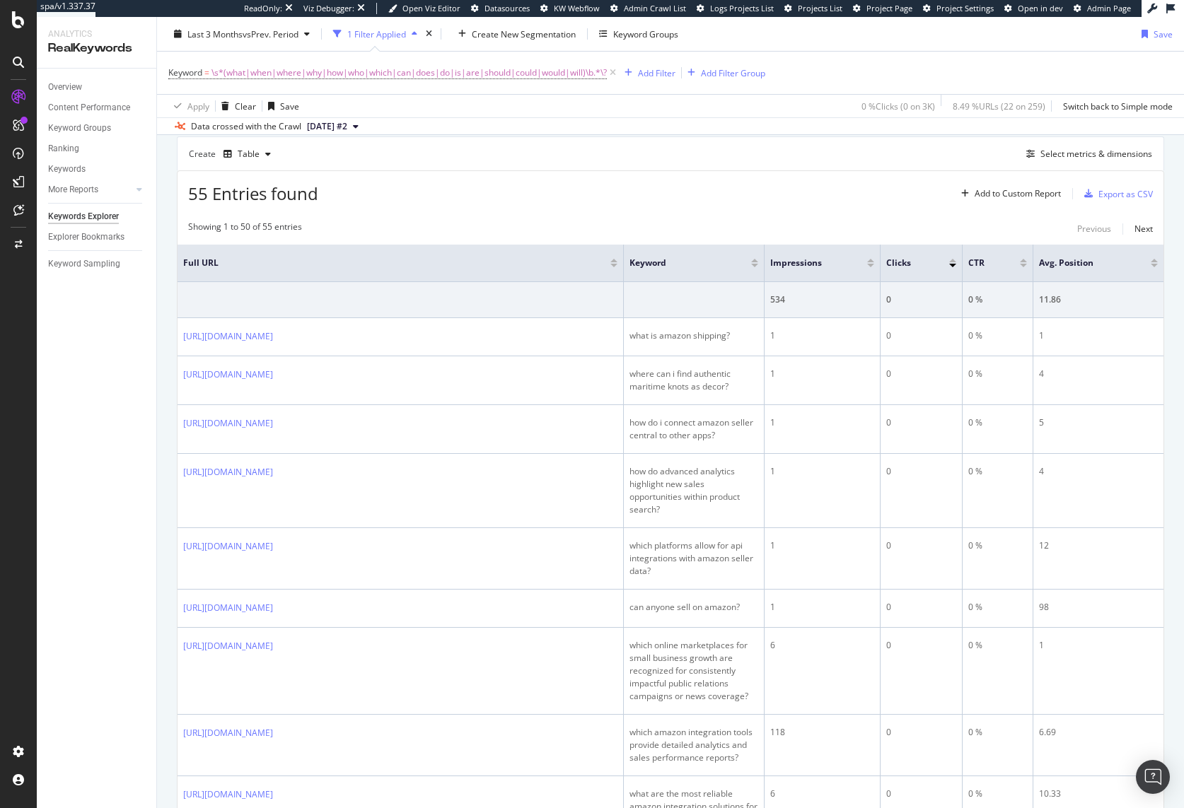
click at [871, 266] on div at bounding box center [870, 266] width 7 height 4
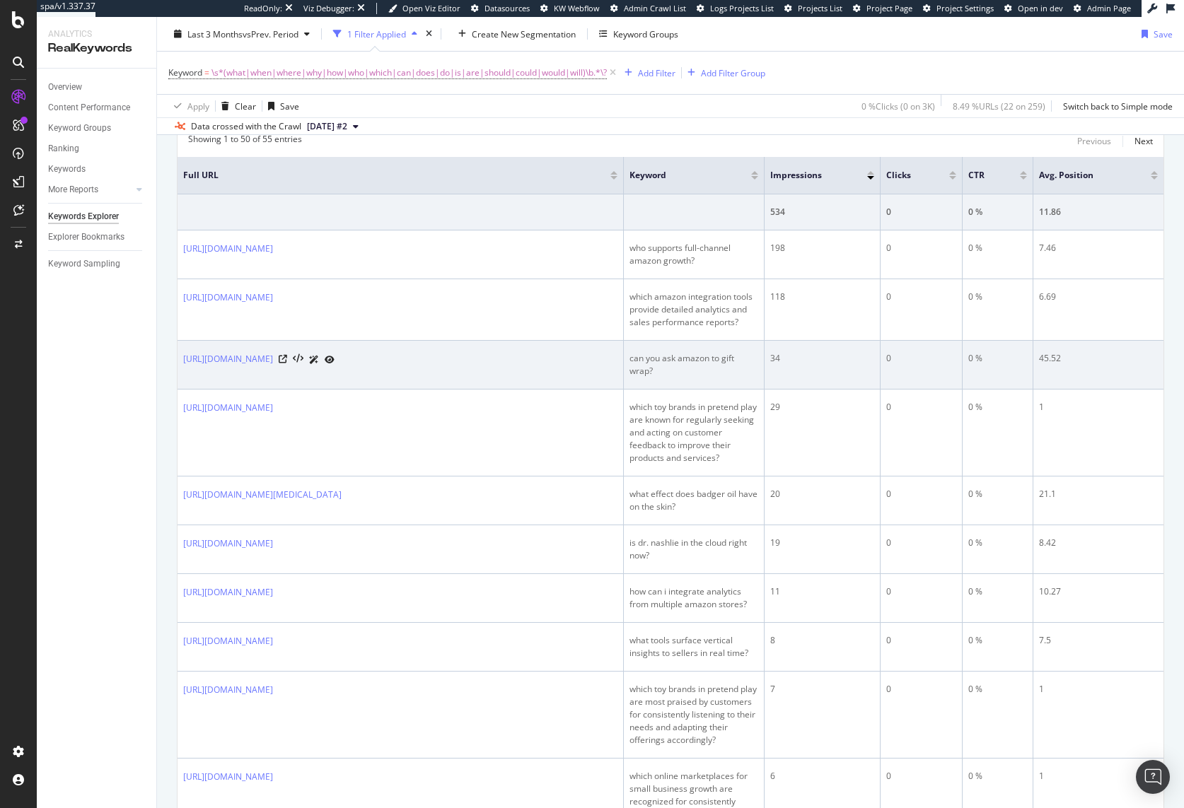
scroll to position [499, 0]
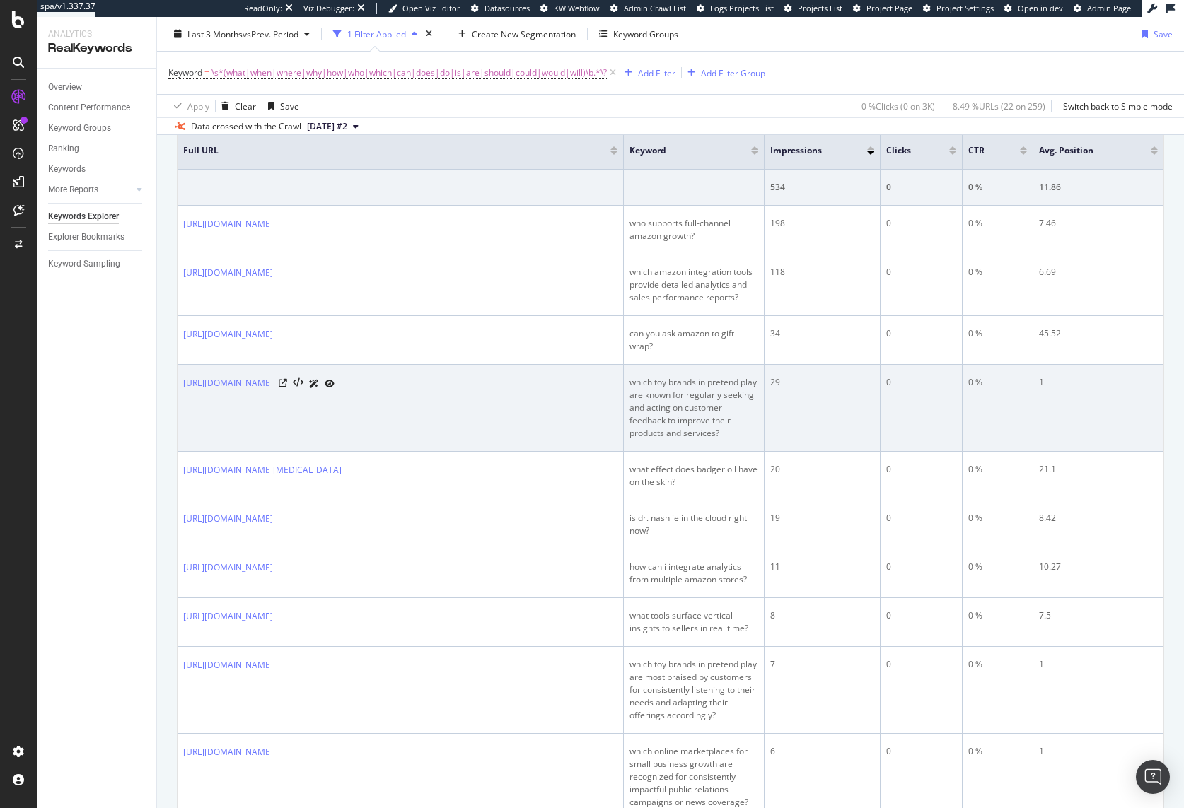
click at [724, 435] on div "which toy brands in pretend play are known for regularly seeking and acting on …" at bounding box center [693, 408] width 129 height 64
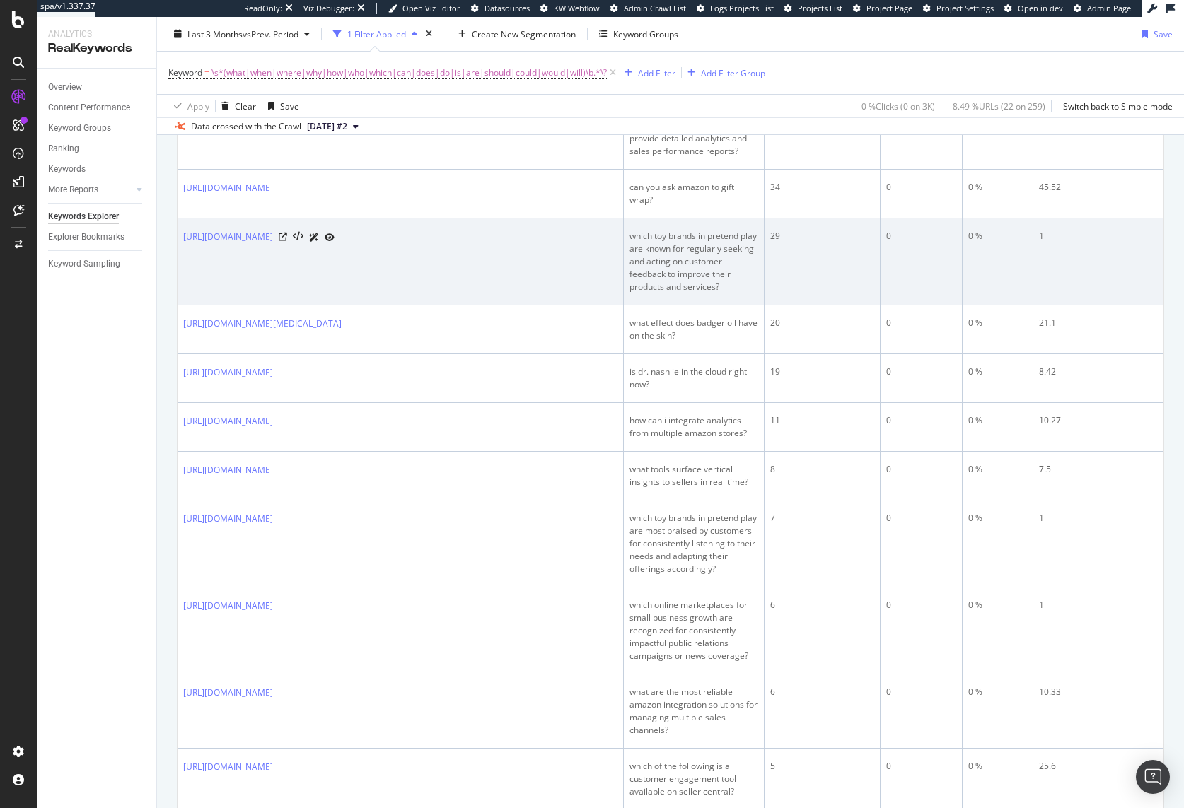
scroll to position [648, 0]
click at [716, 429] on div "how can i integrate analytics from multiple amazon stores?" at bounding box center [693, 424] width 129 height 25
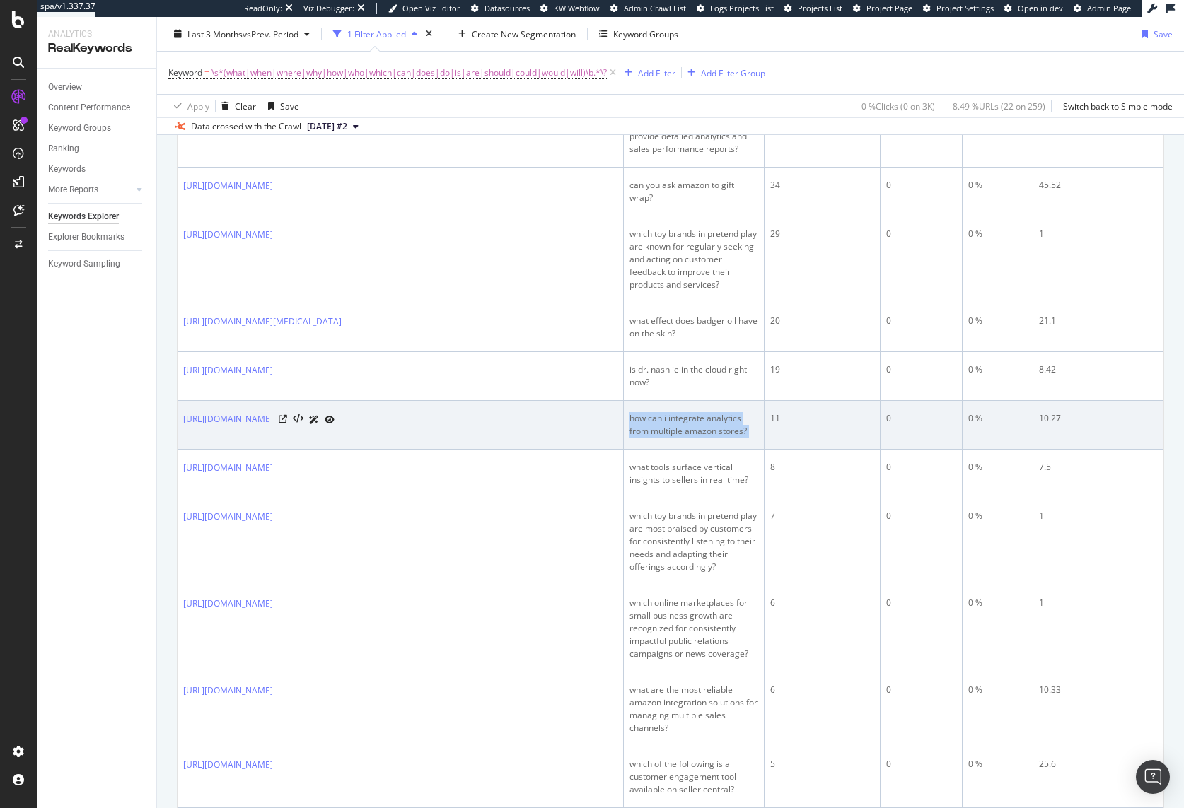
click at [707, 450] on td "how can i integrate analytics from multiple amazon stores?" at bounding box center [694, 425] width 141 height 49
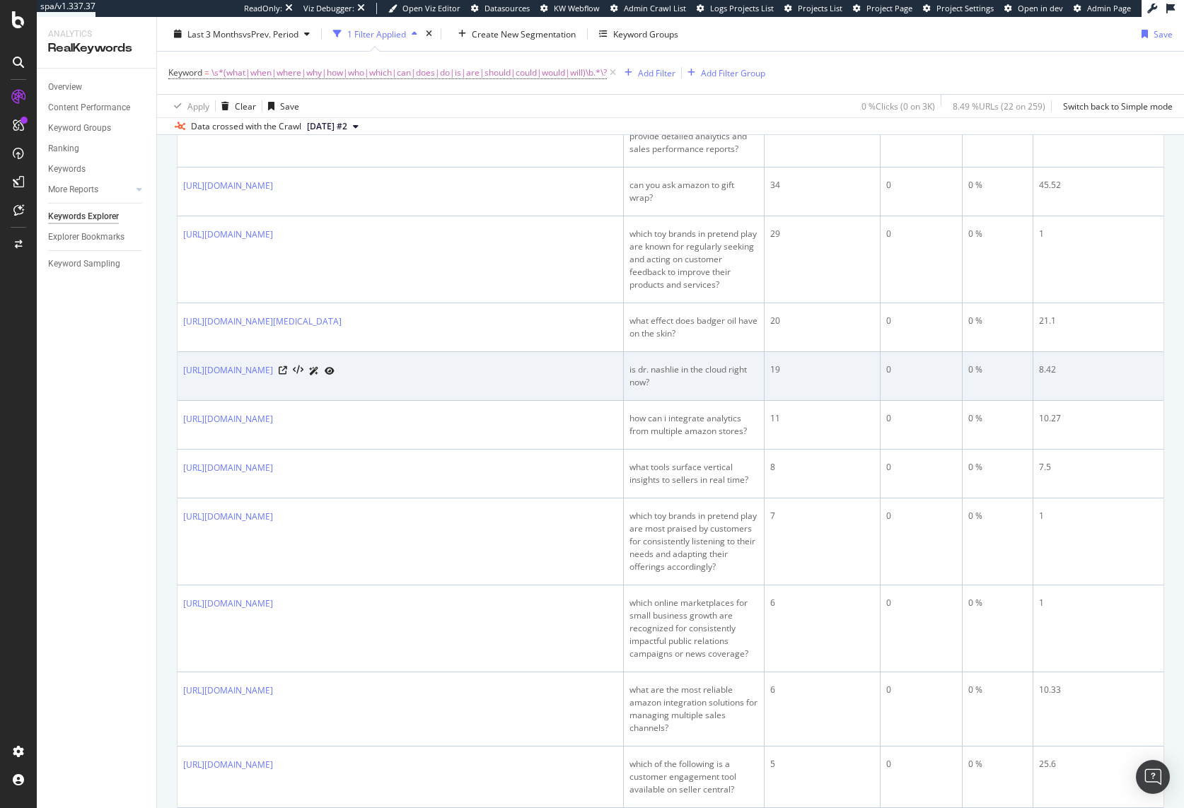
click at [709, 389] on div "is dr. nashlie in the cloud right now?" at bounding box center [693, 376] width 129 height 25
drag, startPoint x: 695, startPoint y: 397, endPoint x: 620, endPoint y: 368, distance: 81.3
click at [620, 368] on tr "[URL][DOMAIN_NAME] is dr. nashlie in the cloud right now? 19 0 0 % 8.42" at bounding box center [671, 376] width 986 height 49
click at [690, 369] on td "is dr. nashlie in the cloud right now?" at bounding box center [694, 376] width 141 height 49
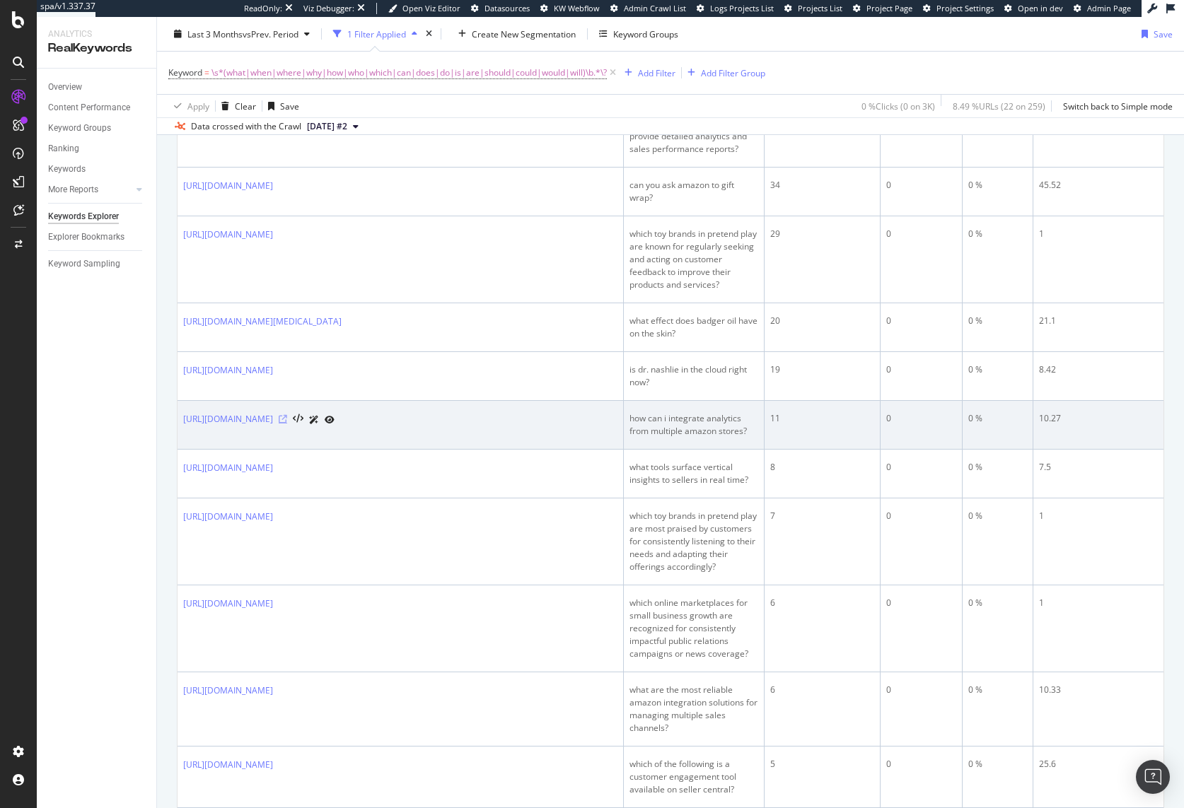
click at [287, 424] on icon at bounding box center [283, 419] width 8 height 8
click at [696, 429] on div "how can i integrate analytics from multiple amazon stores?" at bounding box center [693, 424] width 129 height 25
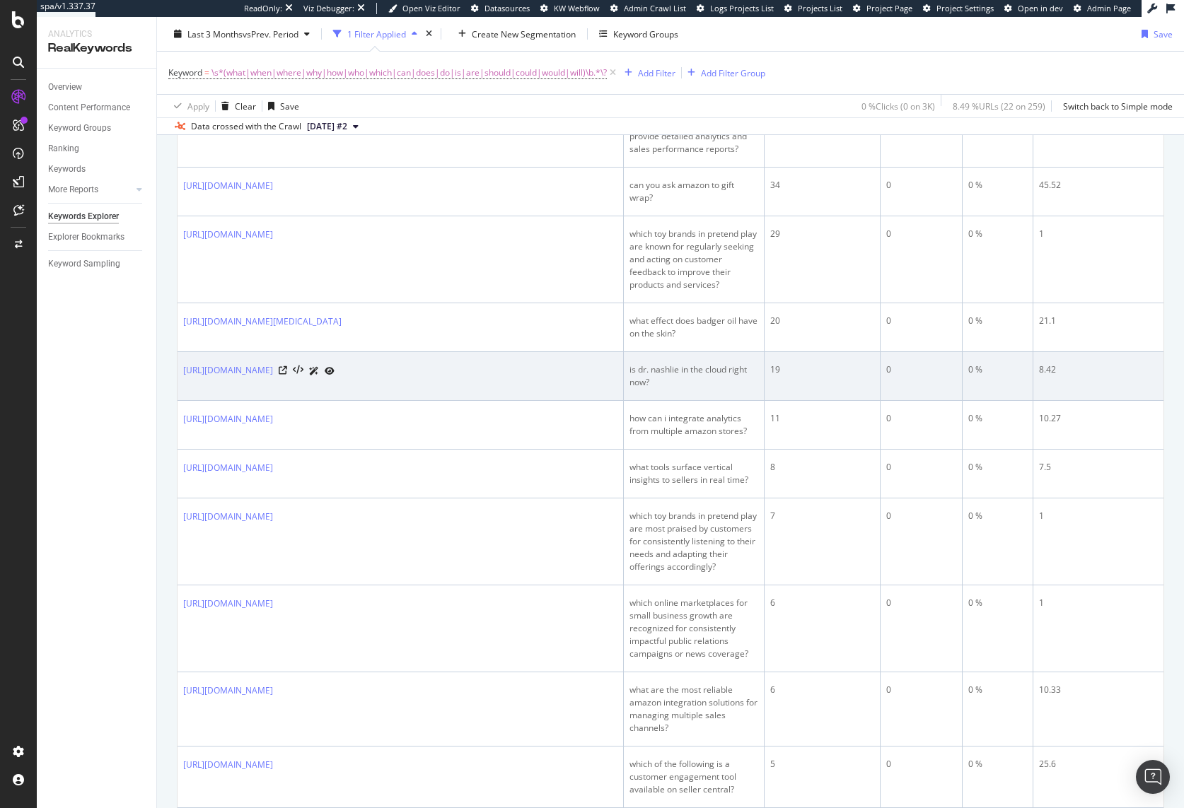
click at [678, 401] on td "is dr. nashlie in the cloud right now?" at bounding box center [694, 376] width 141 height 49
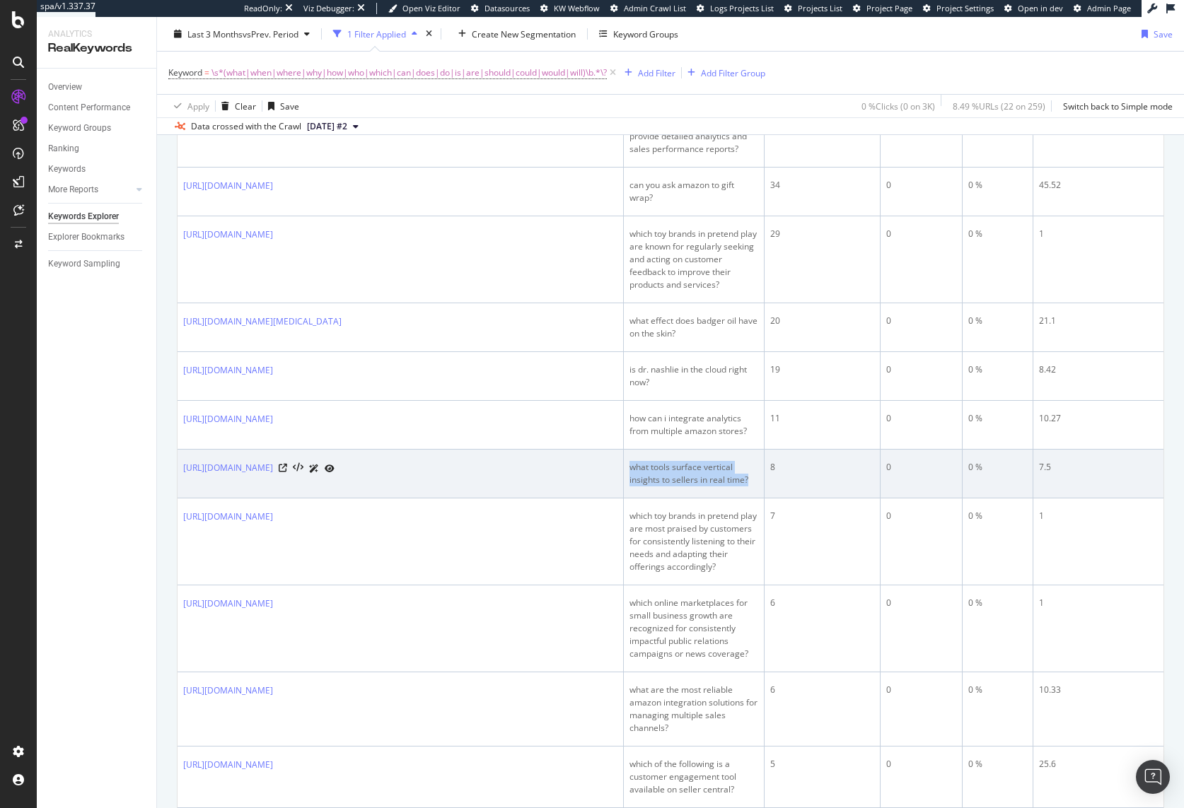
drag, startPoint x: 756, startPoint y: 497, endPoint x: 627, endPoint y: 482, distance: 129.7
click at [627, 482] on td "what tools surface vertical insights to sellers in real time?" at bounding box center [694, 474] width 141 height 49
click at [656, 482] on div "what tools surface vertical insights to sellers in real time?" at bounding box center [693, 473] width 129 height 25
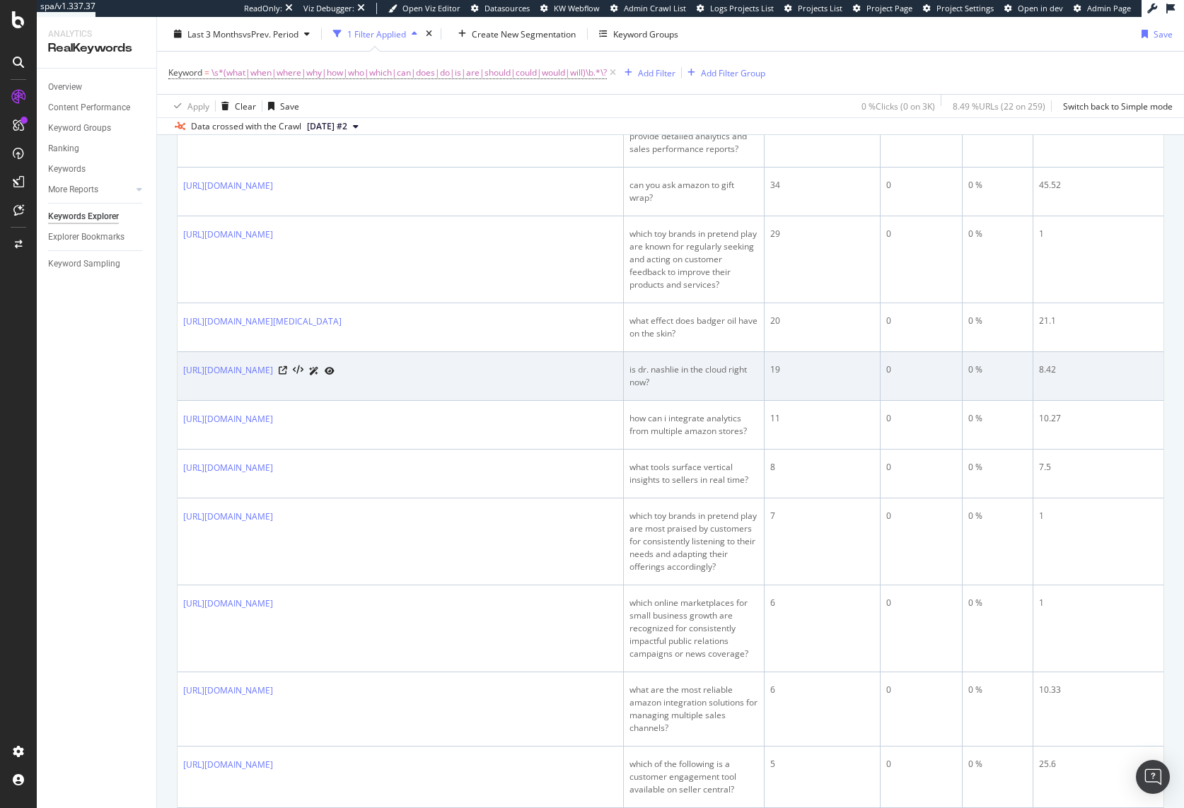
scroll to position [0, 0]
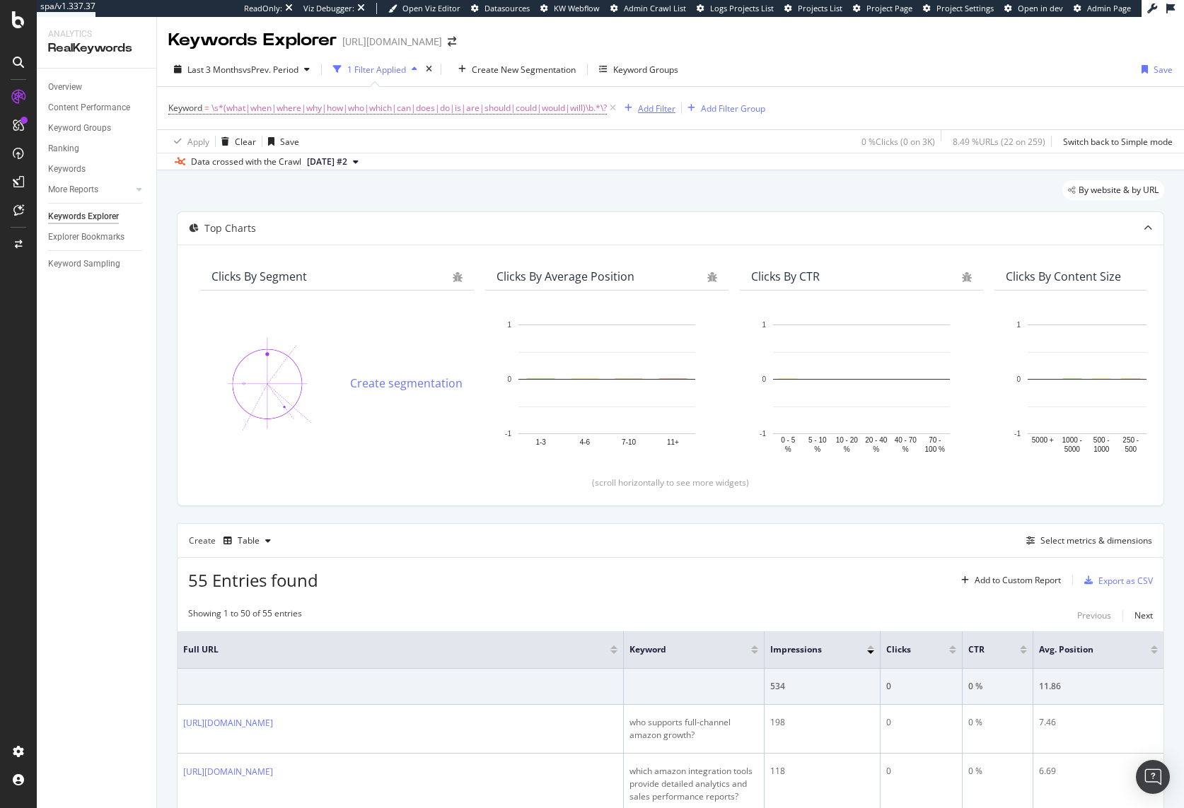
click at [651, 109] on div "Add Filter" at bounding box center [656, 109] width 37 height 12
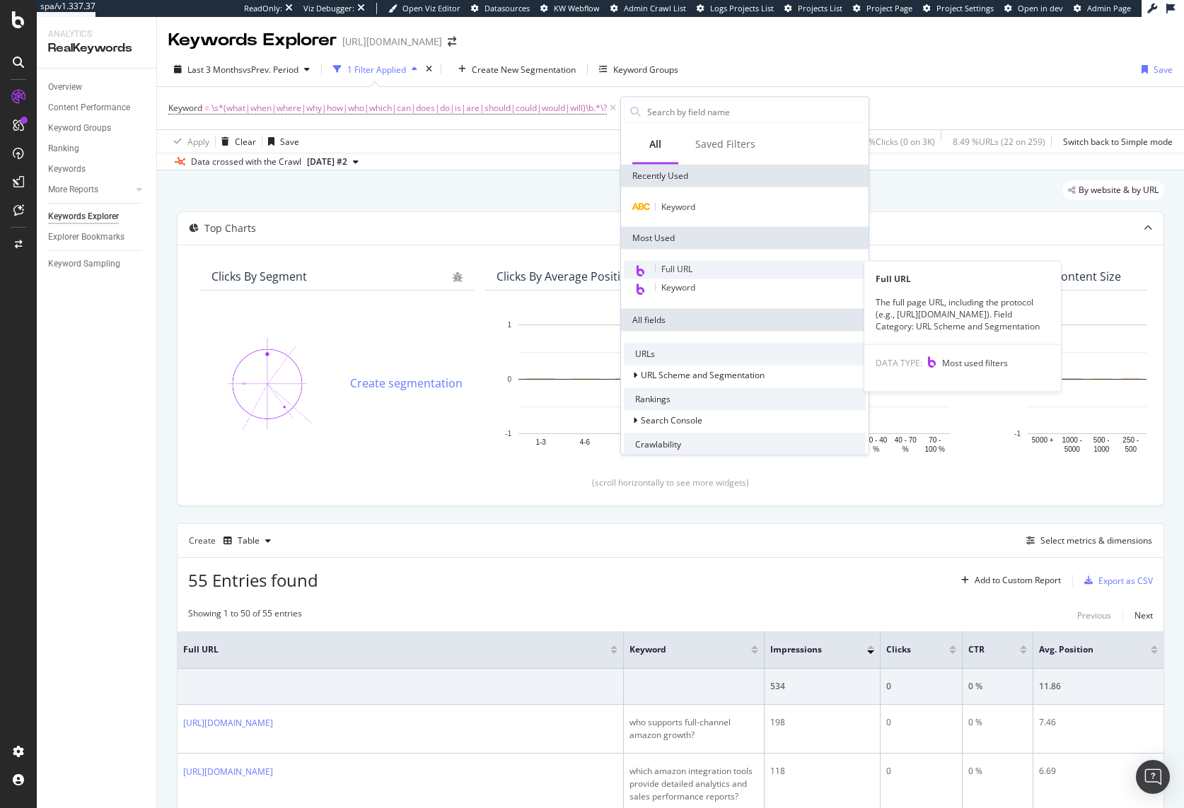
click at [716, 266] on div "Full URL" at bounding box center [745, 270] width 242 height 18
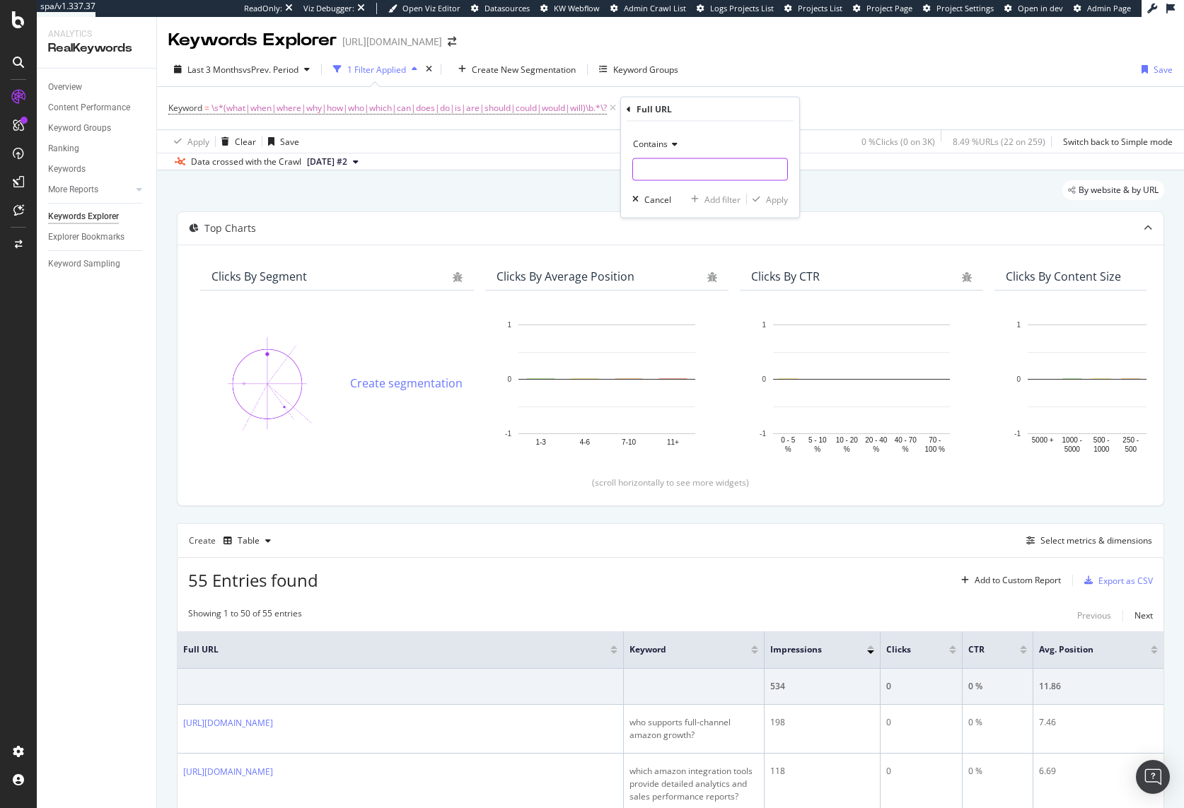
click at [652, 173] on input "text" at bounding box center [710, 169] width 154 height 23
paste input "[URL][DOMAIN_NAME]"
type input "[URL][DOMAIN_NAME]"
click at [784, 197] on div "Apply" at bounding box center [777, 199] width 22 height 12
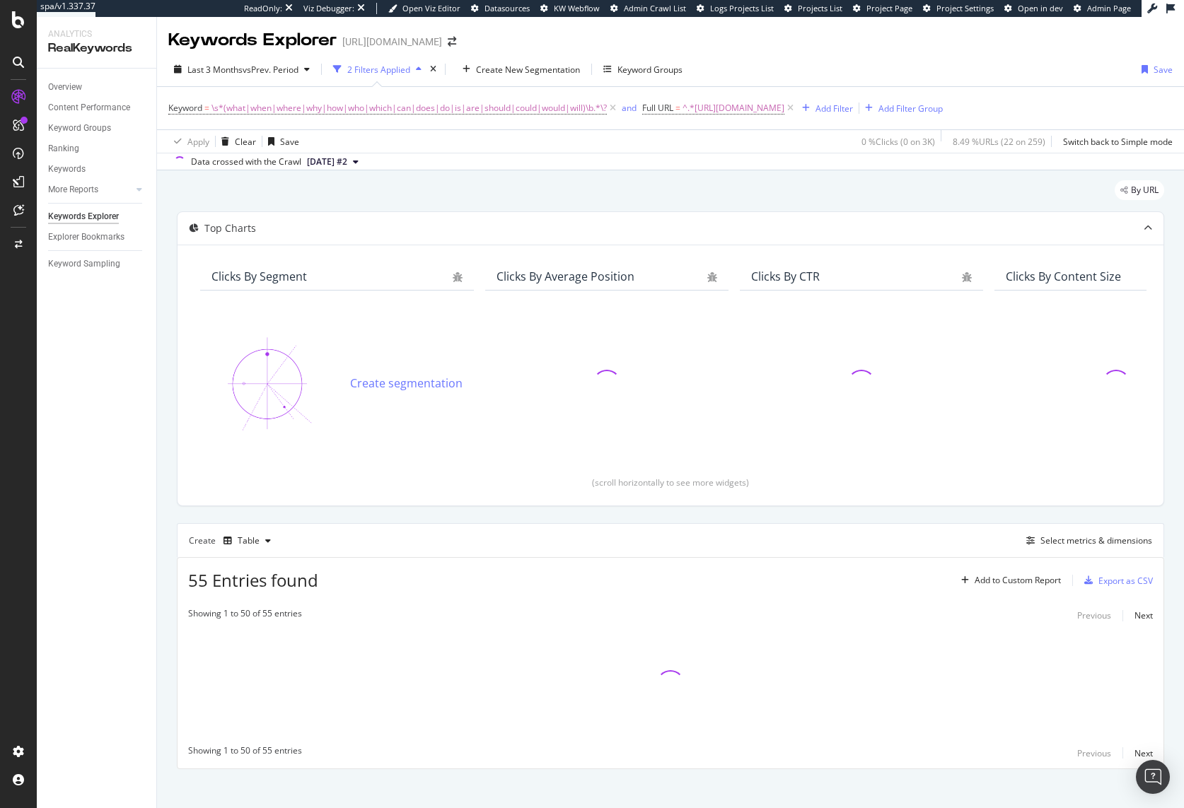
click at [942, 106] on div "Keyword = \s*(what|when|where|why|how|who|which|can|does|do|is|are|should|could…" at bounding box center [555, 108] width 774 height 20
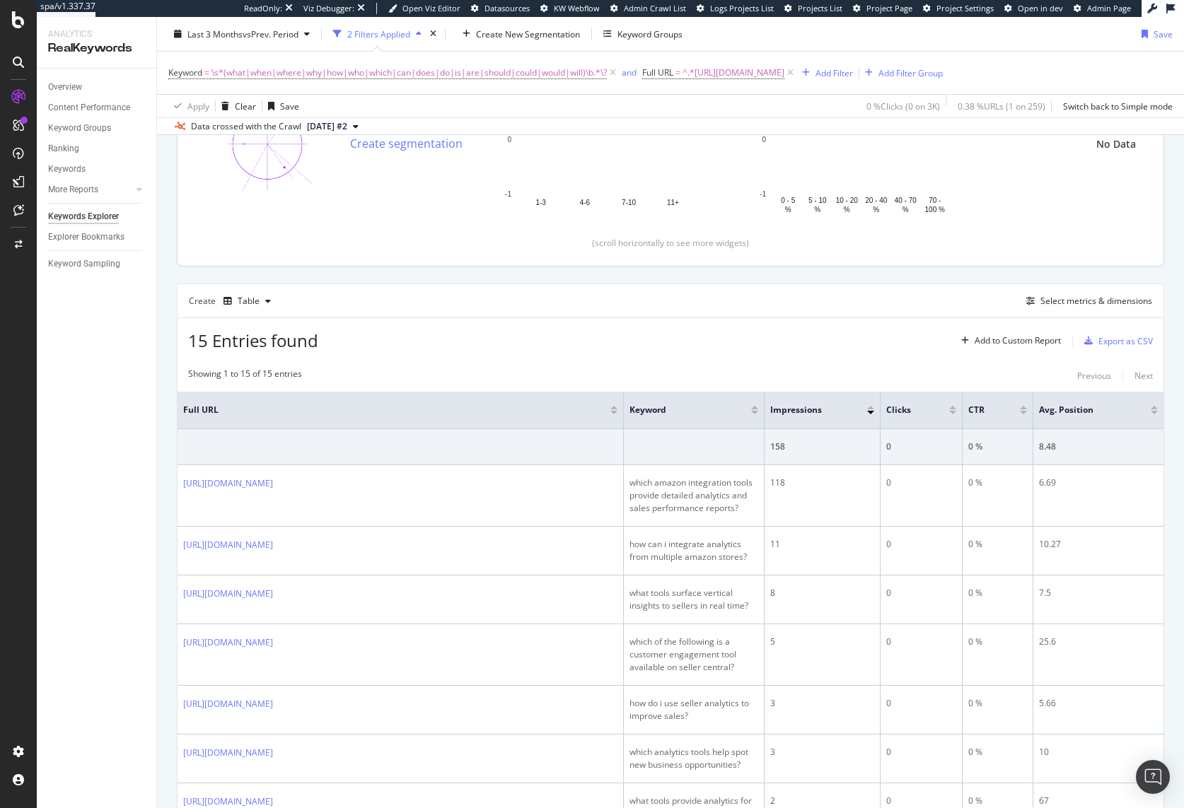
scroll to position [339, 0]
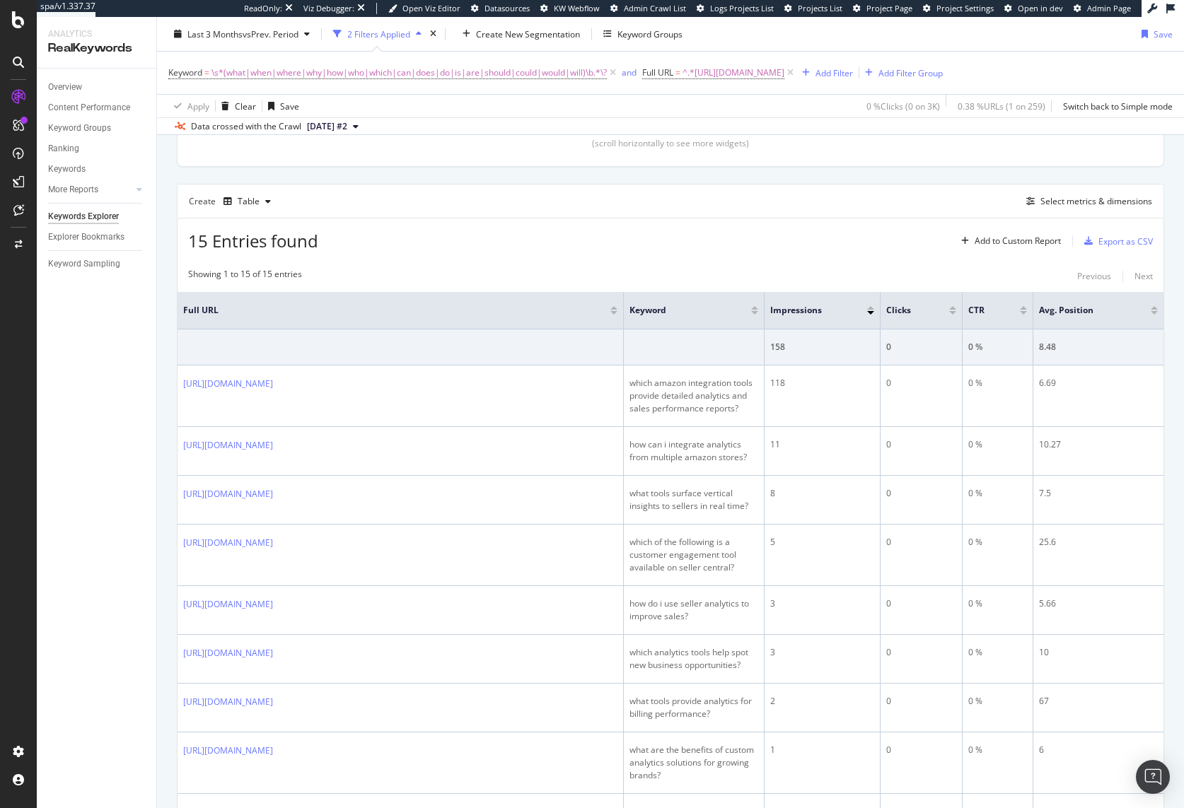
click at [91, 536] on div "Overview Content Performance Keyword Groups Ranking Keywords More Reports Count…" at bounding box center [97, 439] width 120 height 740
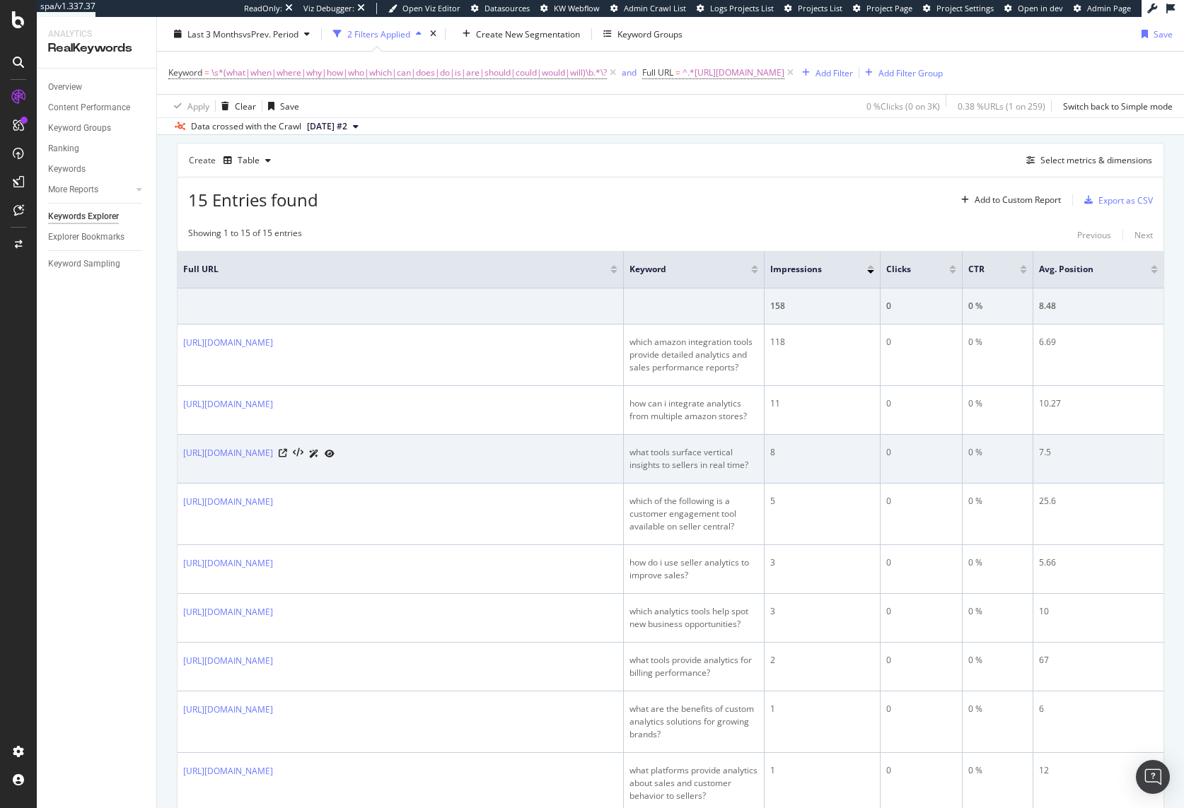
scroll to position [384, 0]
